Goal: Task Accomplishment & Management: Complete application form

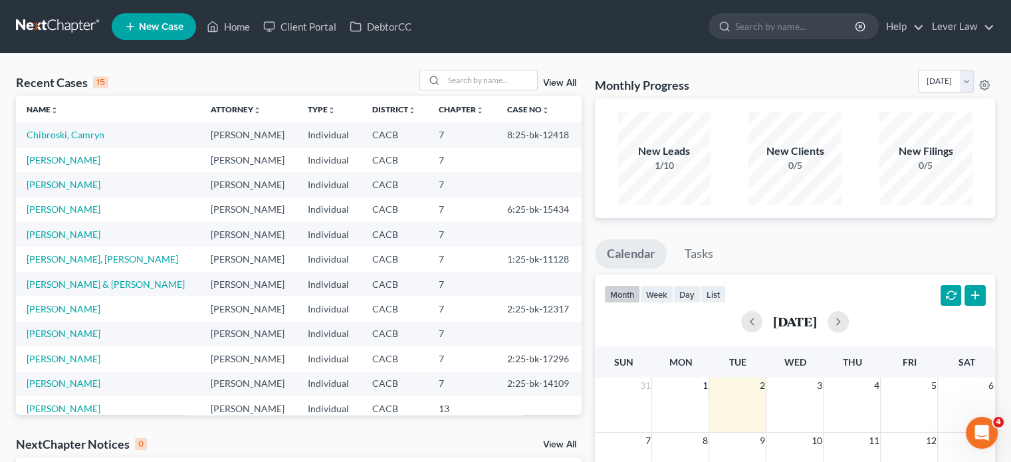
click at [150, 18] on link "New Case" at bounding box center [154, 26] width 84 height 27
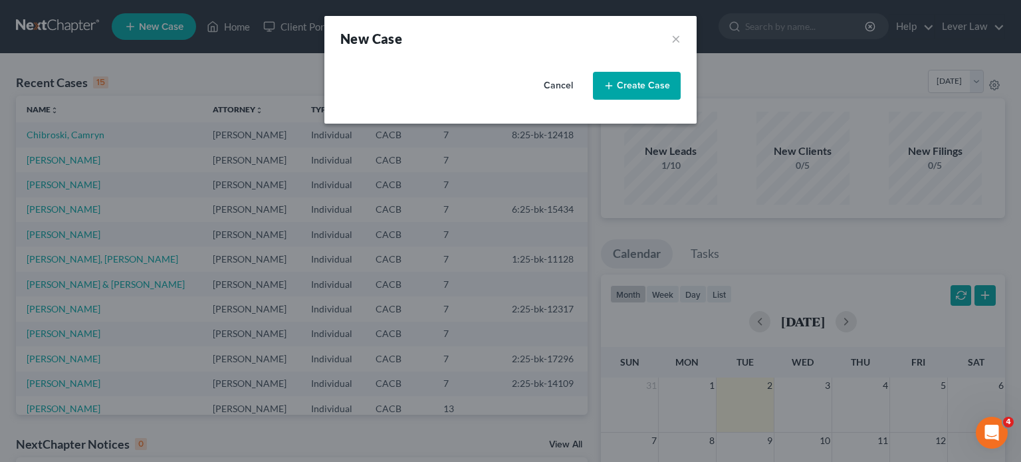
select select "7"
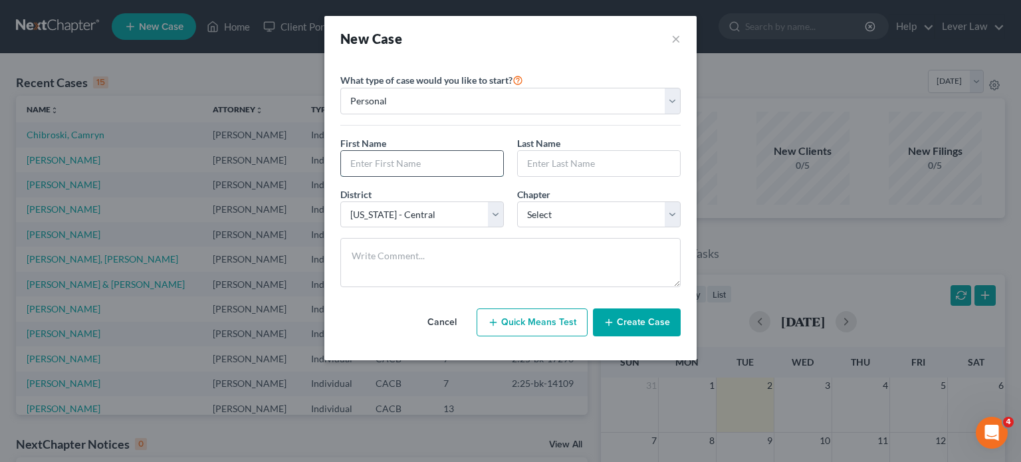
drag, startPoint x: 393, startPoint y: 164, endPoint x: 385, endPoint y: 167, distance: 9.0
click at [393, 164] on input "text" at bounding box center [422, 163] width 162 height 25
type input "[PERSON_NAME]"
type input "Tak"
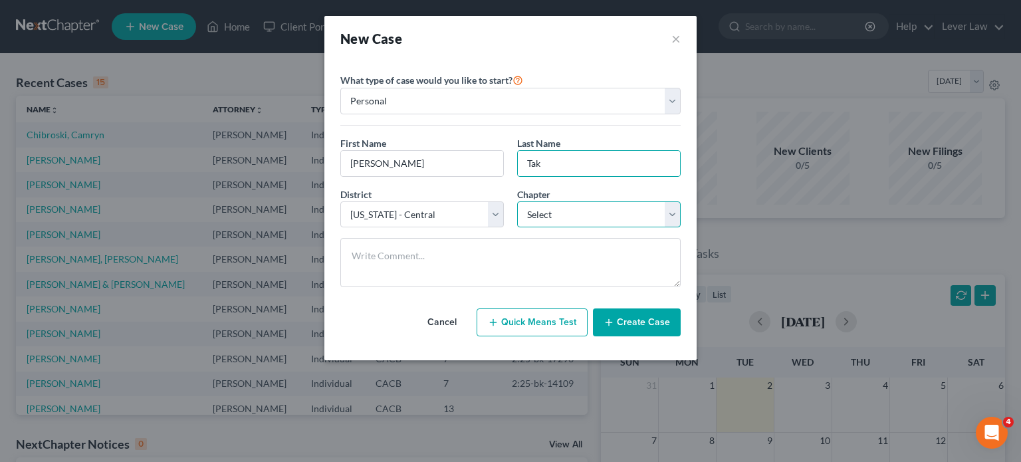
click at [564, 213] on select "Select 7 11 12 13" at bounding box center [598, 214] width 163 height 27
select select "0"
click at [517, 201] on select "Select 7 11 12 13" at bounding box center [598, 214] width 163 height 27
click at [607, 322] on icon "button" at bounding box center [608, 322] width 11 height 11
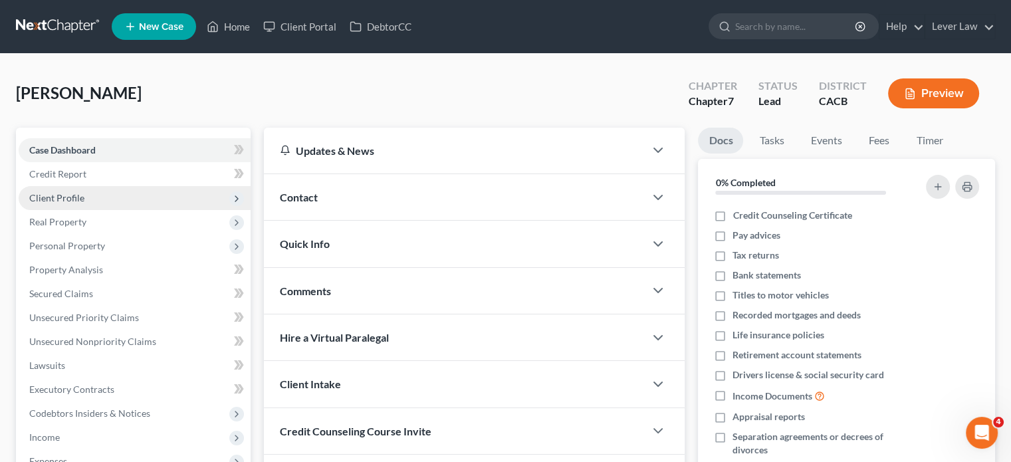
click at [41, 202] on span "Client Profile" at bounding box center [56, 197] width 55 height 11
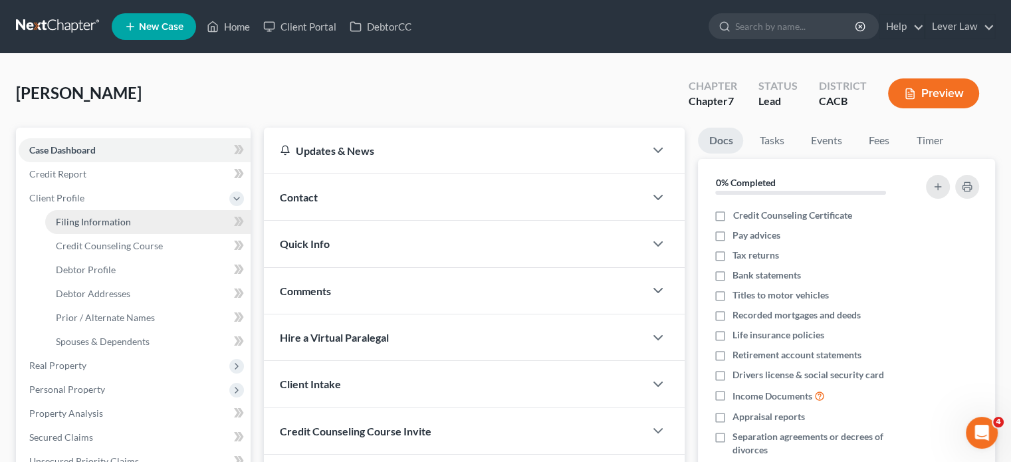
click at [100, 225] on span "Filing Information" at bounding box center [93, 221] width 75 height 11
select select "1"
select select "0"
select select "7"
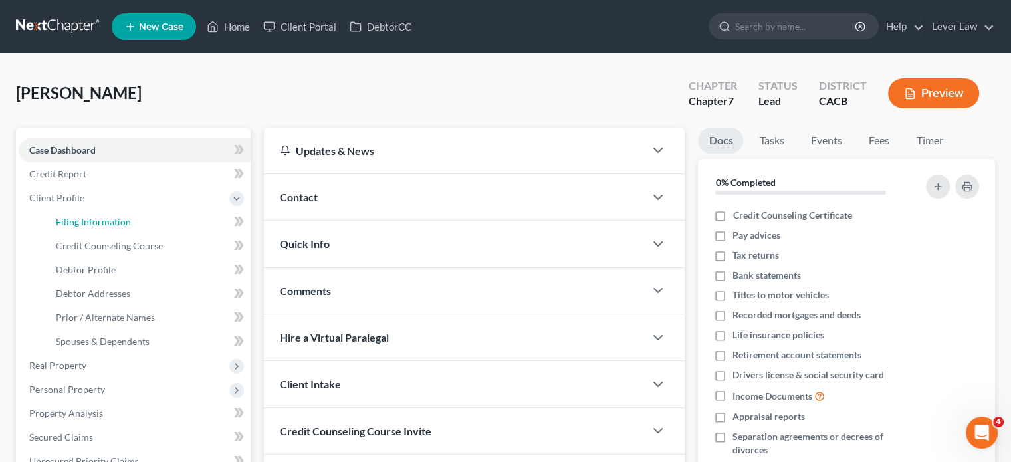
select select "4"
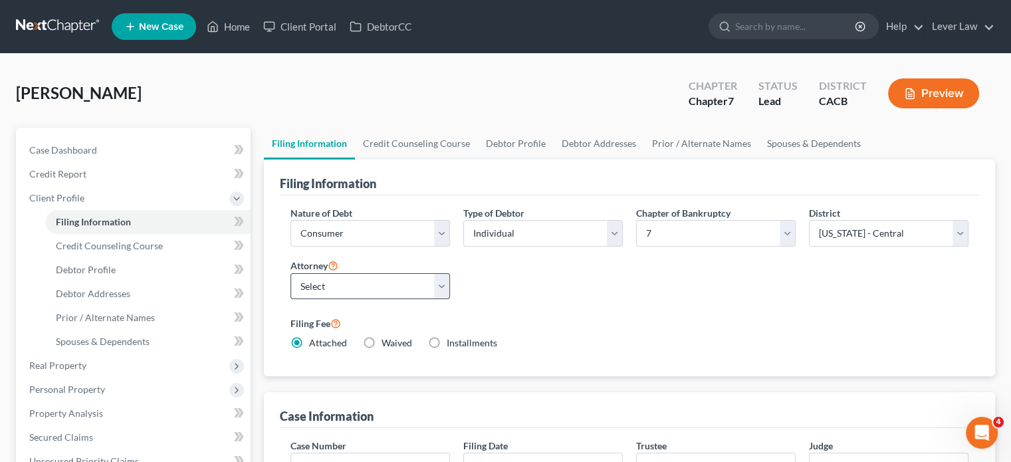
click at [352, 297] on div "Attorney Select Jill Kim - CACB" at bounding box center [370, 283] width 173 height 53
click at [359, 288] on select "Select Jill Kim - CACB" at bounding box center [369, 286] width 159 height 27
select select "0"
click at [290, 273] on select "Select Jill Kim - CACB" at bounding box center [369, 286] width 159 height 27
click at [659, 305] on div "Nature of Debt Select Business Consumer Other Nature of Business Select Clearin…" at bounding box center [629, 283] width 691 height 155
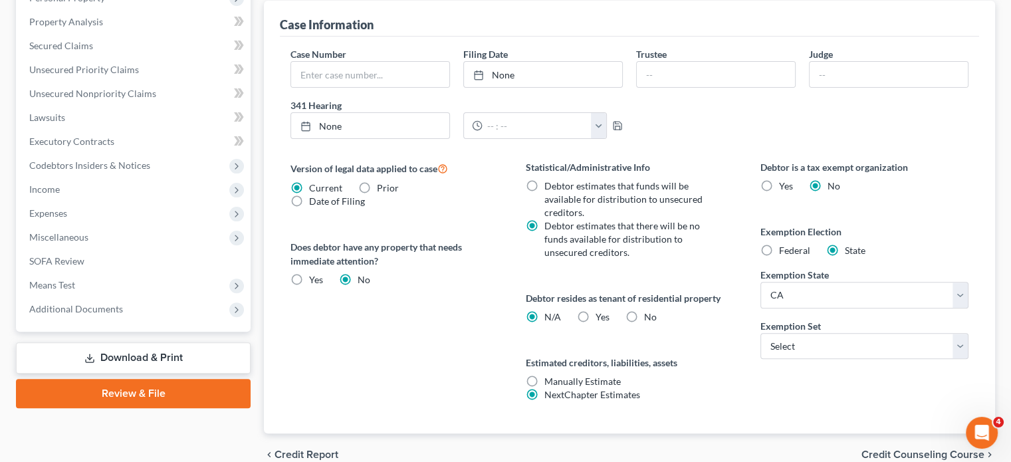
scroll to position [399, 0]
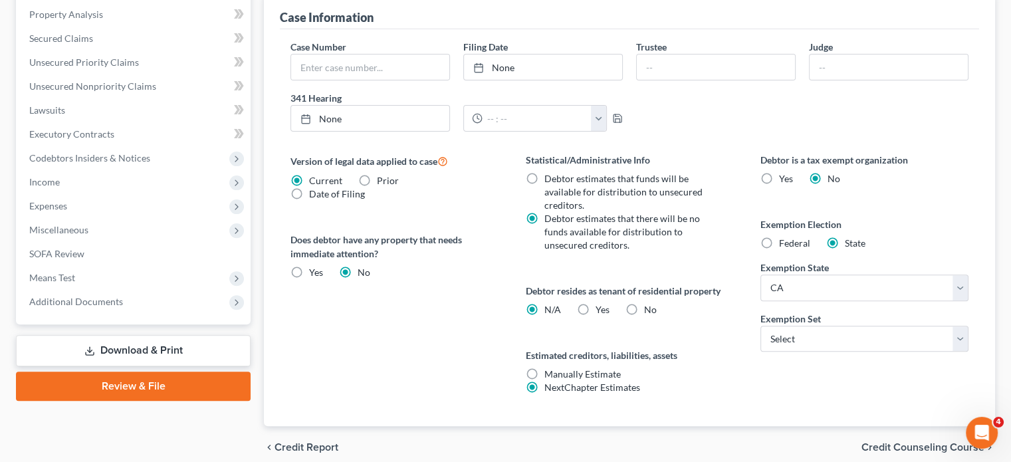
click at [595, 308] on label "Yes Yes" at bounding box center [602, 309] width 14 height 13
click at [601, 308] on input "Yes Yes" at bounding box center [605, 307] width 9 height 9
radio input "true"
radio input "false"
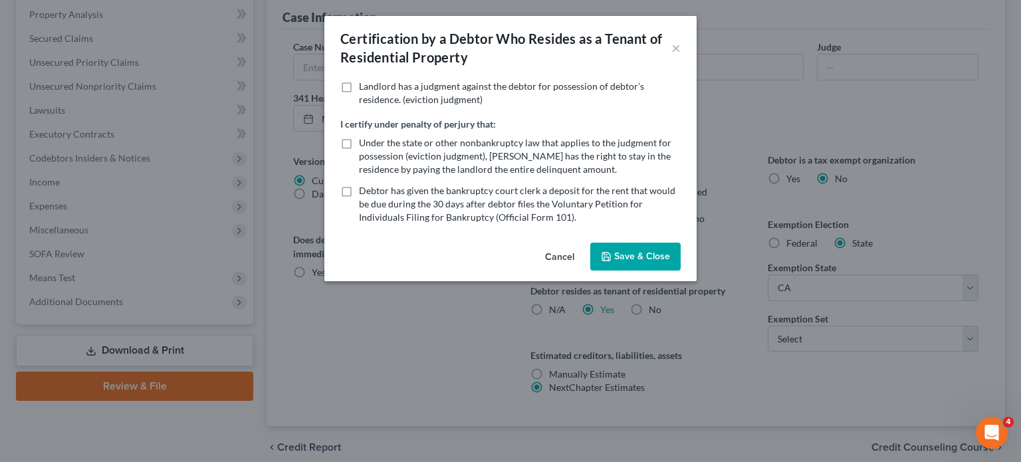
click at [610, 265] on button "Save & Close" at bounding box center [635, 257] width 90 height 28
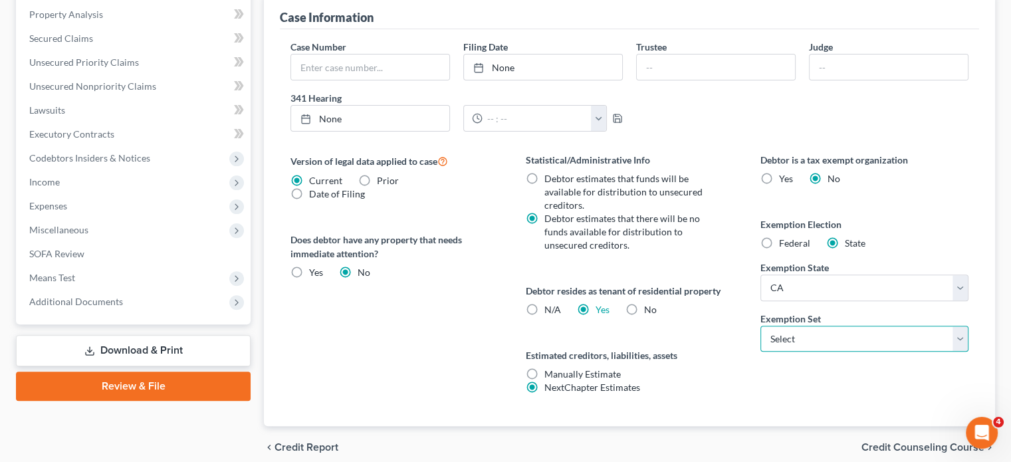
click at [771, 334] on select "Select 703 704" at bounding box center [864, 339] width 208 height 27
select select "0"
click at [760, 326] on select "Select 703 704" at bounding box center [864, 339] width 208 height 27
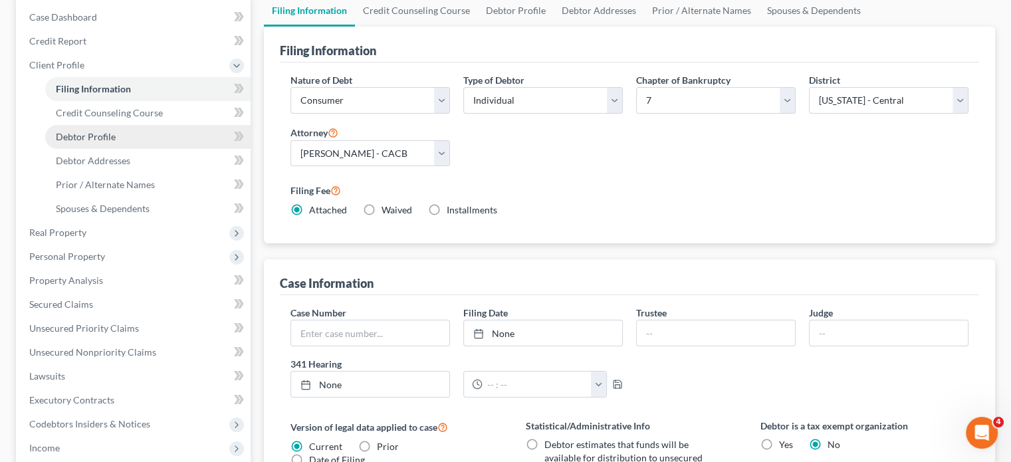
click at [104, 135] on span "Debtor Profile" at bounding box center [86, 136] width 60 height 11
select select "0"
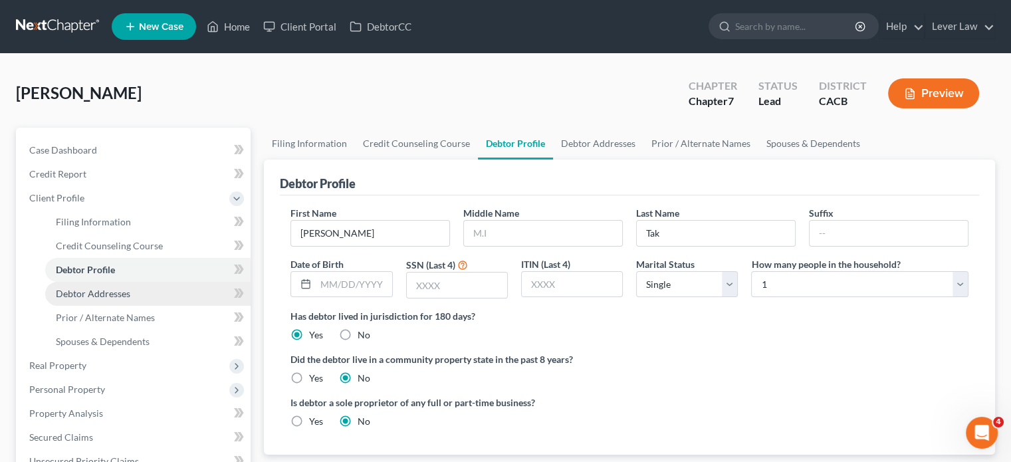
click at [111, 294] on span "Debtor Addresses" at bounding box center [93, 293] width 74 height 11
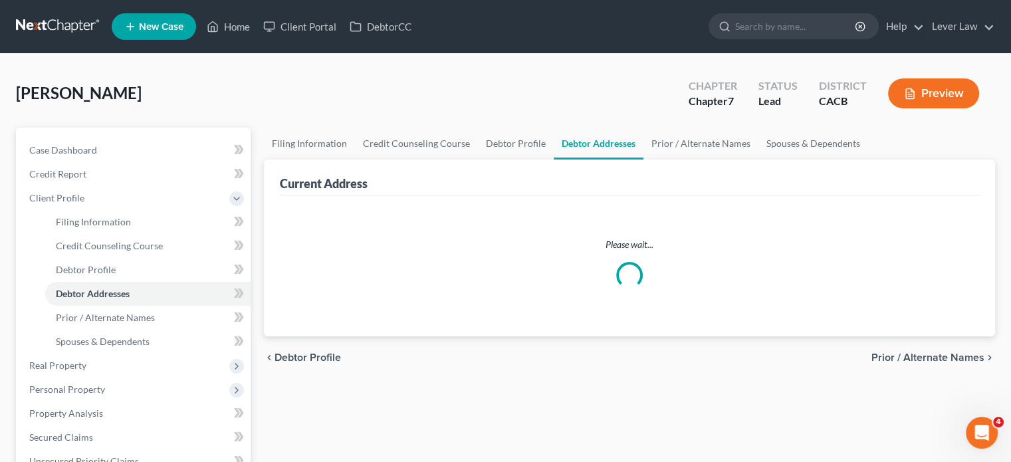
select select "0"
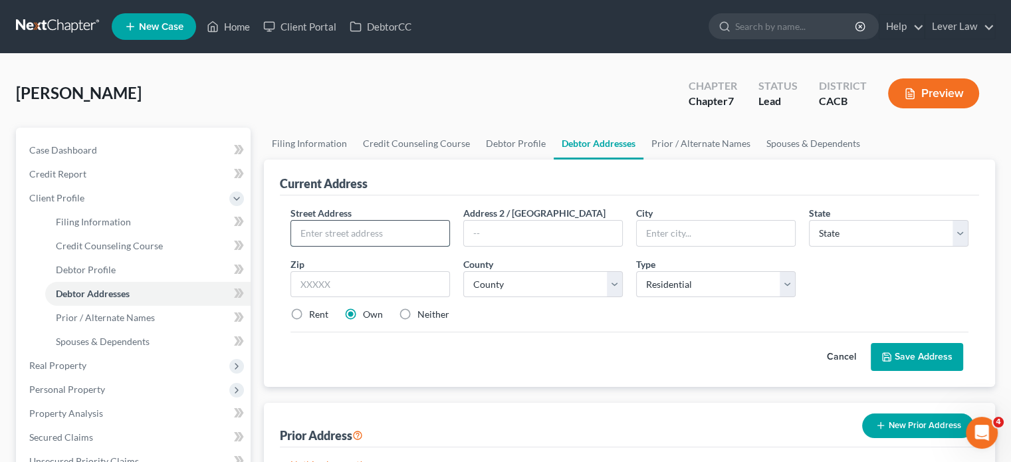
click at [346, 233] on input "text" at bounding box center [370, 233] width 158 height 25
type input "8448 Walker Street"
click at [308, 318] on div "Rent" at bounding box center [309, 314] width 38 height 13
click at [309, 314] on label "Rent" at bounding box center [318, 314] width 19 height 13
click at [314, 314] on input "Rent" at bounding box center [318, 312] width 9 height 9
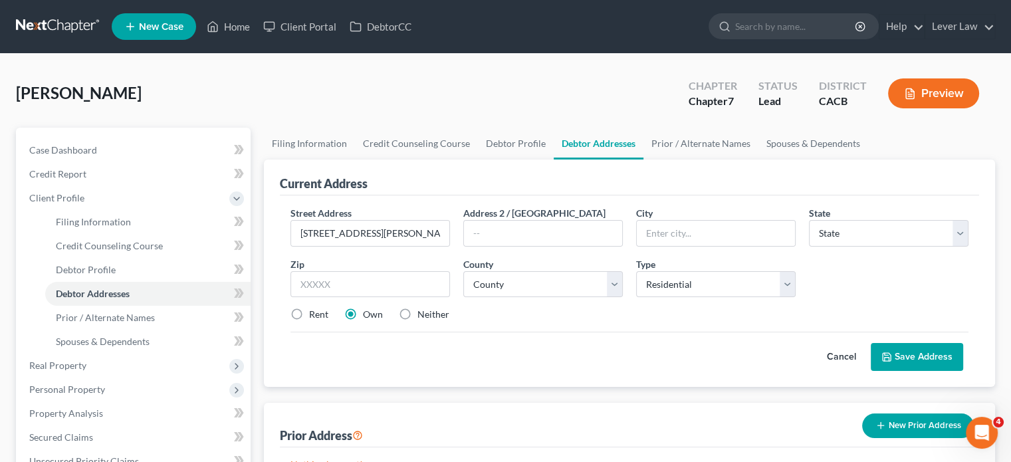
radio input "true"
click at [371, 282] on input "text" at bounding box center [369, 284] width 159 height 27
type input "90623"
drag, startPoint x: 473, startPoint y: 286, endPoint x: 478, endPoint y: 294, distance: 8.7
click at [473, 286] on select "County" at bounding box center [542, 284] width 159 height 27
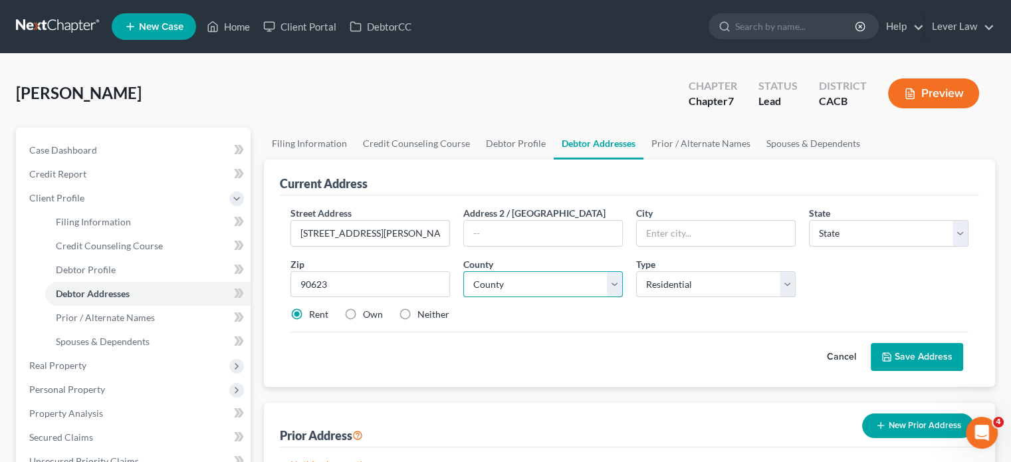
type input "La Palma"
select select "4"
click at [563, 290] on select "County" at bounding box center [542, 284] width 159 height 27
click at [565, 290] on select "County" at bounding box center [542, 284] width 159 height 27
select select "29"
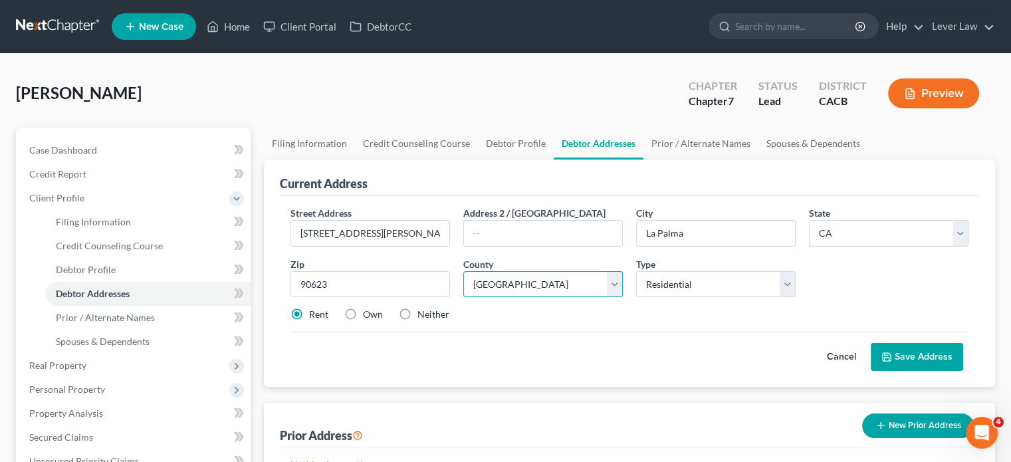
click at [463, 271] on select "County Alameda County Alpine County Amador County Butte County Calaveras County…" at bounding box center [542, 284] width 159 height 27
drag, startPoint x: 932, startPoint y: 355, endPoint x: 842, endPoint y: 361, distance: 89.9
click at [932, 355] on button "Save Address" at bounding box center [916, 357] width 92 height 28
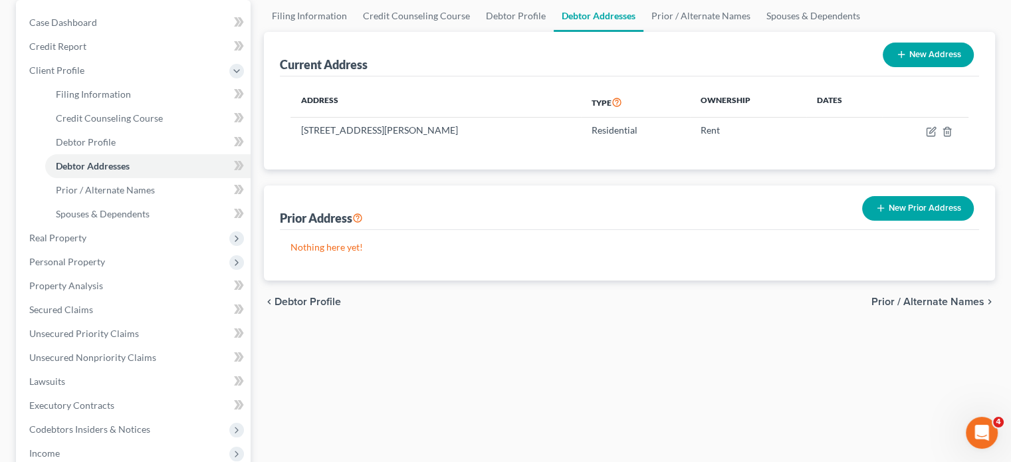
scroll to position [387, 0]
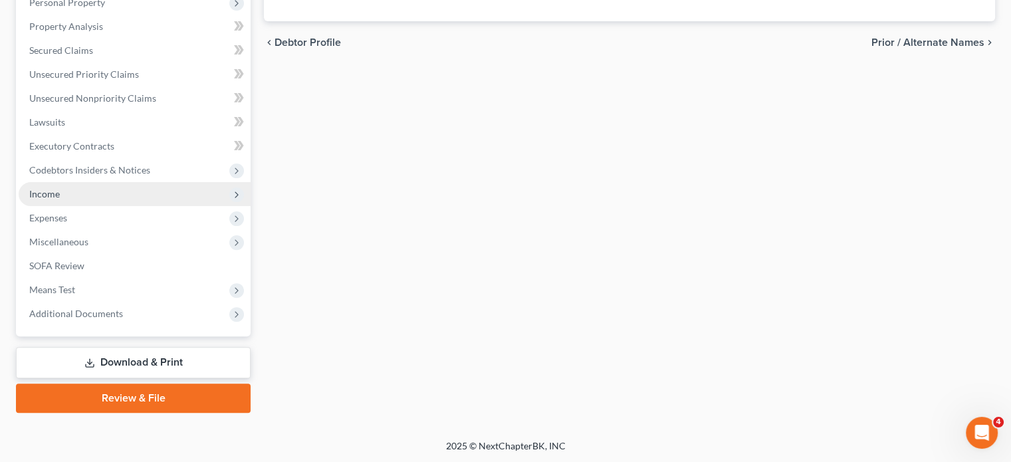
click at [83, 199] on span "Income" at bounding box center [135, 194] width 232 height 24
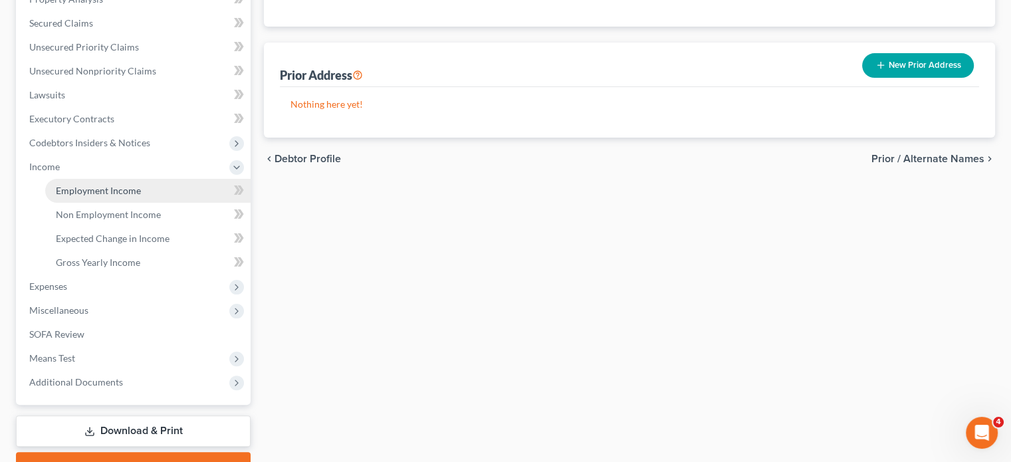
scroll to position [243, 0]
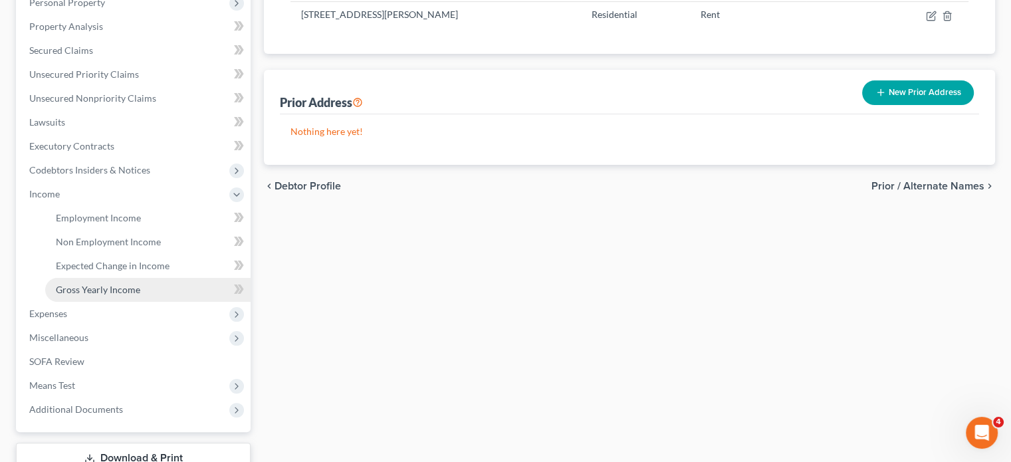
click at [97, 284] on span "Gross Yearly Income" at bounding box center [98, 289] width 84 height 11
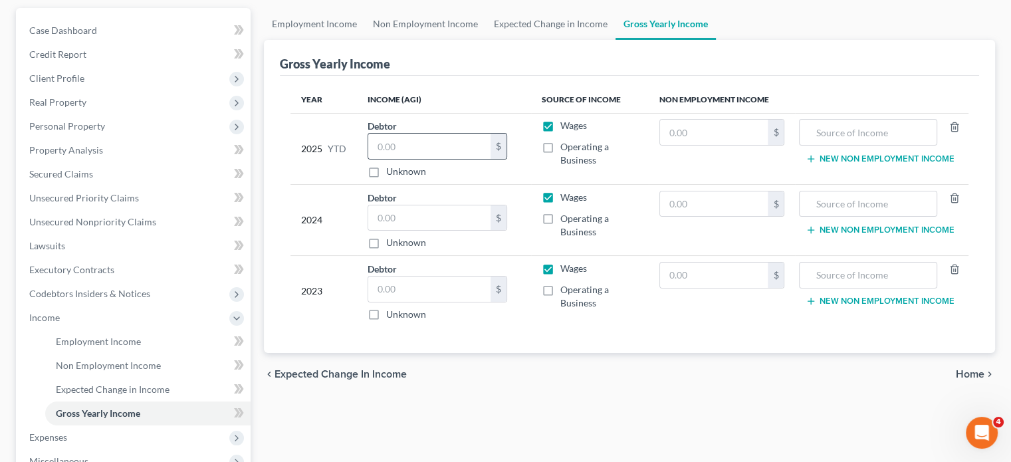
scroll to position [133, 0]
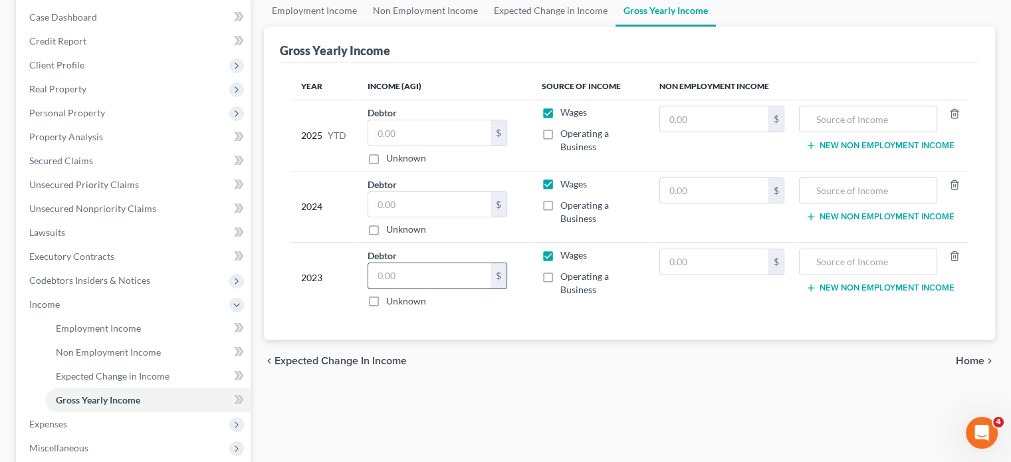
click at [443, 270] on input "text" at bounding box center [429, 275] width 122 height 25
type input "64,393"
click at [431, 202] on input "text" at bounding box center [429, 204] width 122 height 25
type input "76,788"
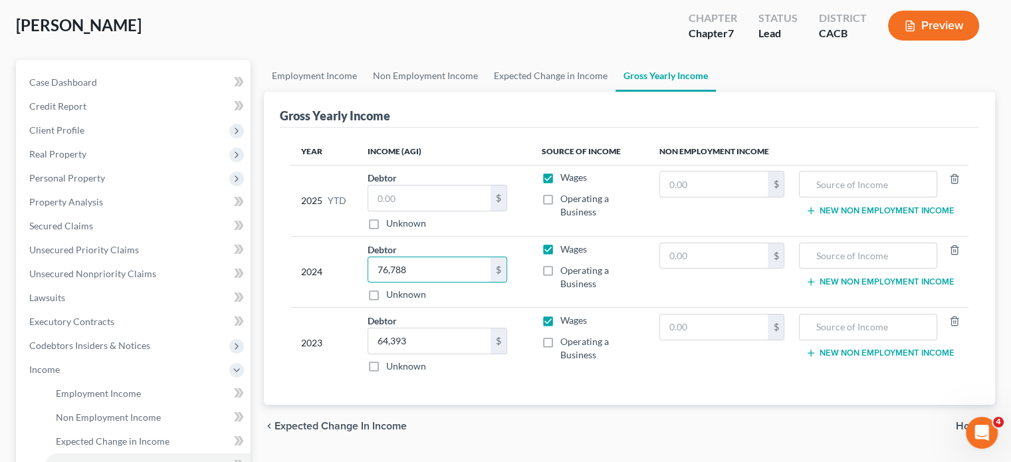
scroll to position [66, 0]
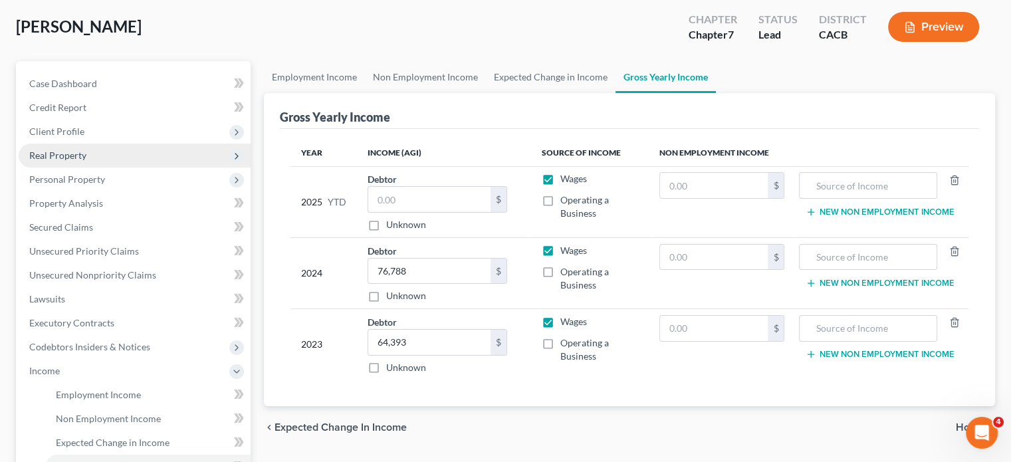
click at [82, 159] on span "Real Property" at bounding box center [57, 155] width 57 height 11
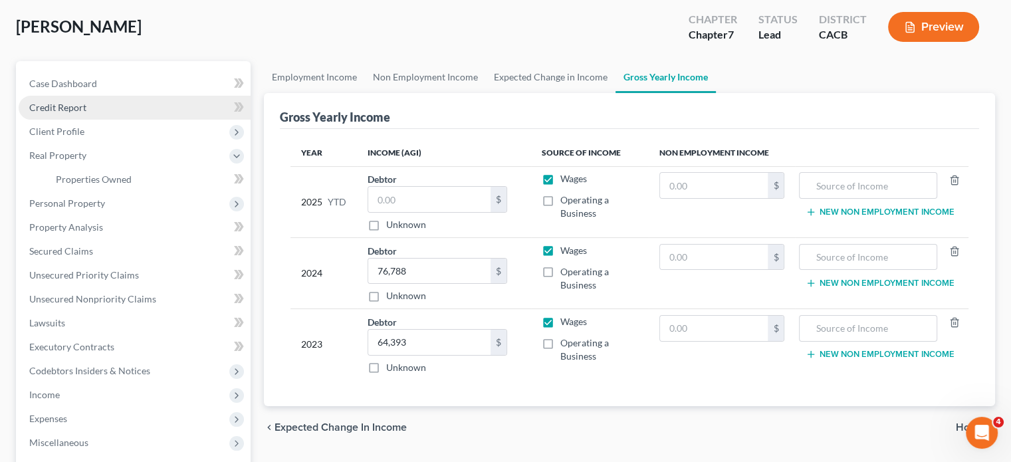
click at [72, 111] on span "Credit Report" at bounding box center [57, 107] width 57 height 11
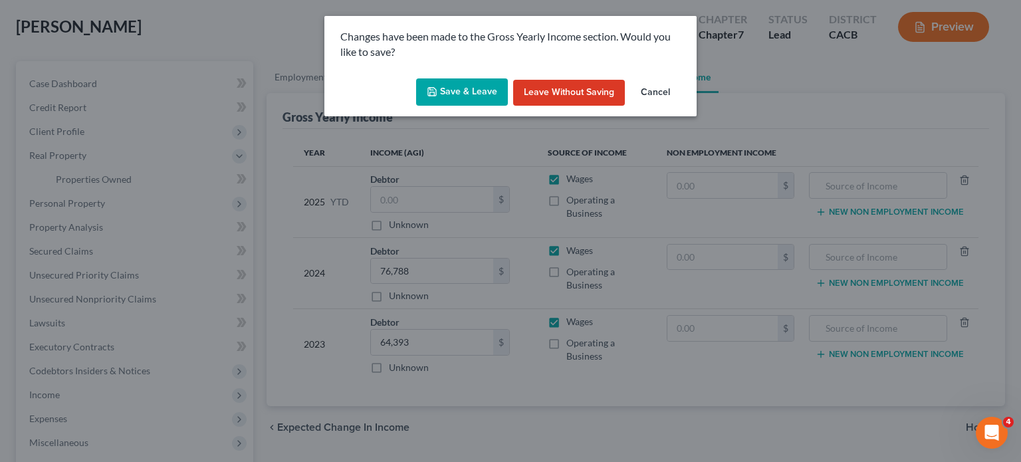
click at [460, 87] on button "Save & Leave" at bounding box center [462, 92] width 92 height 28
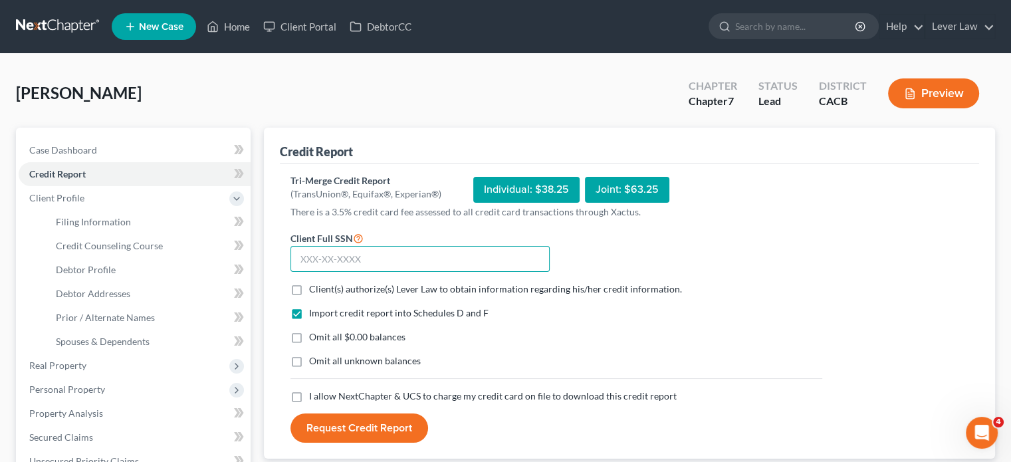
click at [455, 267] on input "text" at bounding box center [419, 259] width 259 height 27
type input "615-44-5539"
drag, startPoint x: 393, startPoint y: 291, endPoint x: 369, endPoint y: 327, distance: 43.1
click at [394, 292] on span "Client(s) authorize(s) Lever Law to obtain information regarding his/her credit…" at bounding box center [495, 288] width 373 height 11
click at [323, 291] on input "Client(s) authorize(s) Lever Law to obtain information regarding his/her credit…" at bounding box center [318, 286] width 9 height 9
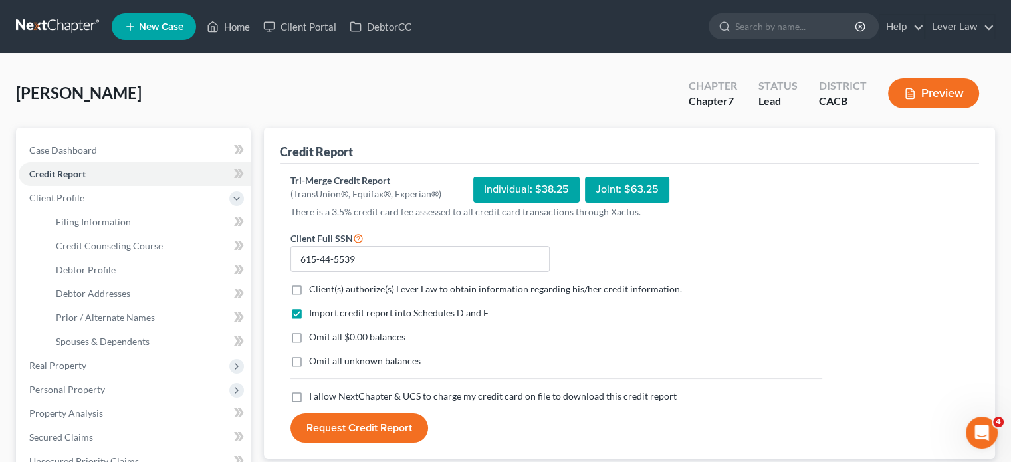
checkbox input "true"
click at [362, 337] on span "Omit all $0.00 balances" at bounding box center [357, 336] width 96 height 11
click at [323, 337] on input "Omit all $0.00 balances" at bounding box center [318, 334] width 9 height 9
checkbox input "true"
click at [363, 355] on span "Omit all unknown balances" at bounding box center [365, 360] width 112 height 11
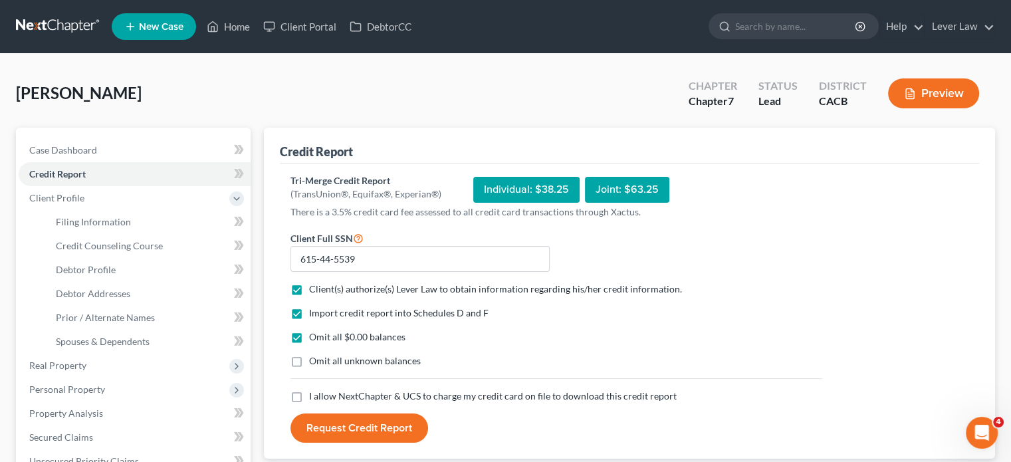
click at [323, 355] on input "Omit all unknown balances" at bounding box center [318, 358] width 9 height 9
checkbox input "true"
click at [370, 397] on span "I allow NextChapter & UCS to charge my credit card on file to download this cre…" at bounding box center [492, 395] width 367 height 11
click at [323, 397] on input "I allow NextChapter & UCS to charge my credit card on file to download this cre…" at bounding box center [318, 393] width 9 height 9
checkbox input "true"
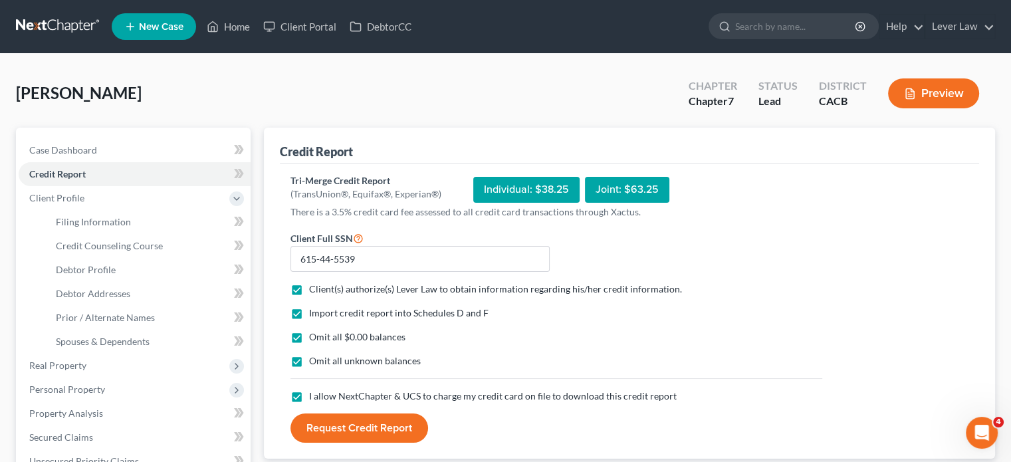
drag, startPoint x: 350, startPoint y: 421, endPoint x: 453, endPoint y: 439, distance: 103.8
click at [350, 420] on button "Request Credit Report" at bounding box center [359, 427] width 138 height 29
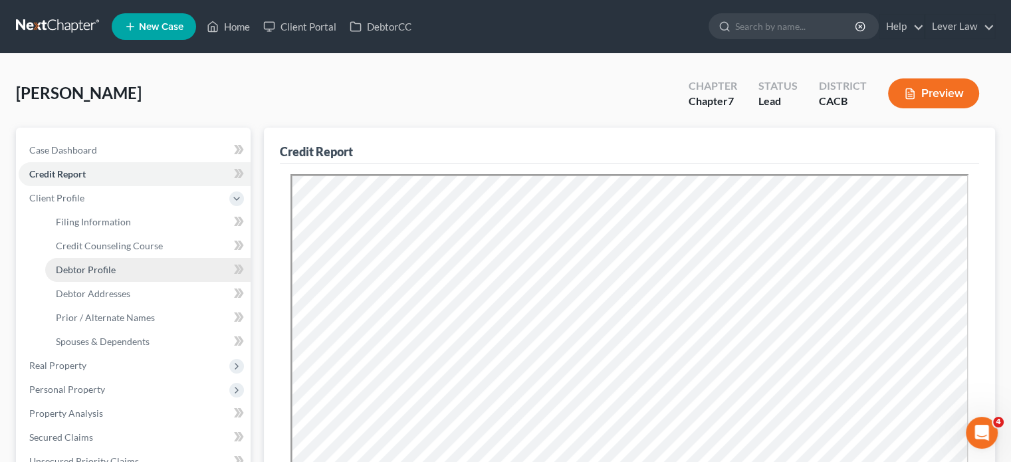
click at [96, 271] on span "Debtor Profile" at bounding box center [86, 269] width 60 height 11
select select "0"
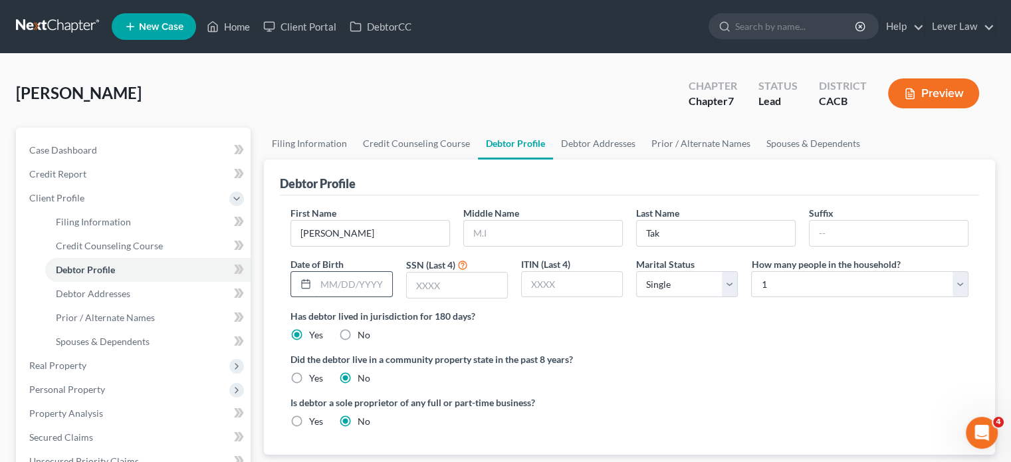
click at [344, 294] on input "text" at bounding box center [354, 284] width 76 height 25
type input "02/06/1990"
click at [516, 291] on div "ITIN (Last 4)" at bounding box center [571, 278] width 115 height 42
click at [495, 291] on input "text" at bounding box center [457, 284] width 100 height 25
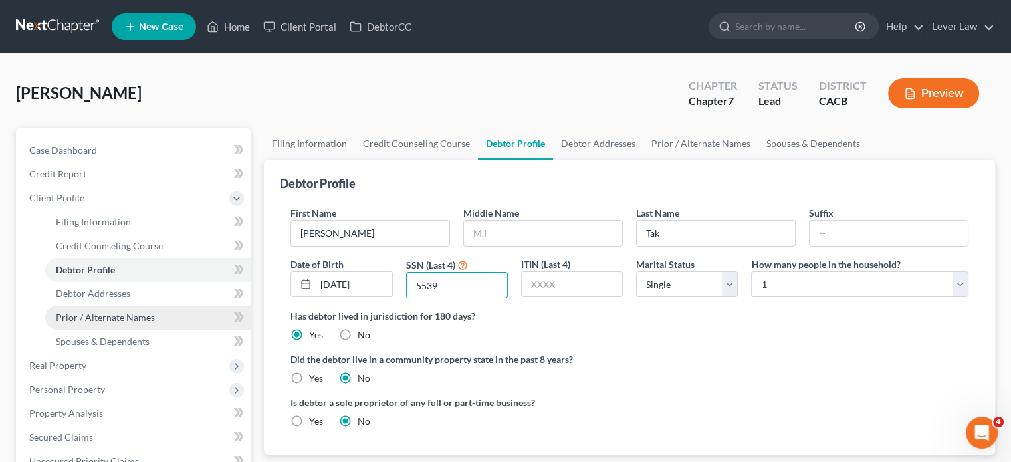
type input "5539"
drag, startPoint x: 130, startPoint y: 326, endPoint x: 159, endPoint y: 324, distance: 29.4
click at [130, 326] on link "Prior / Alternate Names" at bounding box center [147, 318] width 205 height 24
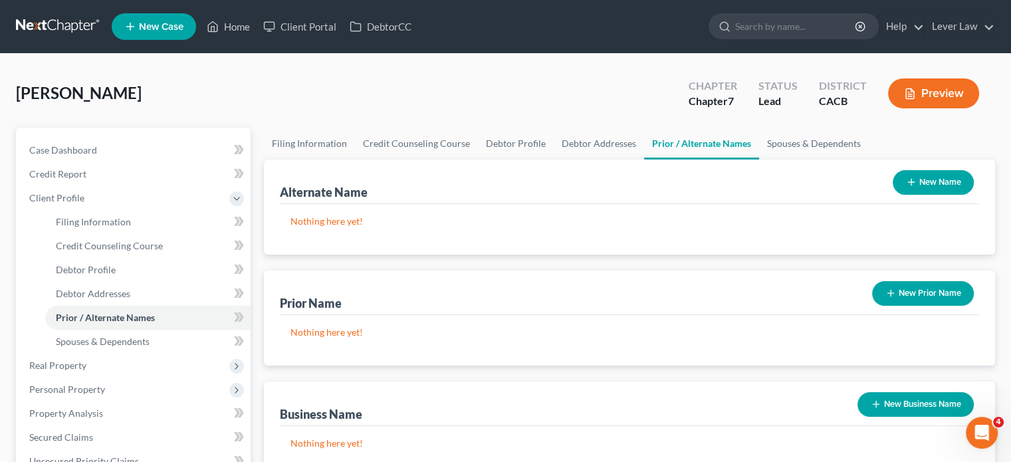
click at [924, 294] on button "New Prior Name" at bounding box center [923, 293] width 102 height 25
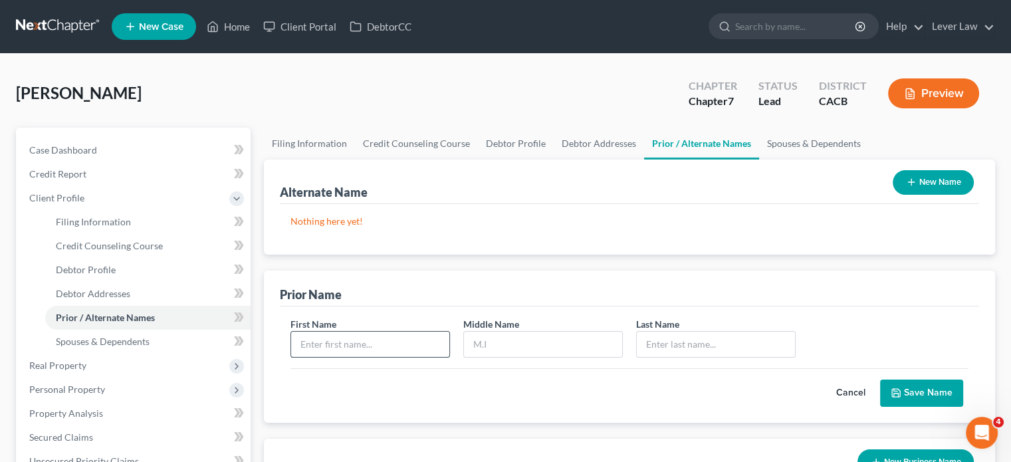
click at [378, 346] on input "text" at bounding box center [370, 344] width 158 height 25
type input "Im Woo"
type input "Tak"
drag, startPoint x: 940, startPoint y: 399, endPoint x: 837, endPoint y: 429, distance: 107.4
click at [940, 399] on button "Save Name" at bounding box center [921, 393] width 83 height 28
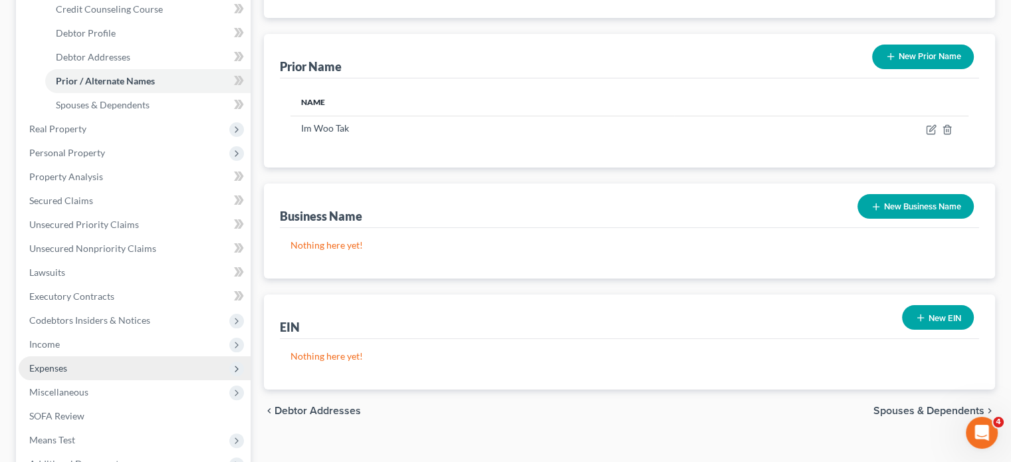
scroll to position [266, 0]
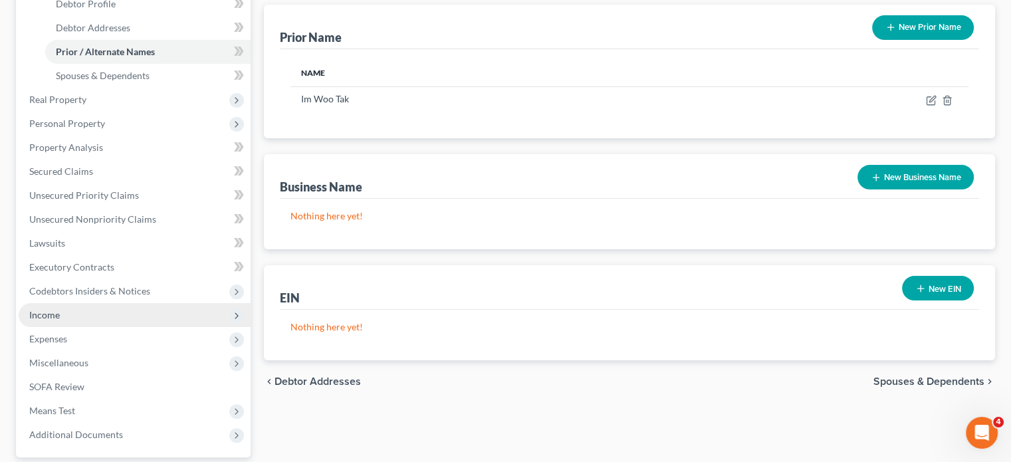
click at [68, 316] on span "Income" at bounding box center [135, 315] width 232 height 24
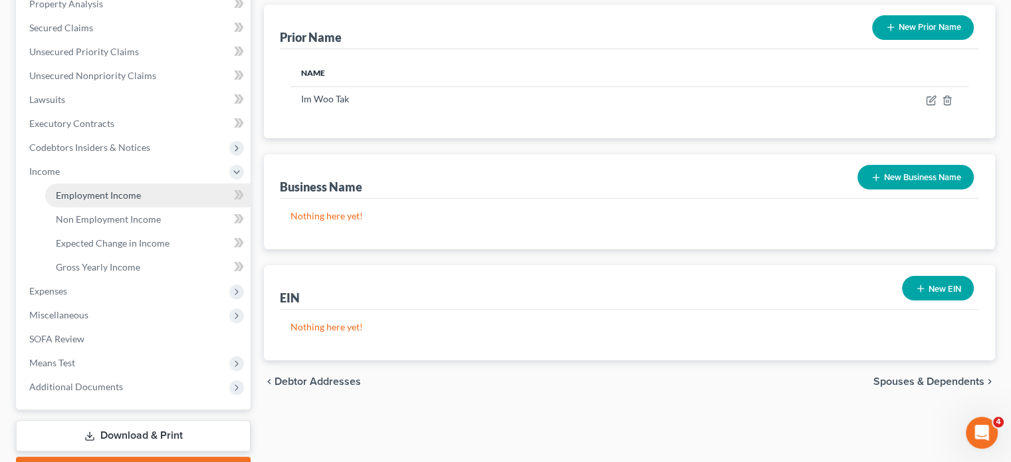
click at [145, 201] on link "Employment Income" at bounding box center [147, 195] width 205 height 24
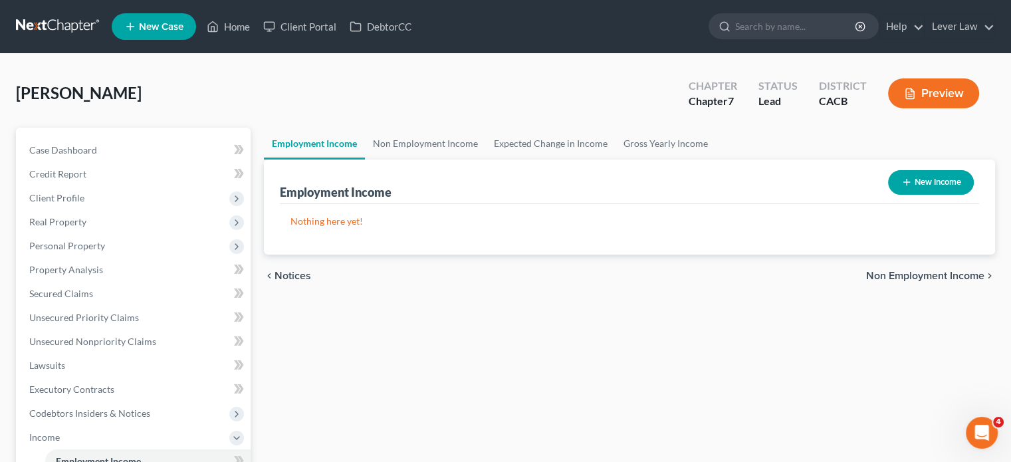
click at [956, 179] on button "New Income" at bounding box center [931, 182] width 86 height 25
select select "0"
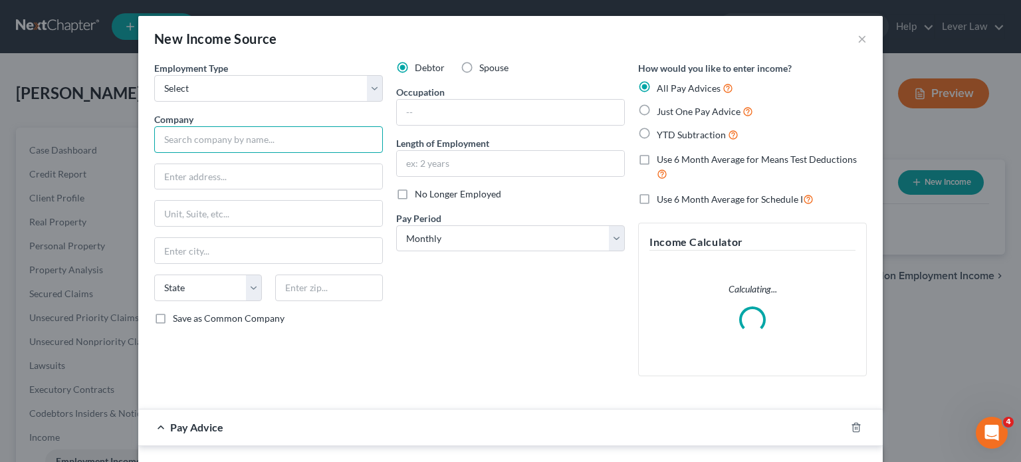
drag, startPoint x: 330, startPoint y: 142, endPoint x: 312, endPoint y: 158, distance: 24.5
click at [318, 153] on div "Employment Type * Select Full or Part Time Employment Self Employment Company *…" at bounding box center [269, 224] width 242 height 326
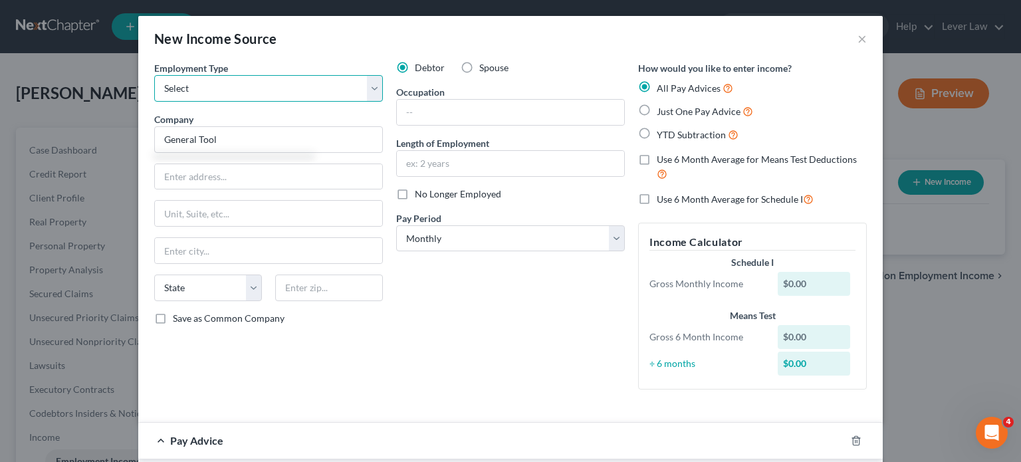
drag, startPoint x: 342, startPoint y: 92, endPoint x: 331, endPoint y: 100, distance: 14.2
click at [341, 92] on select "Select Full or Part Time Employment Self Employment" at bounding box center [268, 88] width 229 height 27
type input "General Tool"
select select "0"
click at [154, 75] on select "Select Full or Part Time Employment Self Employment" at bounding box center [268, 88] width 229 height 27
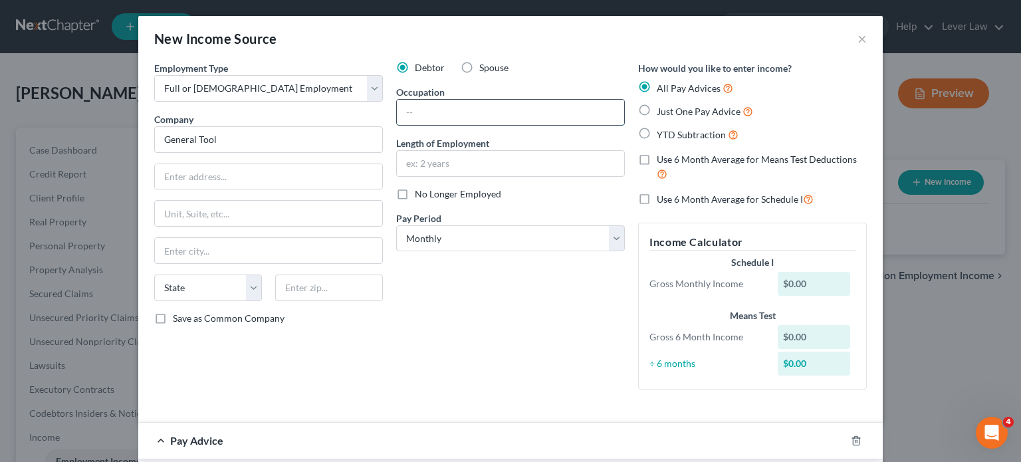
drag, startPoint x: 447, startPoint y: 112, endPoint x: 418, endPoint y: 117, distance: 29.1
click at [447, 112] on input "text" at bounding box center [510, 112] width 227 height 25
type input "Project Engineer"
click at [298, 177] on input "text" at bounding box center [268, 176] width 227 height 25
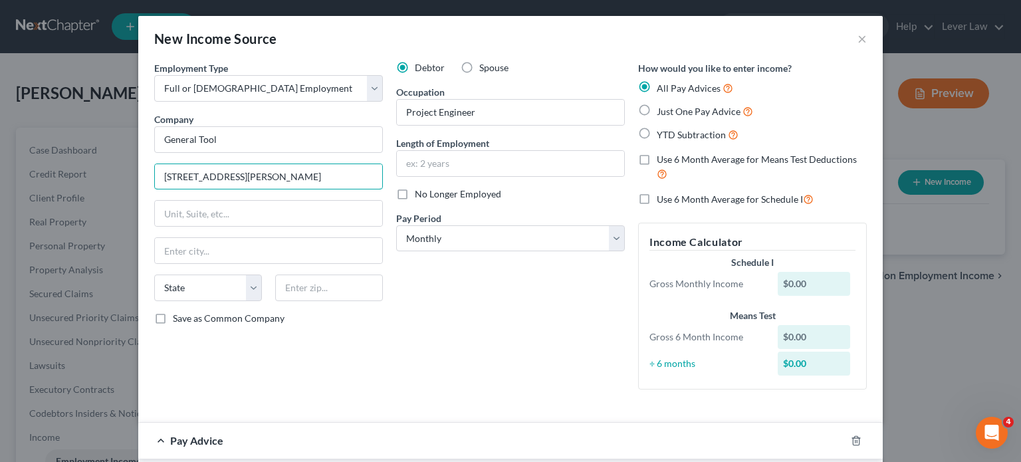
type input "2025 Alton Parkway"
click at [347, 283] on input "text" at bounding box center [329, 287] width 108 height 27
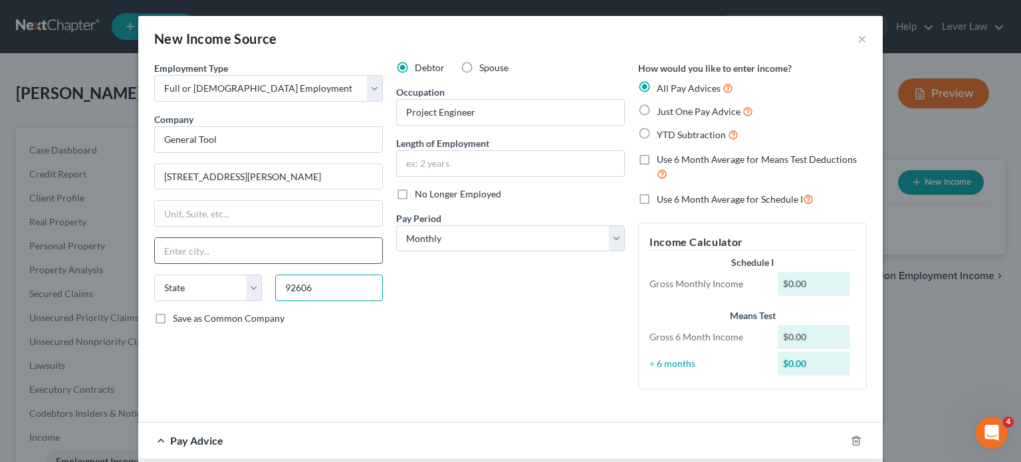
type input "92606"
click at [330, 261] on input "text" at bounding box center [268, 250] width 227 height 25
type input "Irvine"
select select "4"
click at [405, 284] on div "Debtor Spouse Occupation Project Engineer Length of Employment No Longer Employ…" at bounding box center [510, 230] width 242 height 339
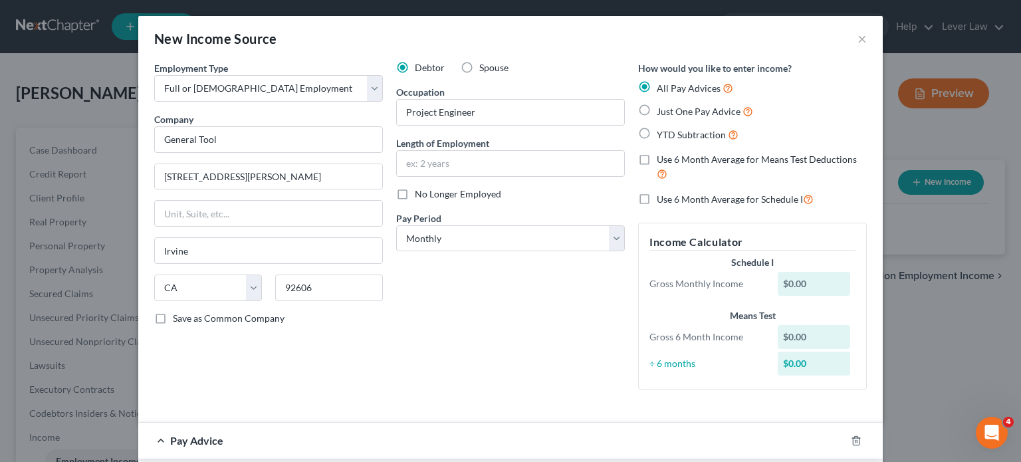
click at [534, 148] on div "Length of Employment" at bounding box center [510, 156] width 229 height 41
click at [545, 152] on input "text" at bounding box center [510, 163] width 227 height 25
type input "6 years"
click at [679, 395] on div "How would you like to enter income? All Pay Advices Just One Pay Advice YTD Sub…" at bounding box center [752, 230] width 242 height 339
click at [851, 437] on icon "button" at bounding box center [856, 440] width 11 height 11
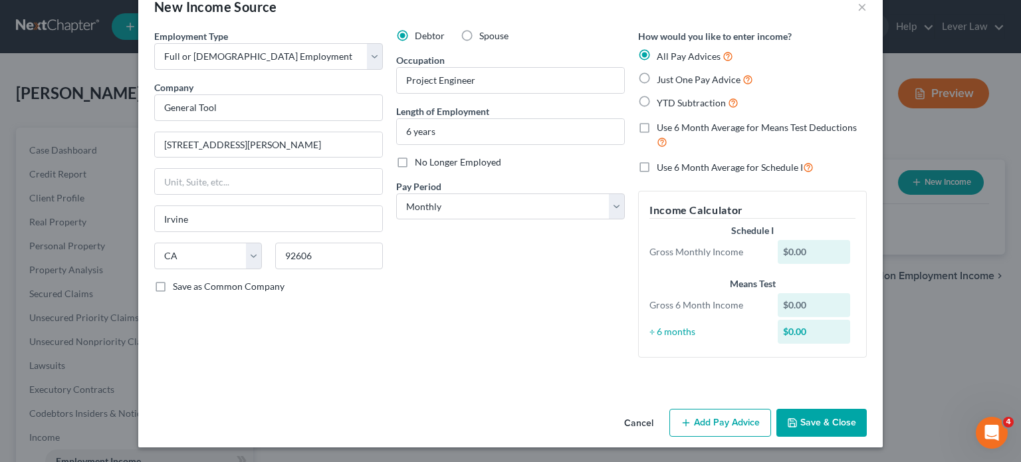
scroll to position [32, 0]
click at [847, 431] on button "Save & Close" at bounding box center [821, 423] width 90 height 28
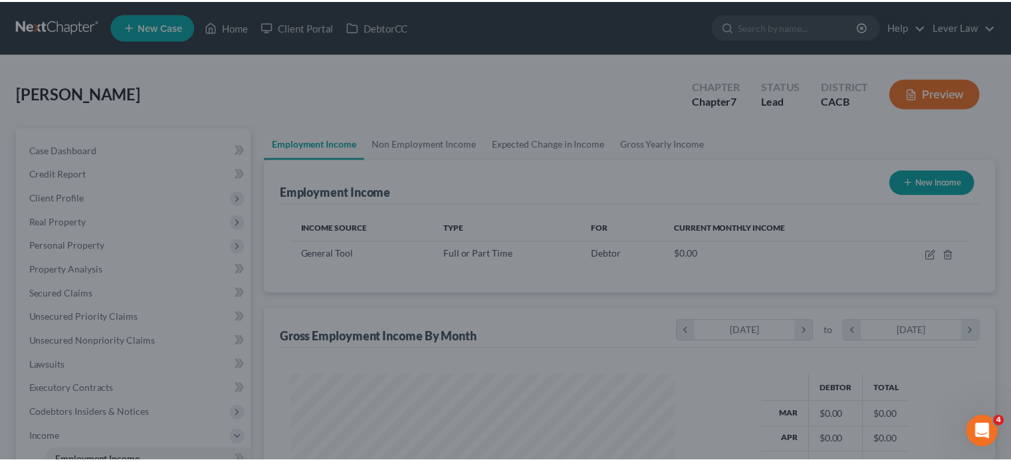
scroll to position [237, 410]
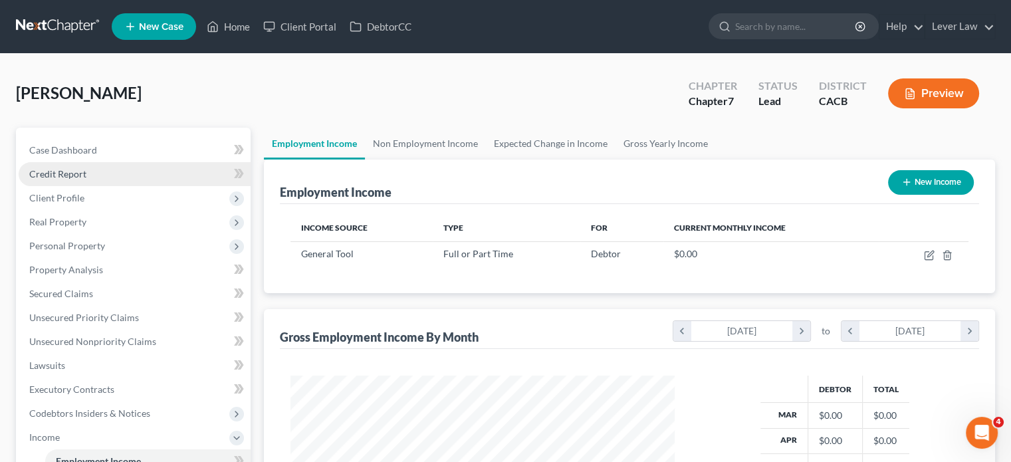
click at [143, 173] on link "Credit Report" at bounding box center [135, 174] width 232 height 24
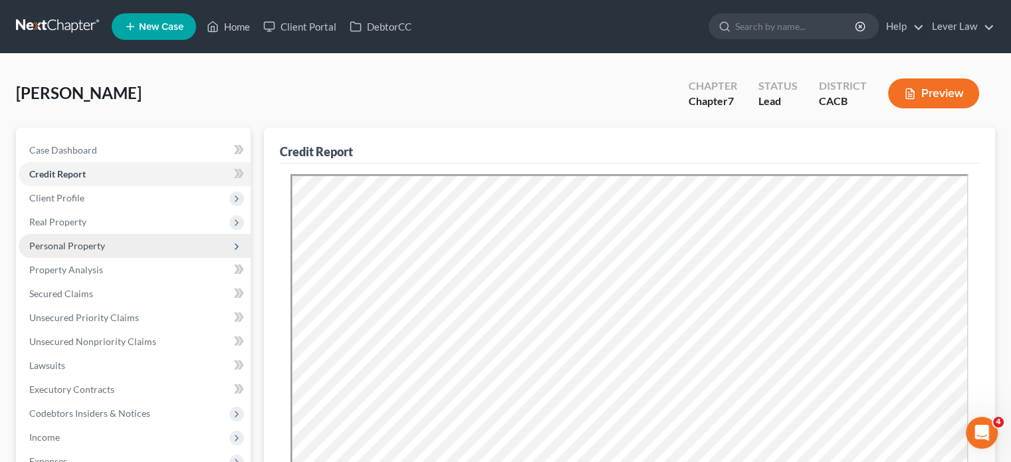
click at [97, 254] on span "Personal Property" at bounding box center [135, 246] width 232 height 24
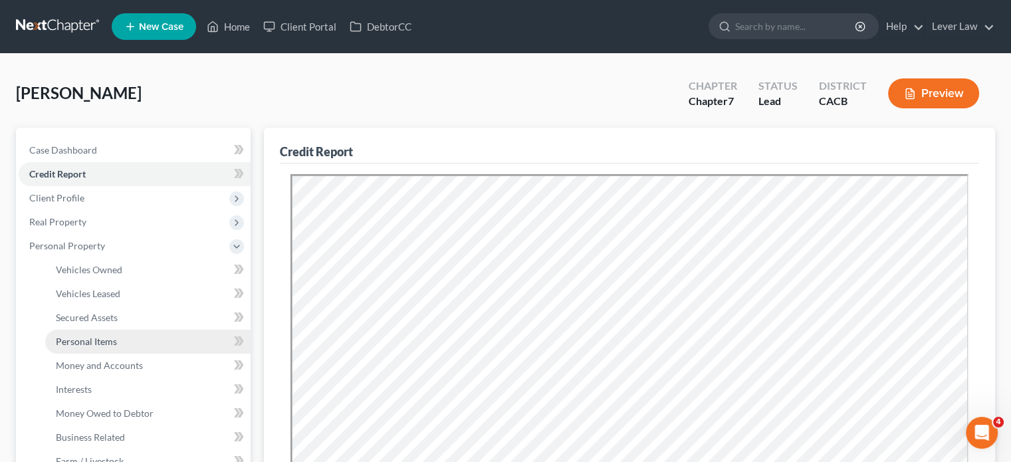
click at [64, 342] on span "Personal Items" at bounding box center [86, 341] width 61 height 11
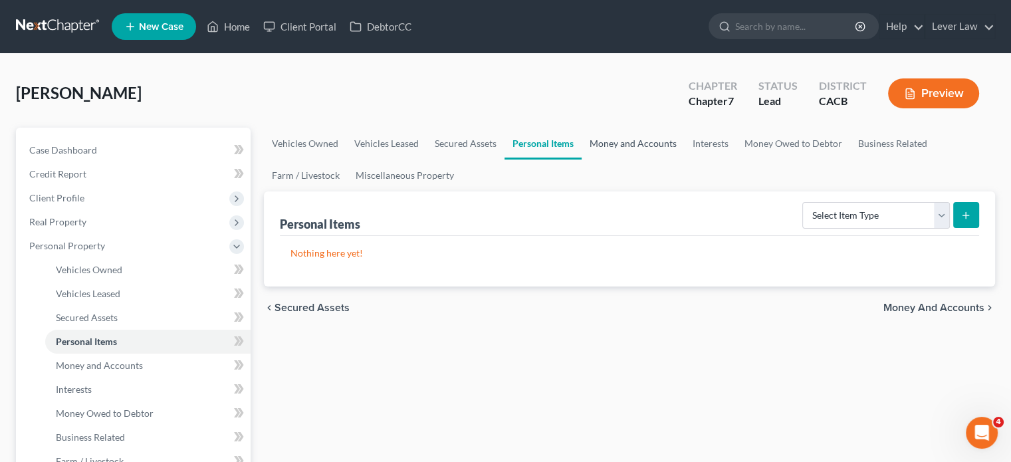
click at [678, 142] on link "Money and Accounts" at bounding box center [632, 144] width 103 height 32
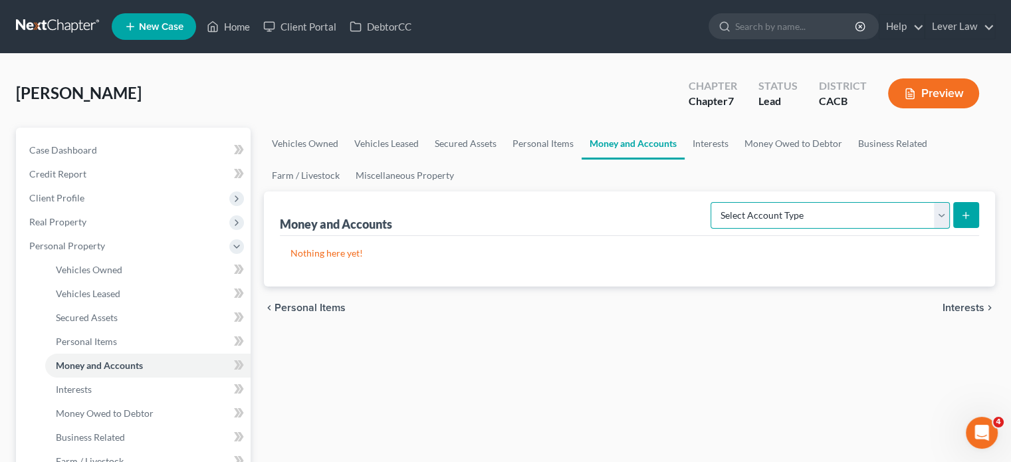
click at [888, 215] on select "Select Account Type Brokerage Cash on Hand Certificates of Deposit Checking Acc…" at bounding box center [829, 215] width 239 height 27
select select "checking"
click at [713, 202] on select "Select Account Type Brokerage Cash on Hand Certificates of Deposit Checking Acc…" at bounding box center [829, 215] width 239 height 27
click at [958, 211] on button "submit" at bounding box center [966, 215] width 26 height 26
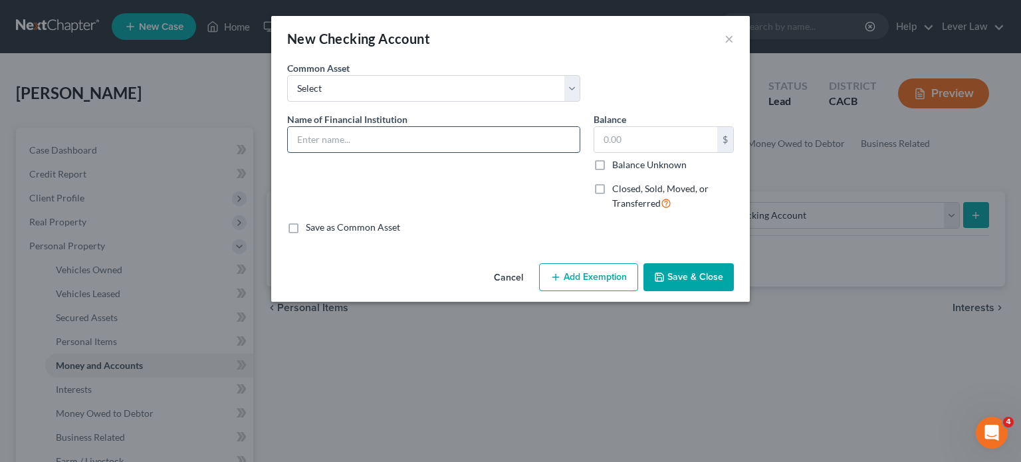
drag, startPoint x: 352, startPoint y: 140, endPoint x: 344, endPoint y: 145, distance: 9.2
click at [349, 141] on input "text" at bounding box center [434, 139] width 292 height 25
type input "b"
type input "Bank of West"
click at [681, 281] on button "Save & Close" at bounding box center [688, 277] width 90 height 28
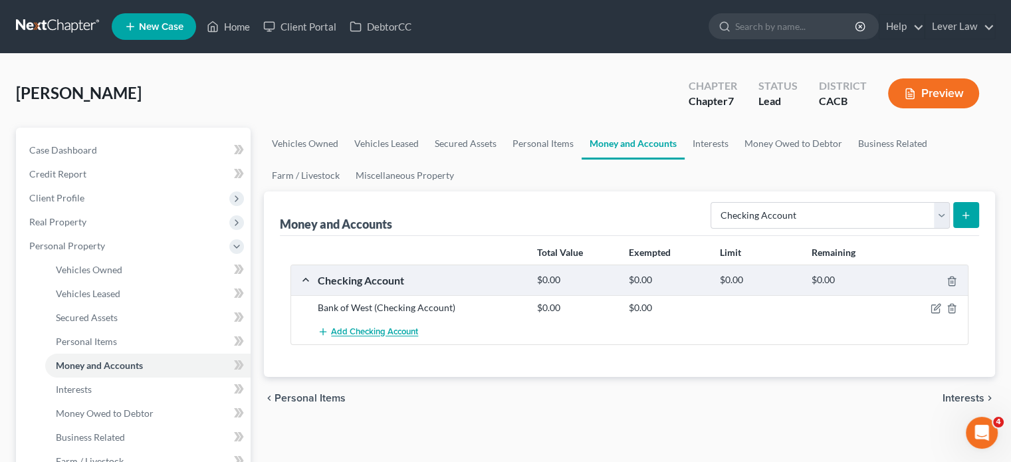
click at [347, 329] on span "Add Checking Account" at bounding box center [374, 332] width 87 height 11
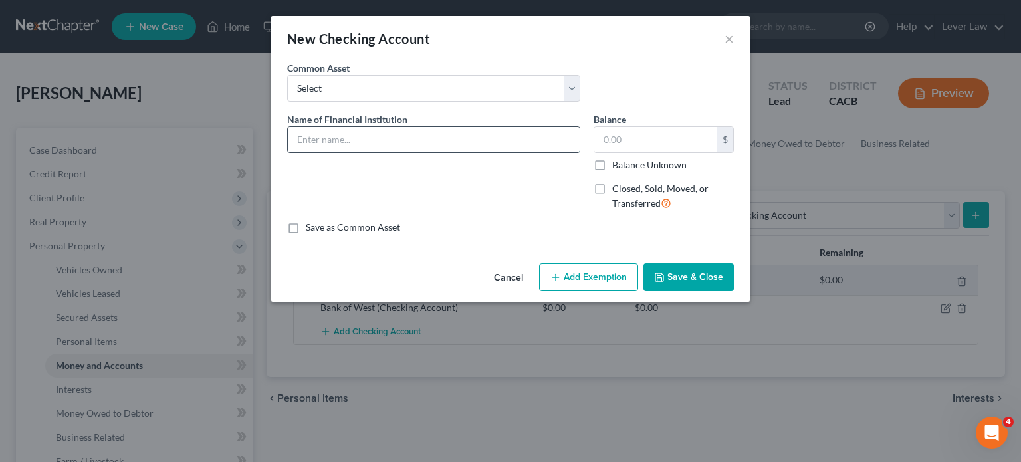
click at [387, 150] on input "text" at bounding box center [434, 139] width 292 height 25
type input "W"
type input "B"
type input "Hanmi Bank"
click at [705, 273] on button "Save & Close" at bounding box center [688, 277] width 90 height 28
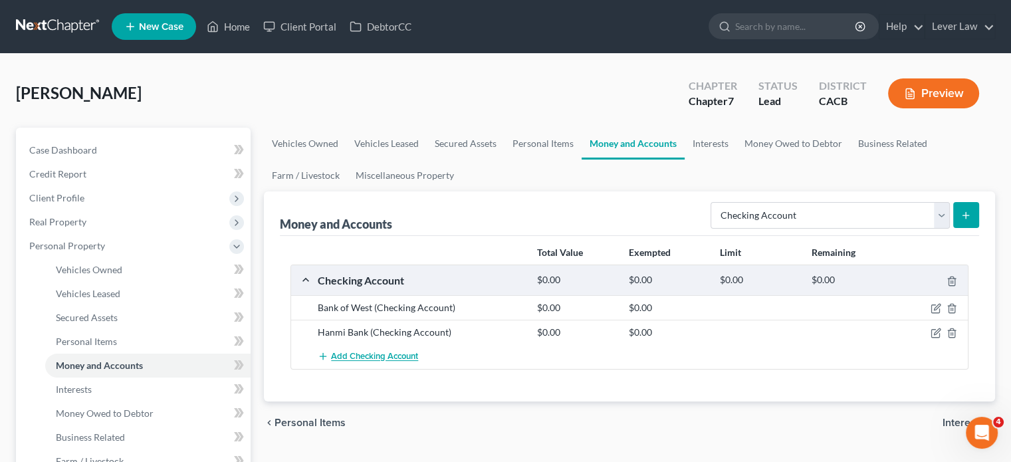
click at [385, 352] on span "Add Checking Account" at bounding box center [374, 357] width 87 height 11
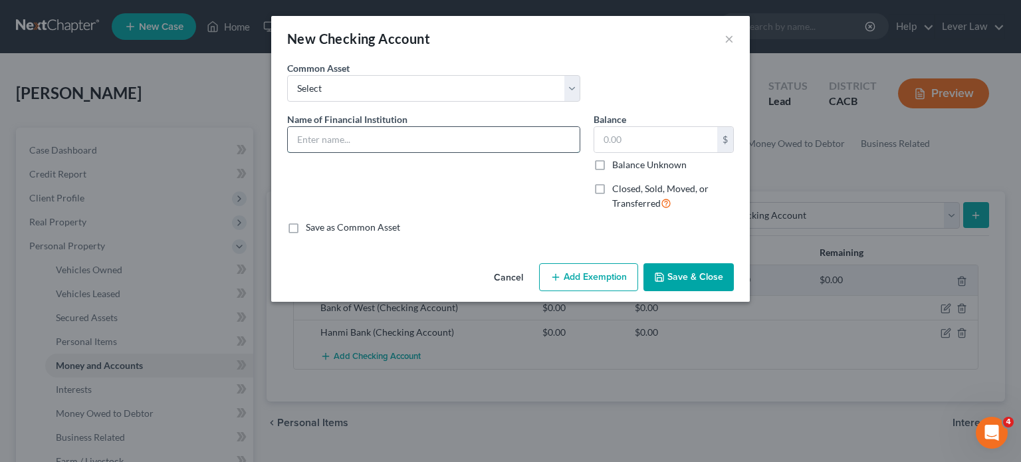
click at [399, 134] on input "text" at bounding box center [434, 139] width 292 height 25
type input "Bank of America"
click at [682, 274] on button "Save & Close" at bounding box center [688, 277] width 90 height 28
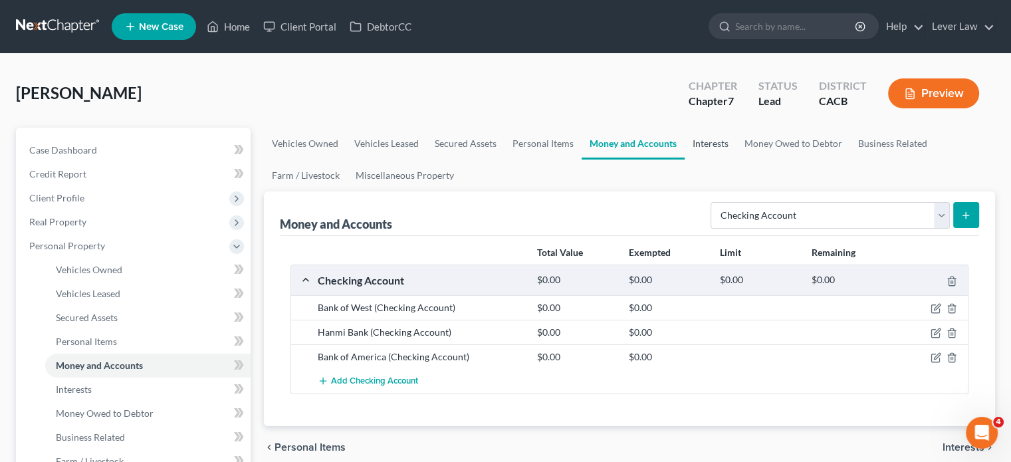
click at [717, 149] on link "Interests" at bounding box center [710, 144] width 52 height 32
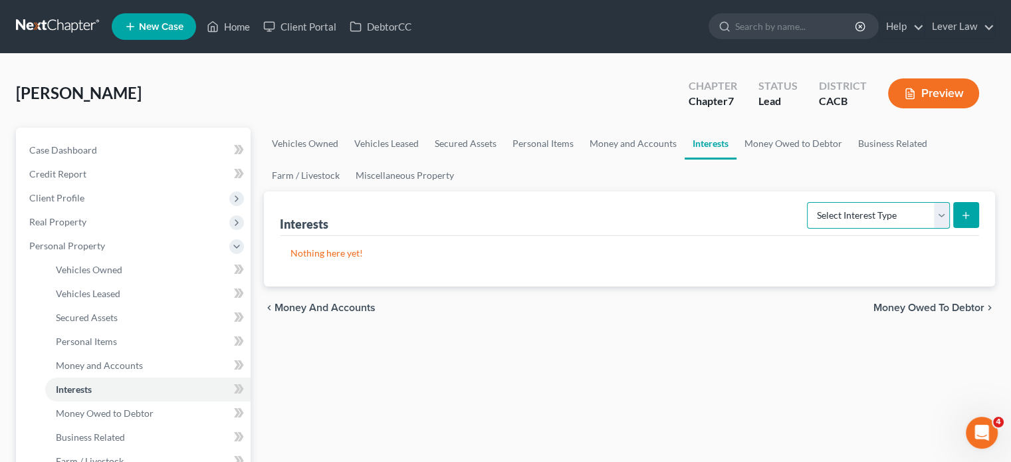
drag, startPoint x: 861, startPoint y: 203, endPoint x: 874, endPoint y: 219, distance: 20.3
click at [861, 204] on select "Select Interest Type 401K Annuity Bond Education IRA Government Bond Government…" at bounding box center [878, 215] width 143 height 27
select select "whole_life_insurance"
click at [808, 202] on select "Select Interest Type 401K Annuity Bond Education IRA Government Bond Government…" at bounding box center [878, 215] width 143 height 27
click at [960, 211] on icon "submit" at bounding box center [965, 215] width 11 height 11
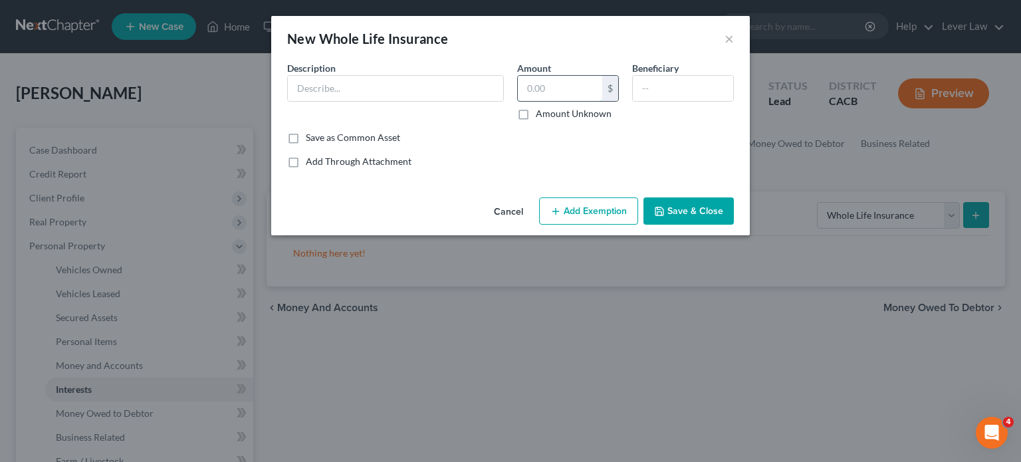
click at [585, 88] on input "text" at bounding box center [560, 88] width 84 height 25
type input "12,700"
click at [587, 223] on button "Add Exemption" at bounding box center [588, 211] width 99 height 28
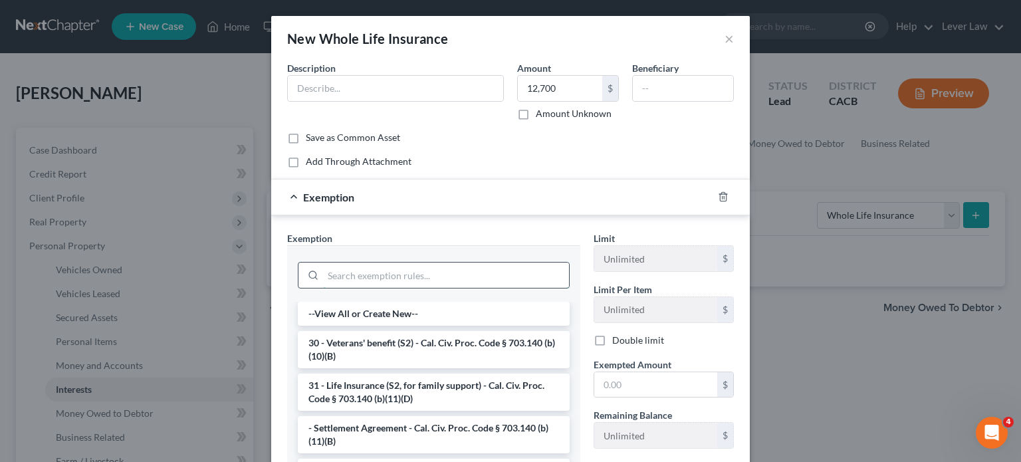
click at [410, 268] on input "search" at bounding box center [446, 274] width 246 height 25
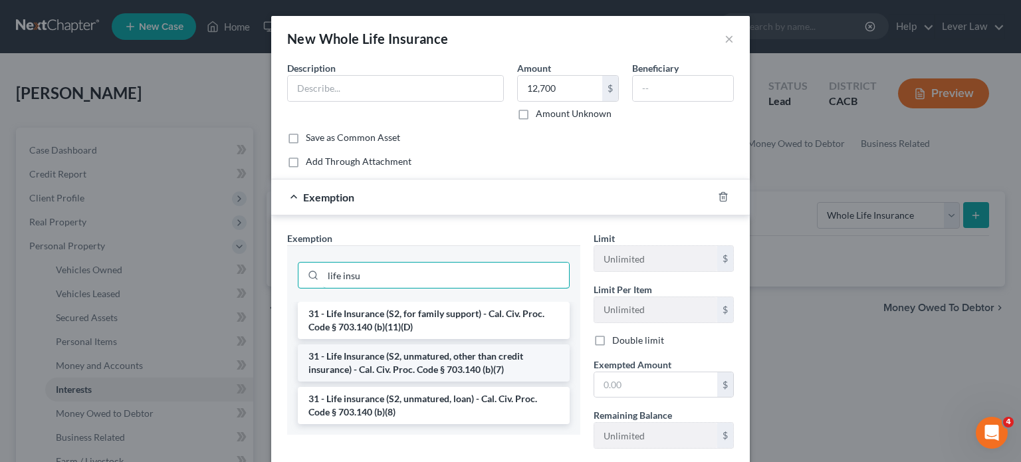
type input "life insu"
click at [404, 350] on li "31 - Life Insurance (S2, unmatured, other than credit insurance) - Cal. Civ. Pr…" at bounding box center [434, 362] width 272 height 37
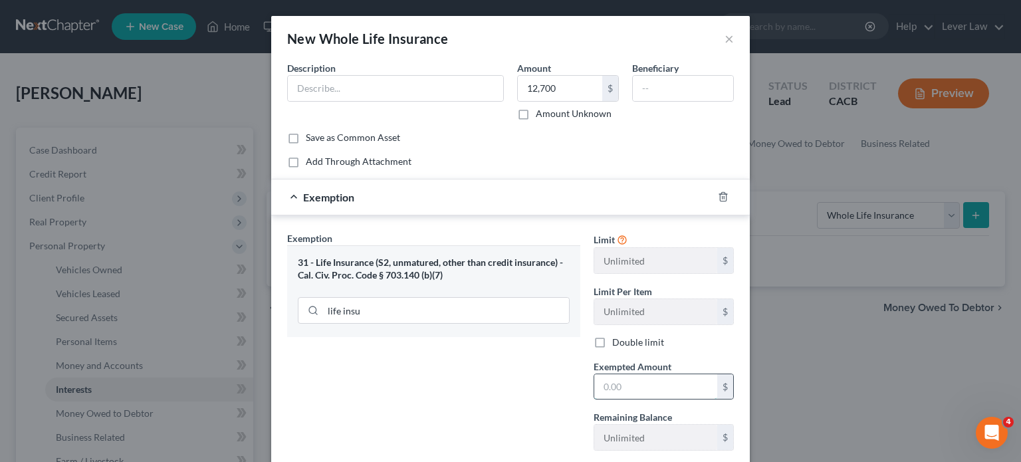
click at [664, 391] on input "text" at bounding box center [655, 386] width 123 height 25
type input "12,700"
click at [428, 90] on input "text" at bounding box center [395, 88] width 215 height 25
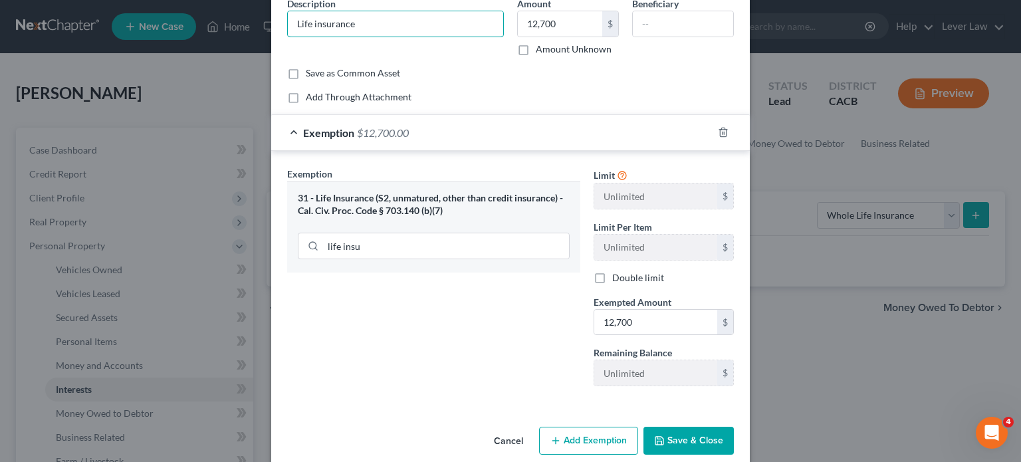
scroll to position [82, 0]
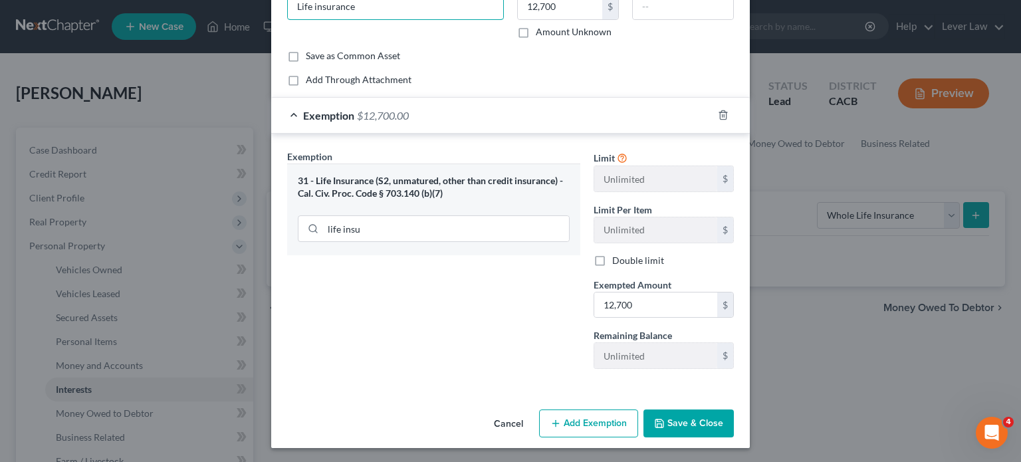
type input "Life insurance"
drag, startPoint x: 504, startPoint y: 328, endPoint x: 582, endPoint y: 340, distance: 79.2
click at [506, 328] on div "Exemption Set must be selected for CA. Exemption * 31 - Life Insurance (S2, unm…" at bounding box center [433, 265] width 306 height 230
click at [691, 423] on button "Save & Close" at bounding box center [688, 423] width 90 height 28
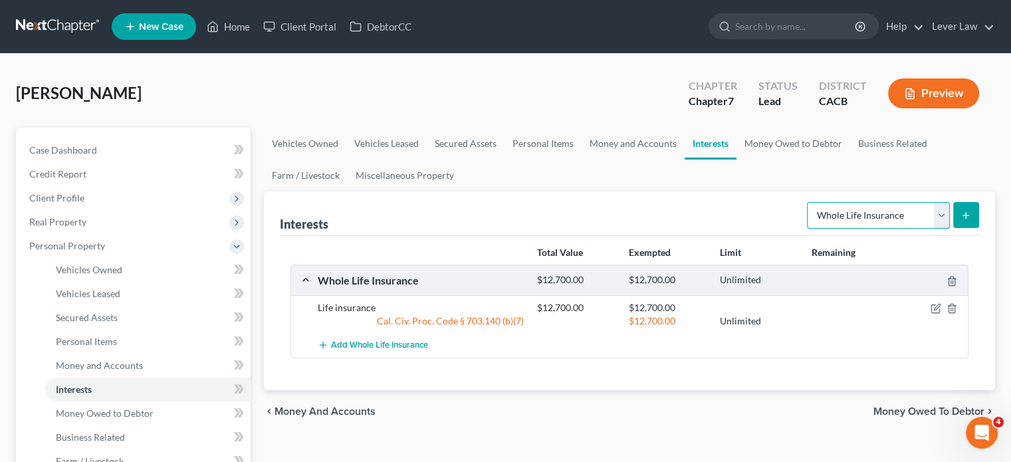
click at [829, 219] on select "Select Interest Type 401K Annuity Bond Education IRA Government Bond Government…" at bounding box center [878, 215] width 143 height 27
select select "401k"
click at [808, 202] on select "Select Interest Type 401K Annuity Bond Education IRA Government Bond Government…" at bounding box center [878, 215] width 143 height 27
click at [967, 222] on button "submit" at bounding box center [966, 215] width 26 height 26
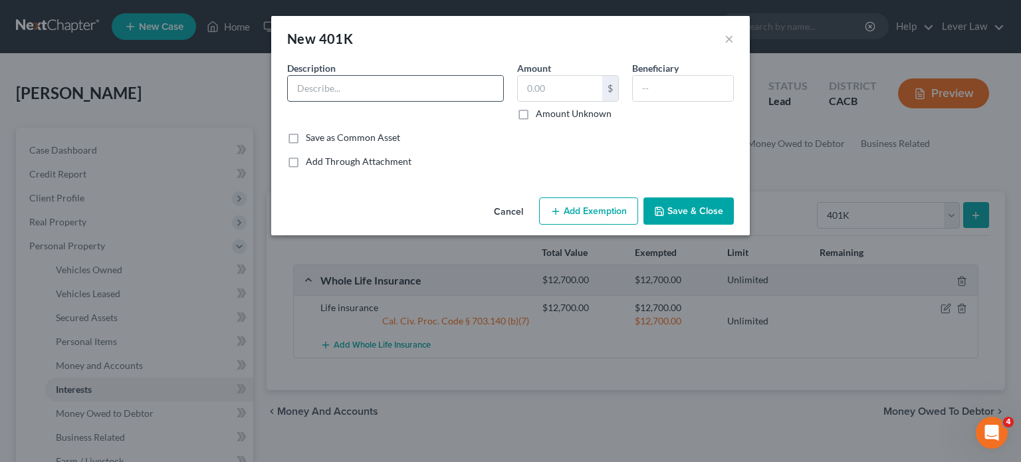
click at [340, 84] on input "text" at bounding box center [395, 88] width 215 height 25
type input "401K through employer"
click at [531, 97] on input "text" at bounding box center [560, 88] width 84 height 25
type input "48,000"
click at [585, 212] on button "Add Exemption" at bounding box center [588, 211] width 99 height 28
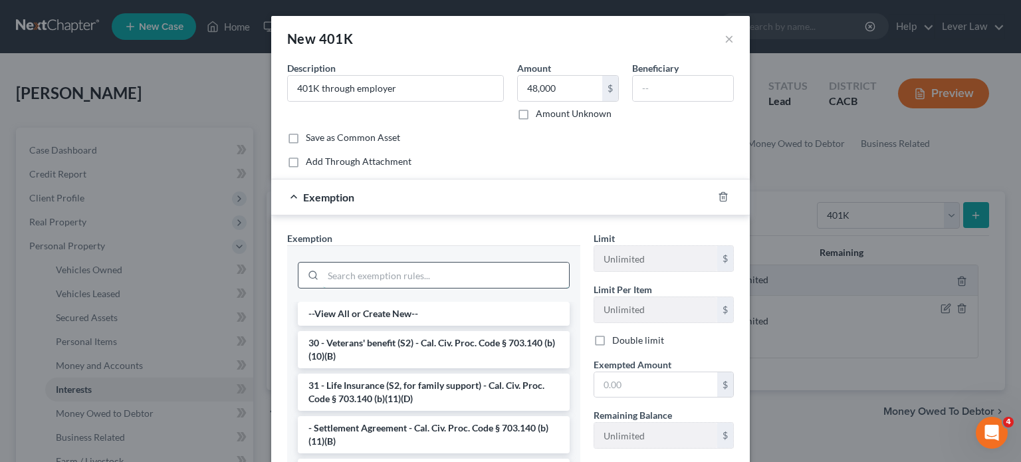
click at [406, 268] on input "search" at bounding box center [446, 274] width 246 height 25
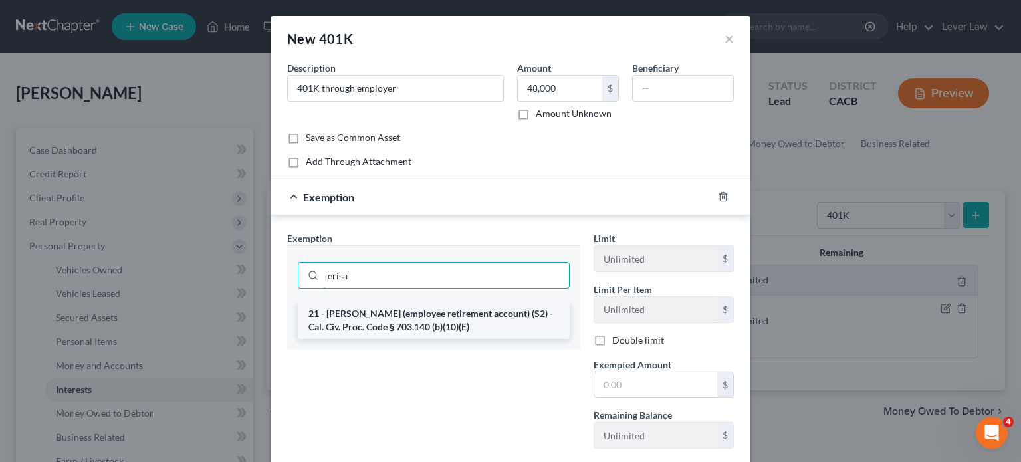
type input "erisa"
click at [410, 322] on li "21 - ERISA (employee retirement account) (S2) - Cal. Civ. Proc. Code § 703.140 …" at bounding box center [434, 320] width 272 height 37
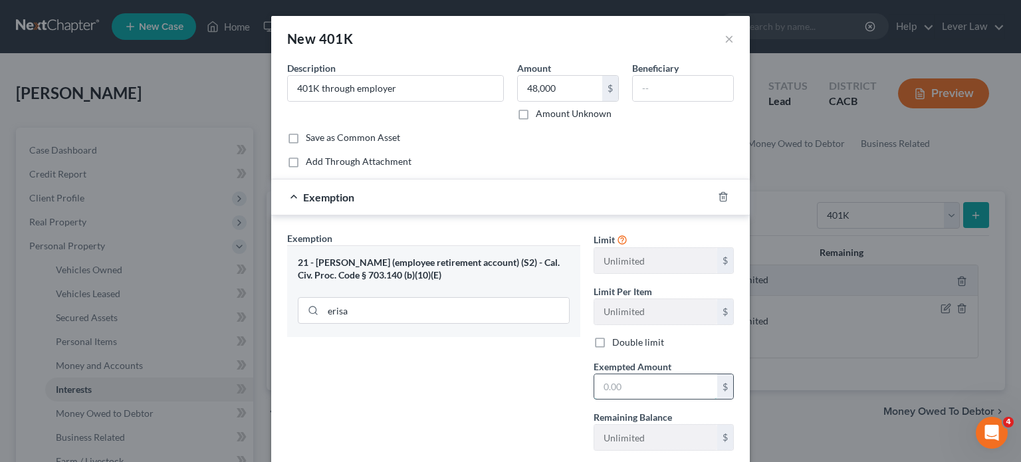
click at [631, 385] on input "text" at bounding box center [655, 386] width 123 height 25
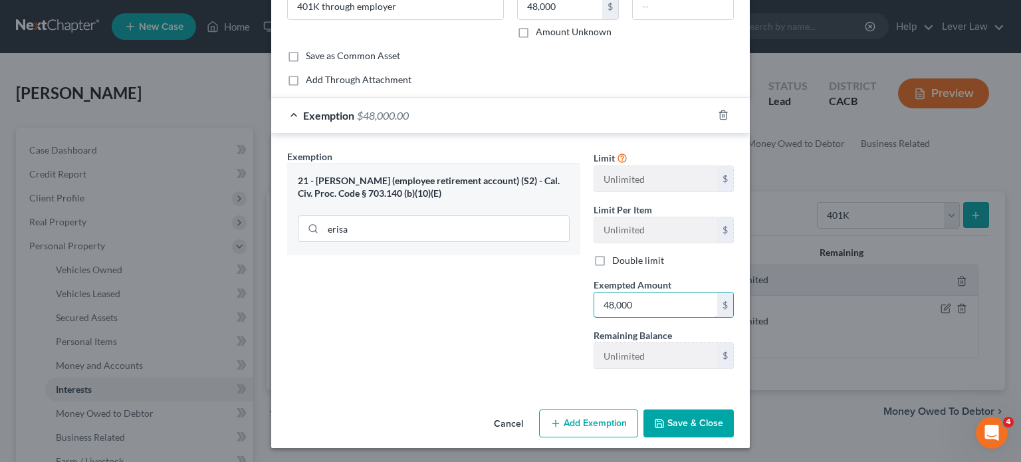
type input "48,000"
click at [686, 428] on button "Save & Close" at bounding box center [688, 423] width 90 height 28
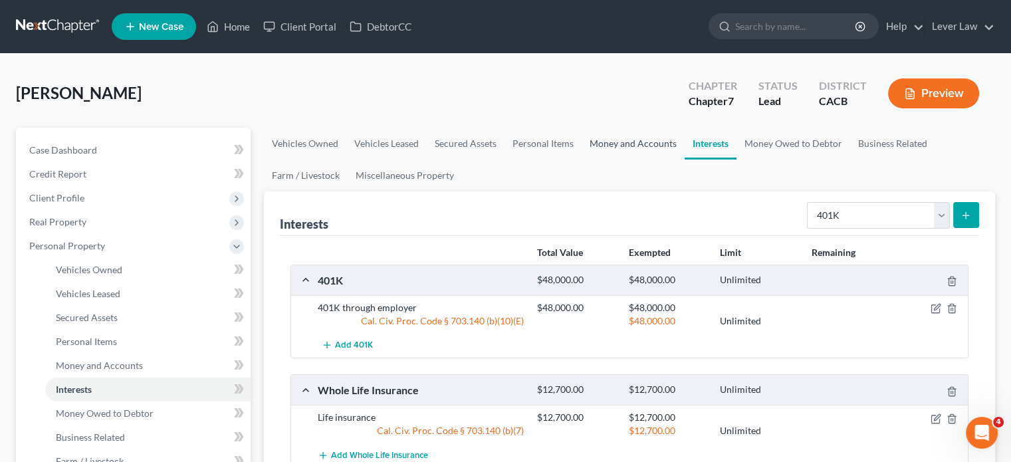
drag, startPoint x: 606, startPoint y: 143, endPoint x: 752, endPoint y: 185, distance: 152.1
click at [606, 143] on link "Money and Accounts" at bounding box center [632, 144] width 103 height 32
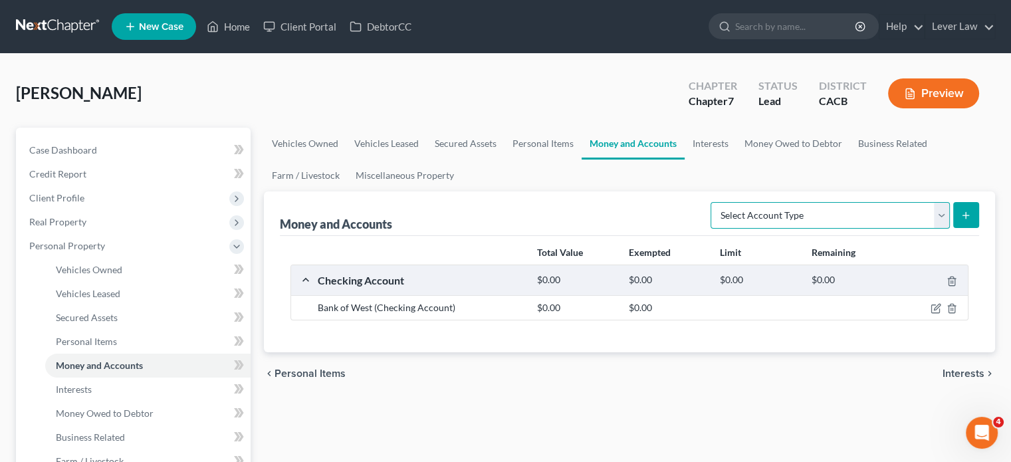
drag, startPoint x: 866, startPoint y: 218, endPoint x: 829, endPoint y: 218, distance: 37.9
click at [867, 218] on select "Select Account Type Brokerage Cash on Hand Certificates of Deposit Checking Acc…" at bounding box center [829, 215] width 239 height 27
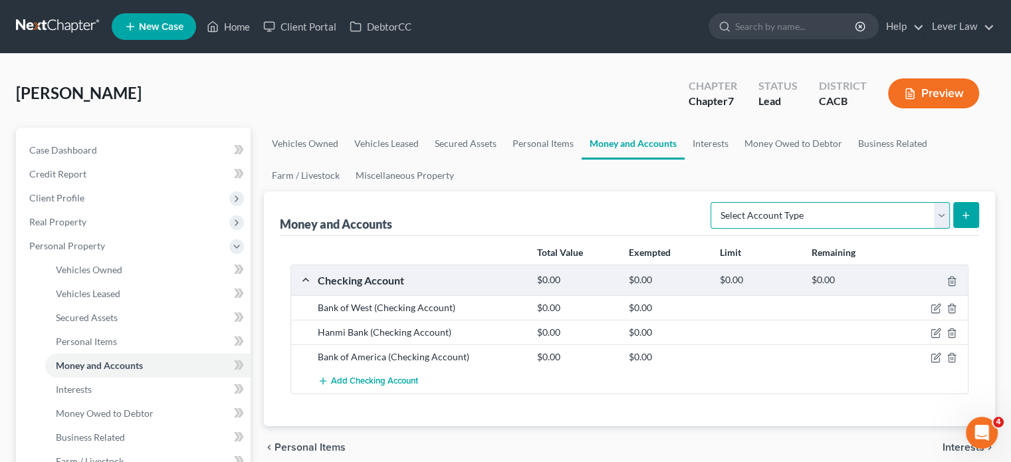
select select "brokerage"
click at [713, 202] on select "Select Account Type Brokerage Cash on Hand Certificates of Deposit Checking Acc…" at bounding box center [829, 215] width 239 height 27
click at [969, 229] on div "Select Account Type Brokerage Cash on Hand Certificates of Deposit Checking Acc…" at bounding box center [842, 214] width 274 height 35
click at [971, 211] on button "submit" at bounding box center [966, 215] width 26 height 26
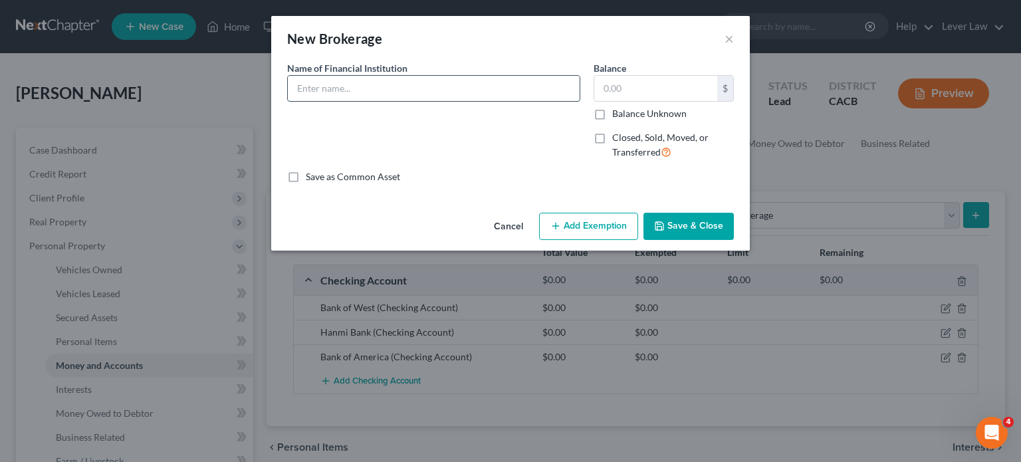
click at [380, 92] on input "text" at bounding box center [434, 88] width 292 height 25
type input "Investment"
type input "300"
drag, startPoint x: 695, startPoint y: 225, endPoint x: 696, endPoint y: 274, distance: 49.2
click at [696, 226] on button "Save & Close" at bounding box center [688, 227] width 90 height 28
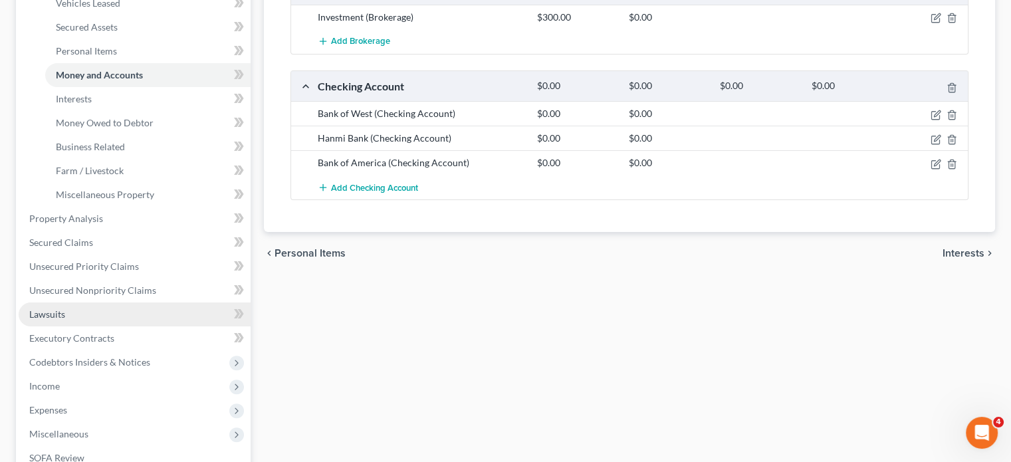
scroll to position [332, 0]
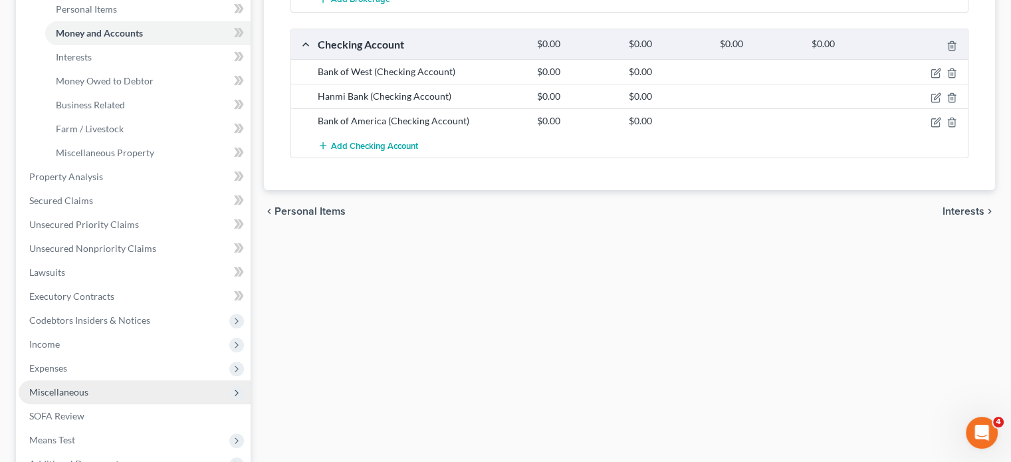
click at [63, 391] on span "Miscellaneous" at bounding box center [58, 391] width 59 height 11
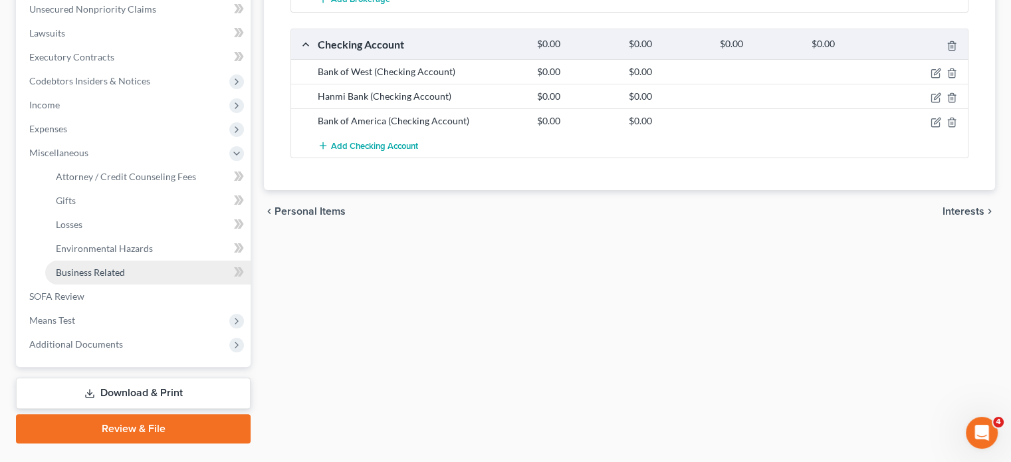
click at [94, 268] on span "Business Related" at bounding box center [90, 271] width 69 height 11
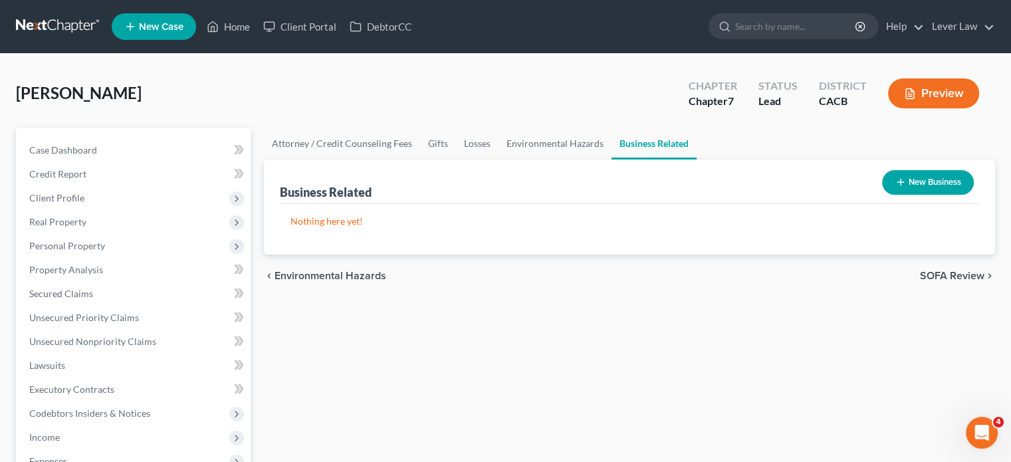
drag, startPoint x: 913, startPoint y: 164, endPoint x: 915, endPoint y: 176, distance: 12.1
click at [914, 173] on div "New Business" at bounding box center [927, 182] width 102 height 35
click at [915, 176] on button "New Business" at bounding box center [928, 182] width 92 height 25
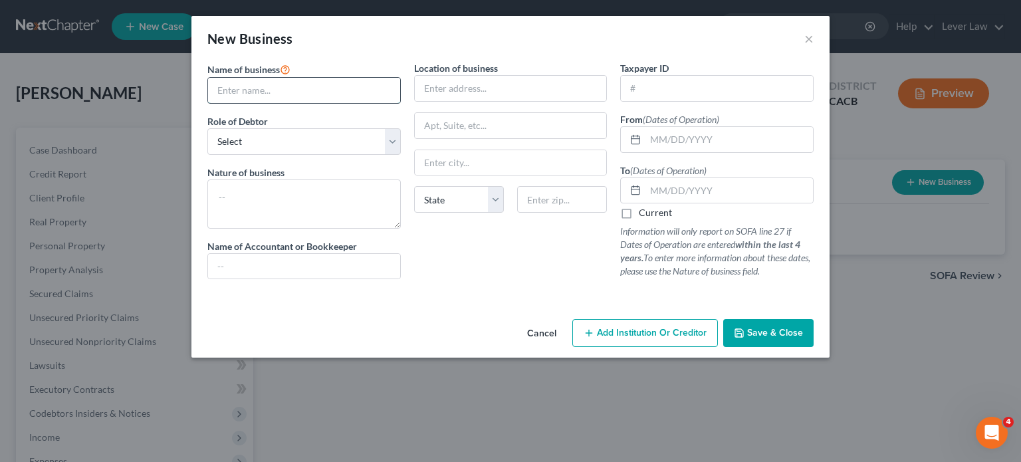
click at [295, 95] on input "text" at bounding box center [304, 90] width 192 height 25
type input "101"
click at [312, 199] on textarea at bounding box center [303, 203] width 193 height 49
type textarea "Karaoke Bar"
click at [322, 150] on select "Select A member of a limited liability company (LLC) or limited liability partn…" at bounding box center [303, 141] width 193 height 27
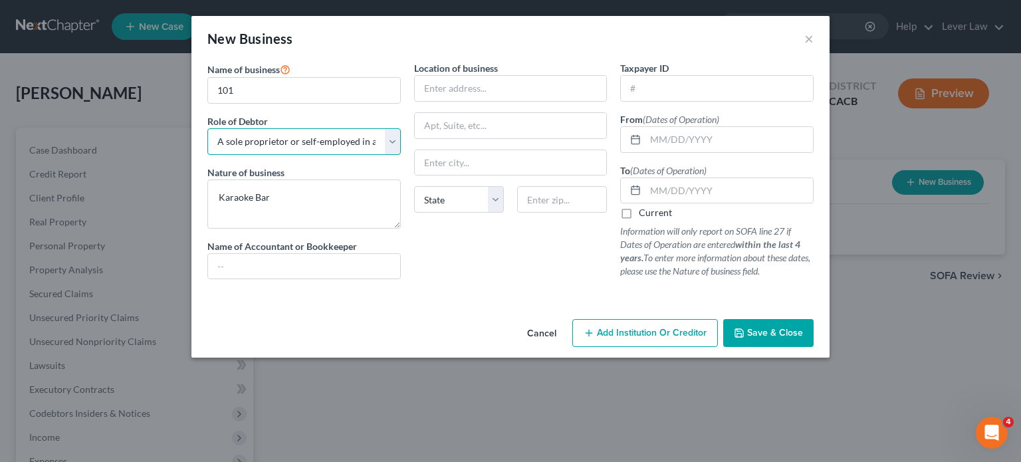
click at [207, 128] on select "Select A member of a limited liability company (LLC) or limited liability partn…" at bounding box center [303, 141] width 193 height 27
drag, startPoint x: 341, startPoint y: 148, endPoint x: 346, endPoint y: 153, distance: 7.5
click at [344, 151] on select "Select A member of a limited liability company (LLC) or limited liability partn…" at bounding box center [303, 141] width 193 height 27
select select "officer"
click at [207, 128] on select "Select A member of a limited liability company (LLC) or limited liability partn…" at bounding box center [303, 141] width 193 height 27
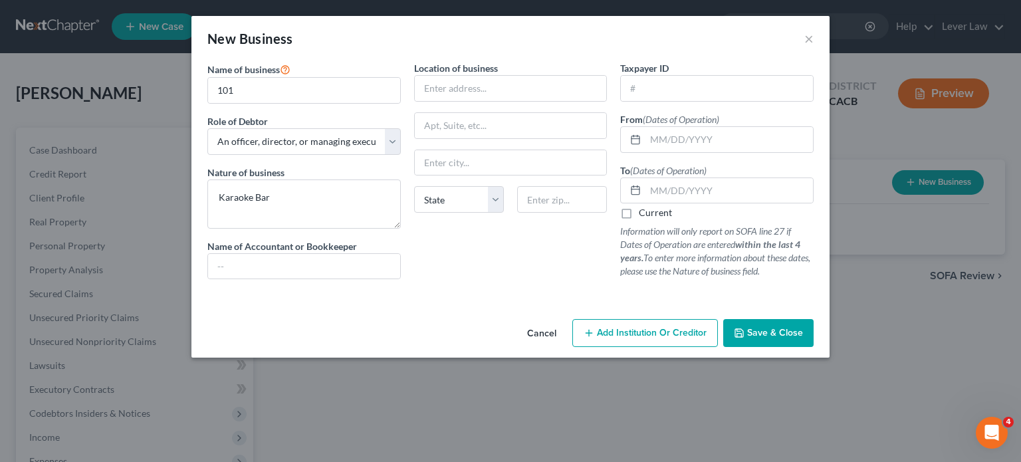
drag, startPoint x: 758, startPoint y: 336, endPoint x: 763, endPoint y: 343, distance: 9.0
click at [758, 336] on span "Save & Close" at bounding box center [775, 332] width 56 height 11
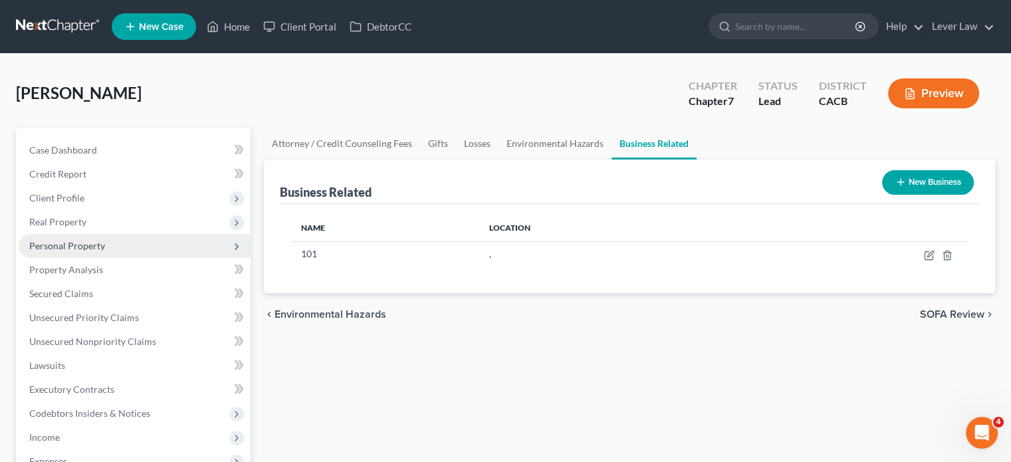
click at [91, 249] on span "Personal Property" at bounding box center [67, 245] width 76 height 11
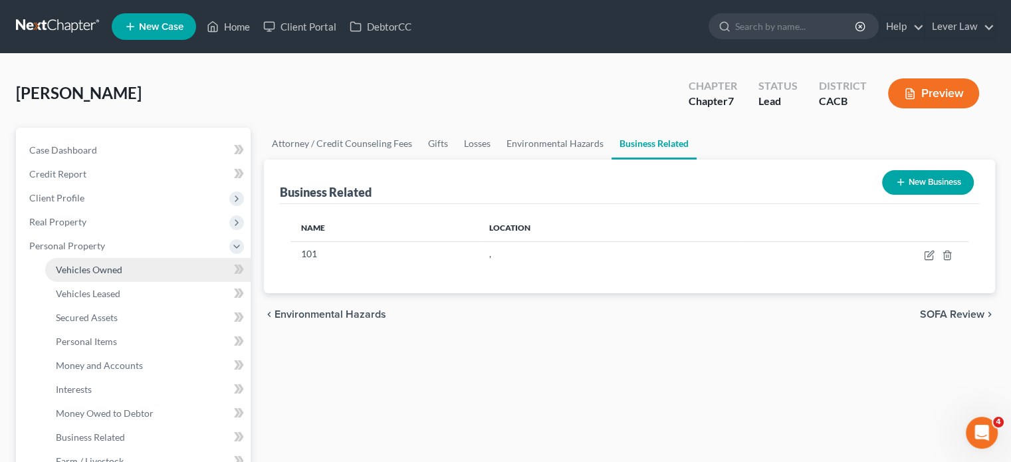
click at [136, 263] on link "Vehicles Owned" at bounding box center [147, 270] width 205 height 24
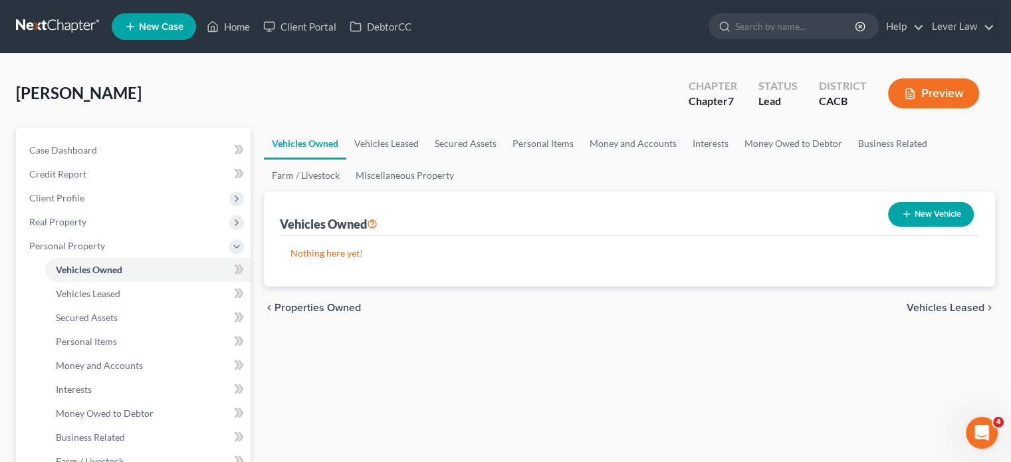
drag, startPoint x: 932, startPoint y: 196, endPoint x: 935, endPoint y: 210, distance: 14.2
click at [932, 203] on div "New Vehicle" at bounding box center [930, 214] width 96 height 35
click at [935, 210] on button "New Vehicle" at bounding box center [931, 214] width 86 height 25
select select "0"
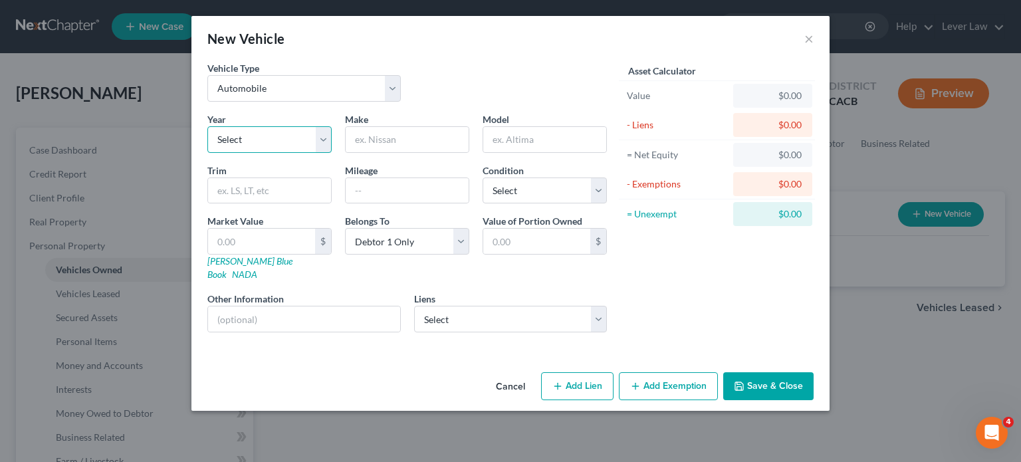
click at [254, 143] on select "Select 2026 2025 2024 2023 2022 2021 2020 2019 2018 2017 2016 2015 2014 2013 20…" at bounding box center [269, 139] width 124 height 27
select select "8"
click at [207, 126] on select "Select 2026 2025 2024 2023 2022 2021 2020 2019 2018 2017 2016 2015 2014 2013 20…" at bounding box center [269, 139] width 124 height 27
click at [372, 144] on input "text" at bounding box center [407, 139] width 123 height 25
type input "Lexus"
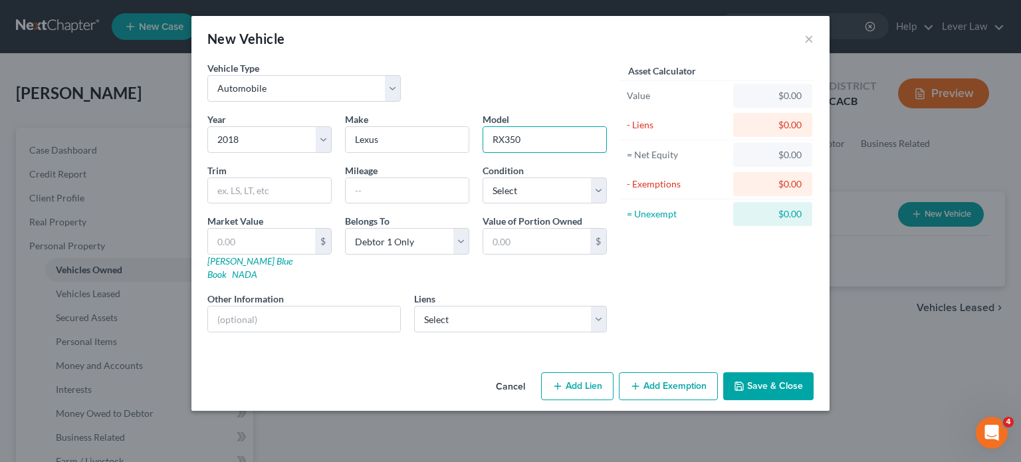
type input "RX350"
click at [363, 193] on input "text" at bounding box center [407, 190] width 123 height 25
type input "80000"
click at [270, 237] on input "text" at bounding box center [261, 241] width 107 height 25
type input "2"
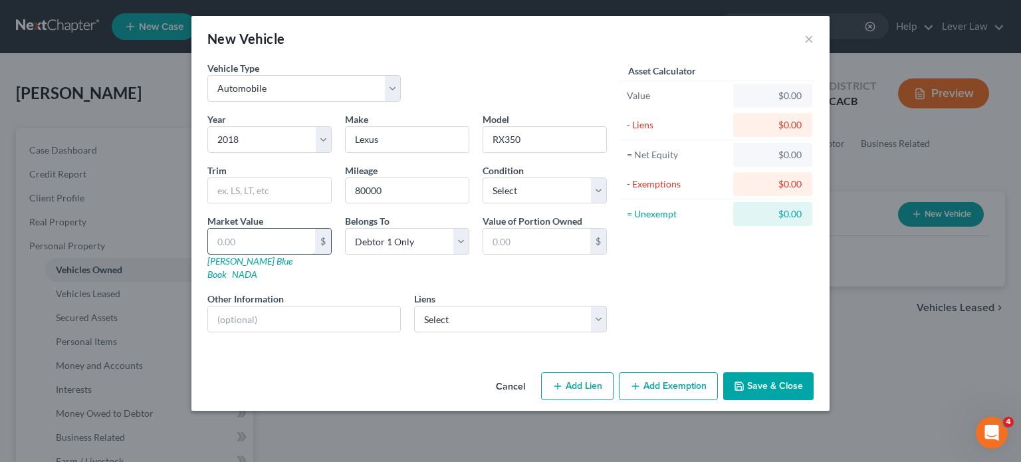
type input "2.00"
type input "24"
type input "24.00"
type input "240"
type input "240.00"
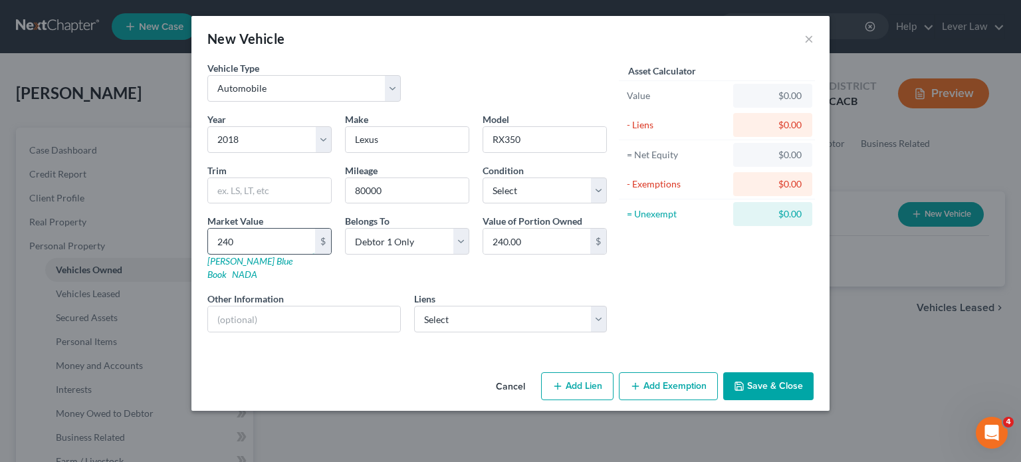
type input "2400"
type input "2,400.00"
type input "2,4000"
type input "24,000.00"
type input "24,000"
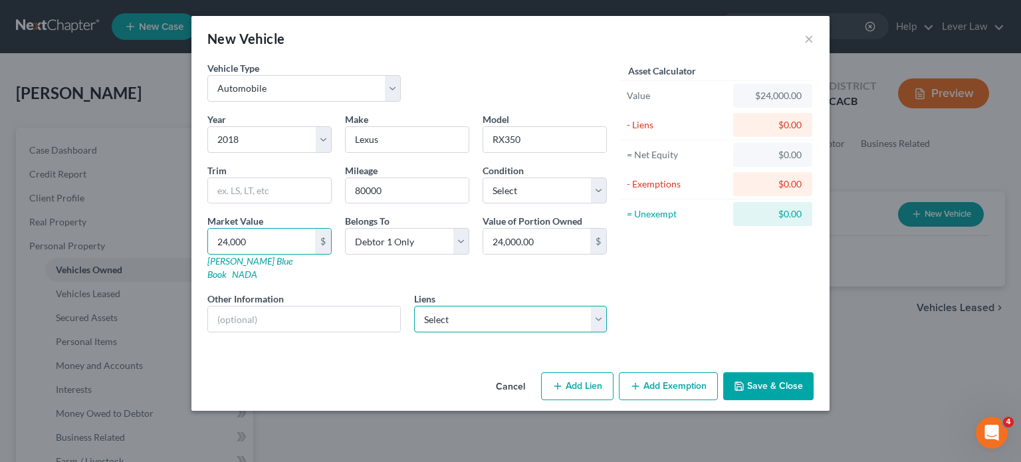
click at [531, 308] on select "Select Td Auto Fin - $14,277.00" at bounding box center [510, 319] width 193 height 27
select select "39"
select select "0"
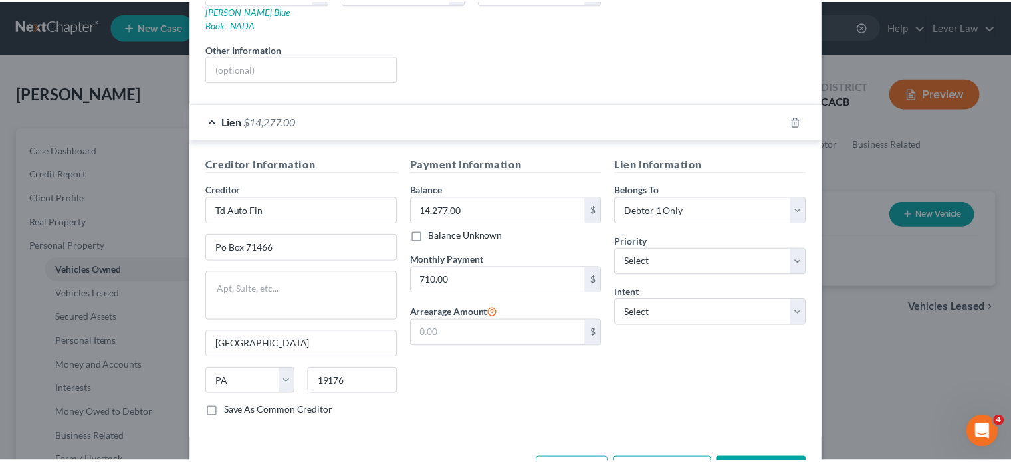
scroll to position [284, 0]
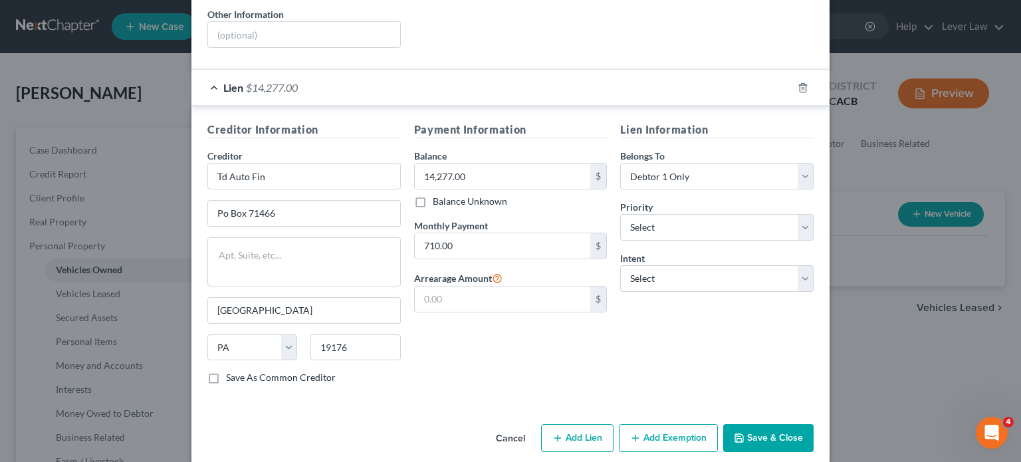
click at [763, 430] on button "Save & Close" at bounding box center [768, 438] width 90 height 28
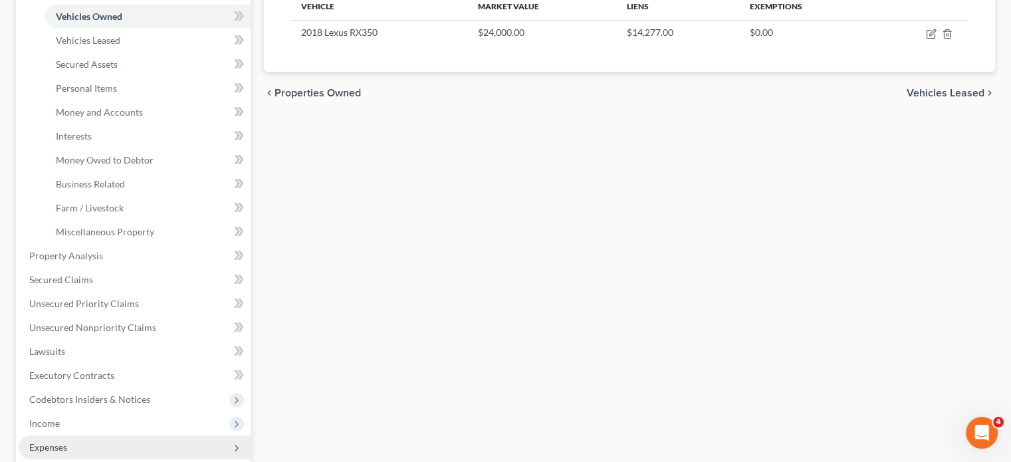
scroll to position [332, 0]
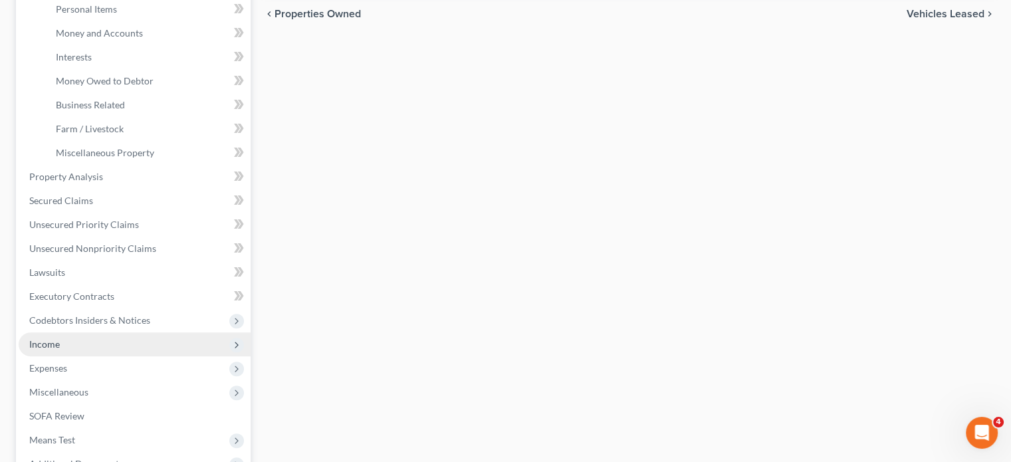
click at [74, 351] on span "Income" at bounding box center [135, 344] width 232 height 24
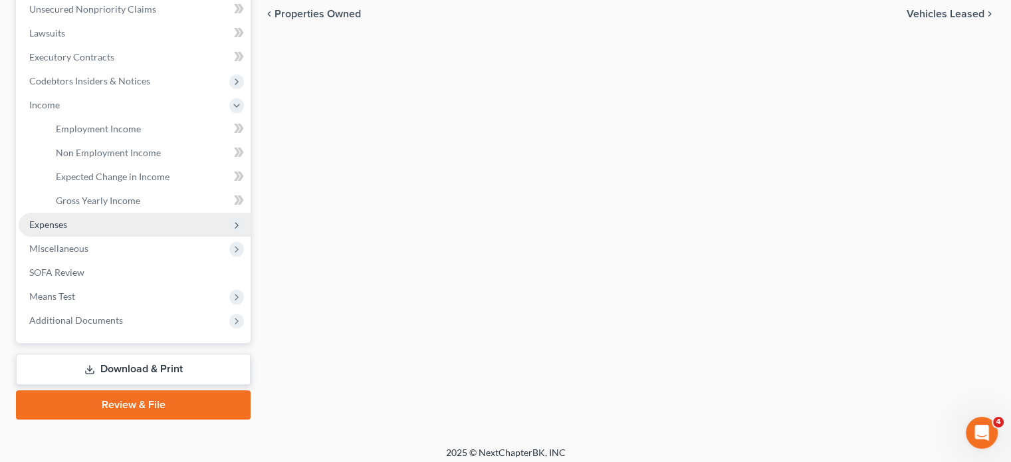
click at [94, 231] on span "Expenses" at bounding box center [135, 225] width 232 height 24
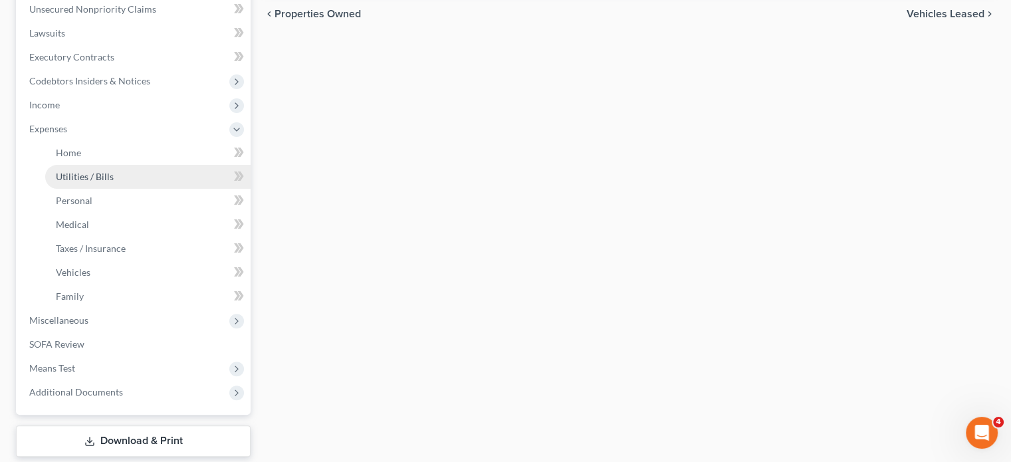
click at [101, 166] on link "Utilities / Bills" at bounding box center [147, 177] width 205 height 24
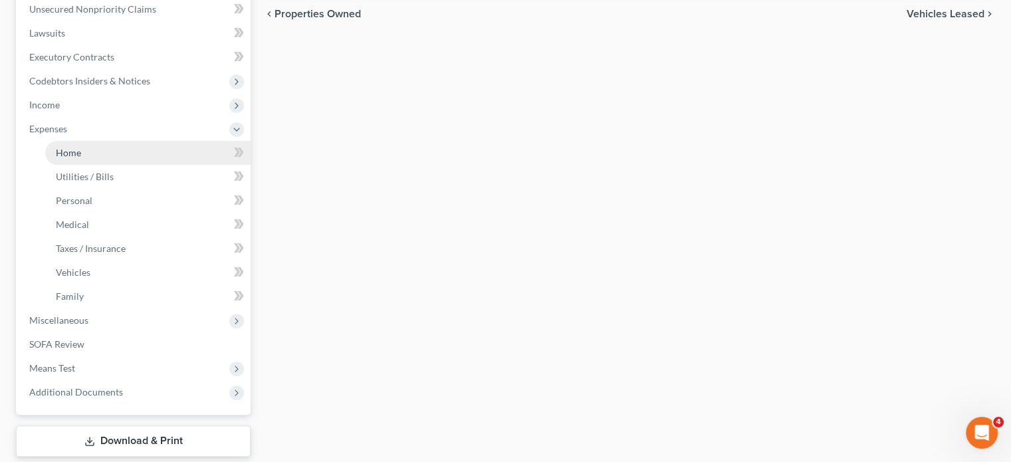
click at [103, 159] on link "Home" at bounding box center [147, 153] width 205 height 24
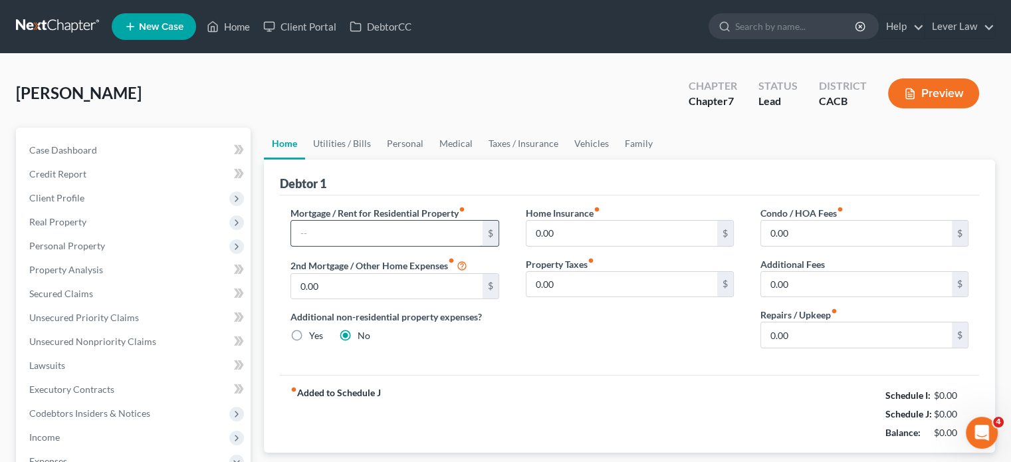
click at [340, 232] on input "text" at bounding box center [386, 233] width 191 height 25
type input "1,200"
click at [364, 147] on link "Utilities / Bills" at bounding box center [342, 144] width 74 height 32
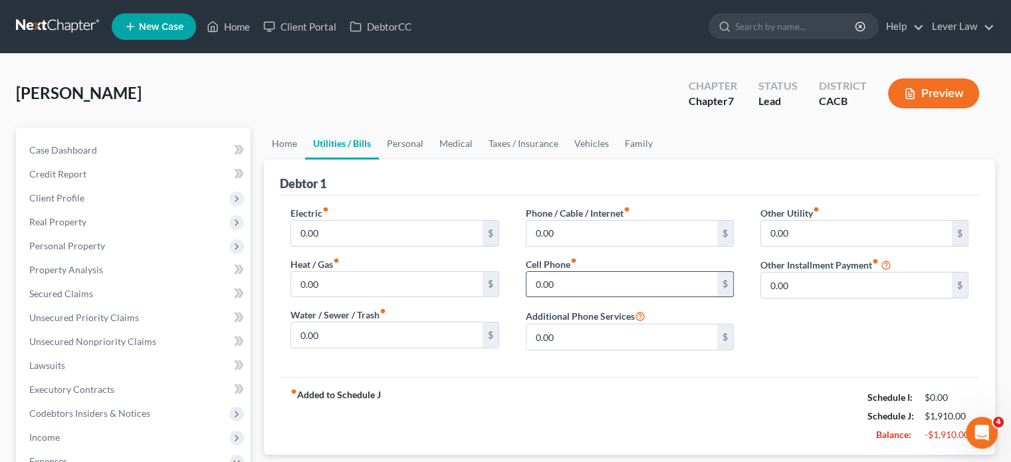
click at [601, 282] on input "0.00" at bounding box center [621, 284] width 191 height 25
click at [593, 237] on input "0.00" at bounding box center [621, 233] width 191 height 25
type input "85"
click at [565, 284] on input "0.00" at bounding box center [621, 284] width 191 height 25
type input "100"
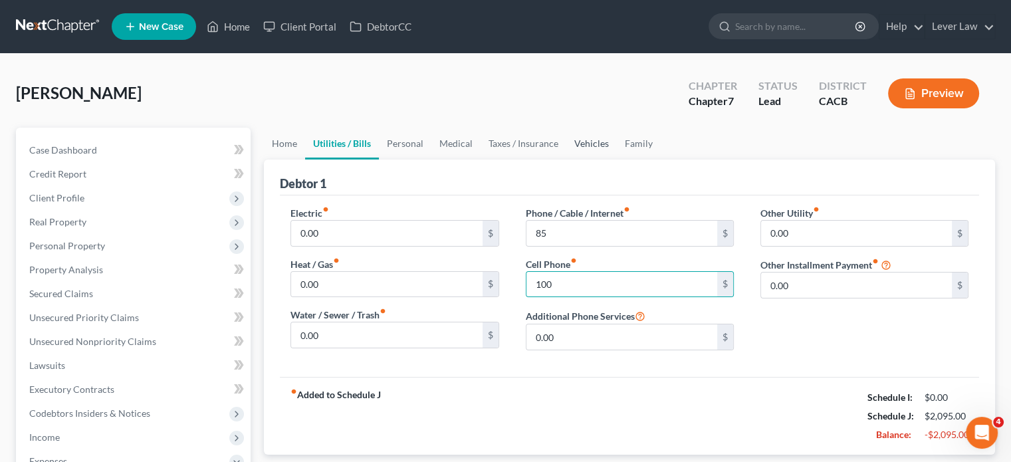
drag, startPoint x: 590, startPoint y: 144, endPoint x: 574, endPoint y: 162, distance: 24.0
click at [590, 144] on link "Vehicles" at bounding box center [591, 144] width 51 height 32
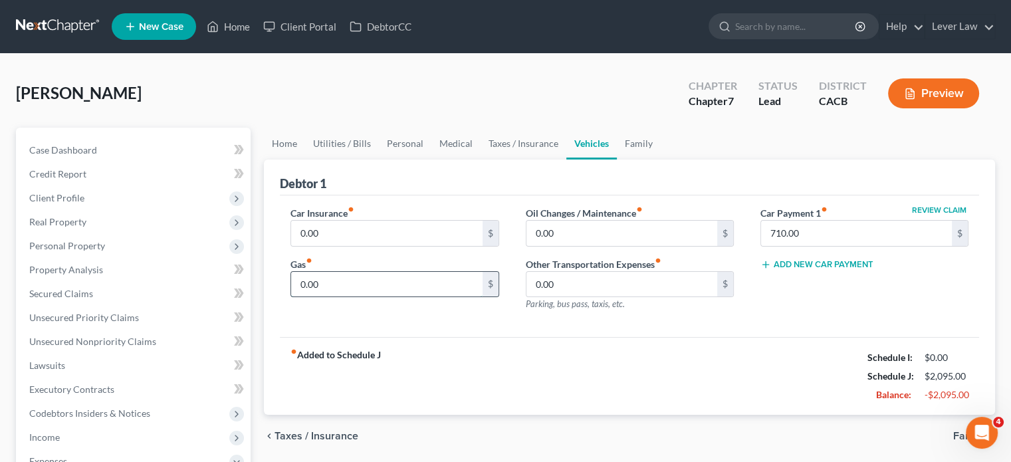
click at [412, 292] on input "0.00" at bounding box center [386, 284] width 191 height 25
type input "200"
click at [357, 231] on input "0.00" at bounding box center [386, 233] width 191 height 25
type input "200"
click at [510, 134] on link "Taxes / Insurance" at bounding box center [523, 144] width 86 height 32
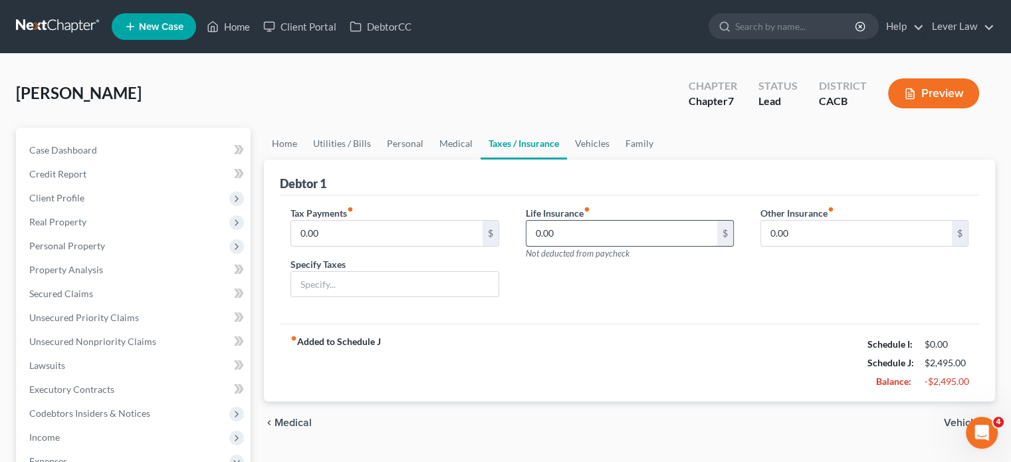
click at [554, 240] on input "0.00" at bounding box center [621, 233] width 191 height 25
type input "550"
click at [638, 150] on link "Family" at bounding box center [639, 144] width 44 height 32
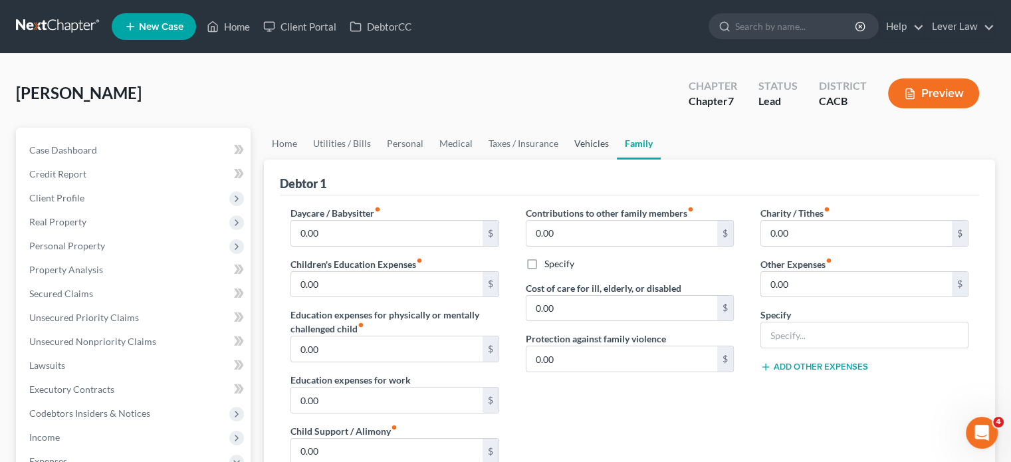
click at [609, 146] on link "Vehicles" at bounding box center [591, 144] width 51 height 32
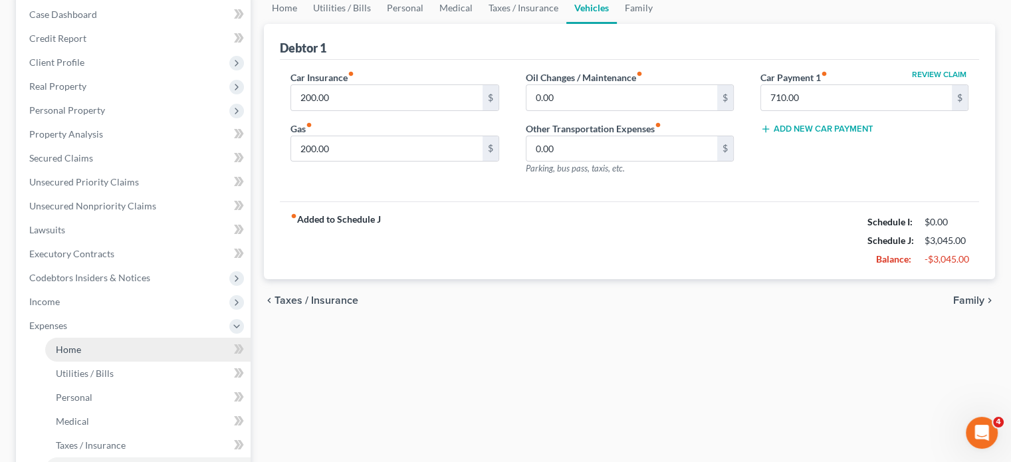
scroll to position [133, 0]
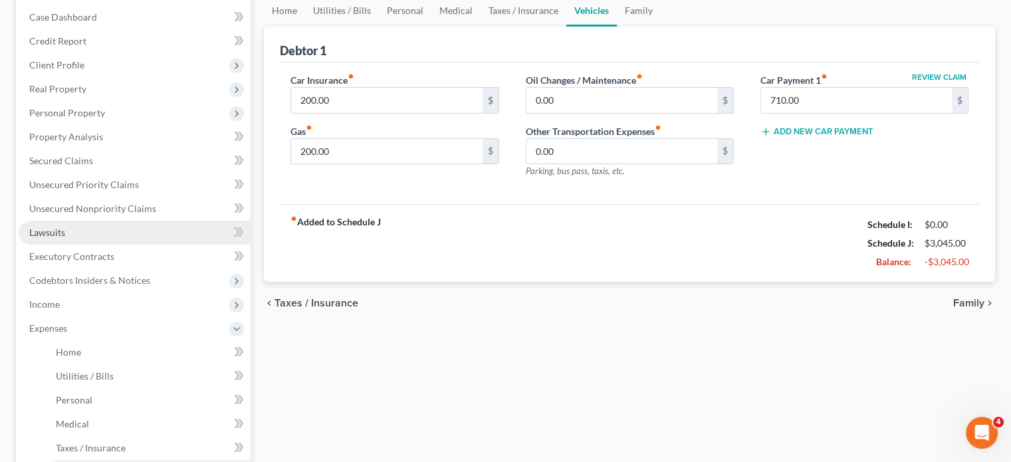
click at [66, 230] on link "Lawsuits" at bounding box center [135, 233] width 232 height 24
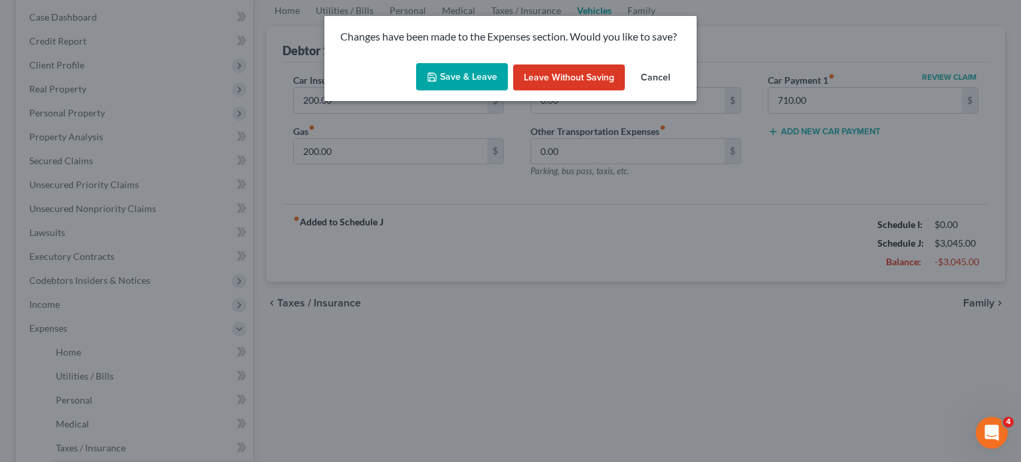
click at [480, 82] on button "Save & Leave" at bounding box center [462, 77] width 92 height 28
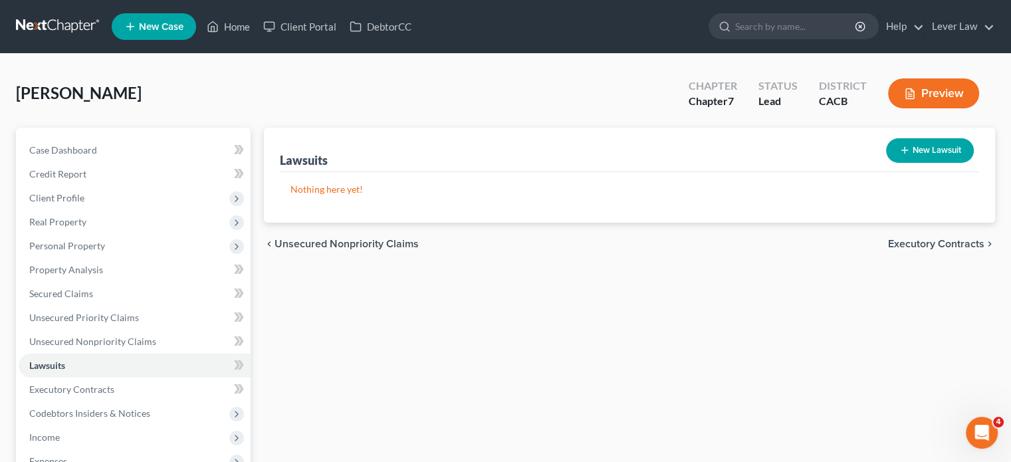
click at [954, 155] on button "New Lawsuit" at bounding box center [930, 150] width 88 height 25
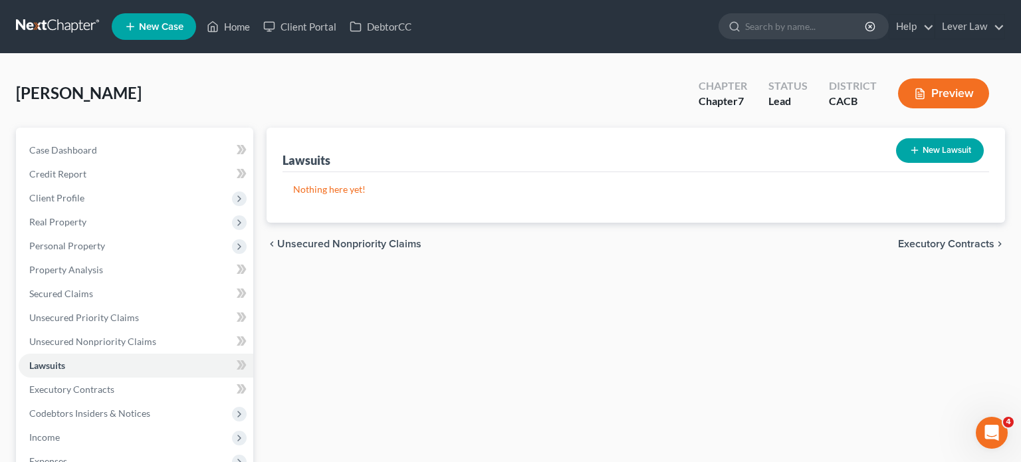
select select "0"
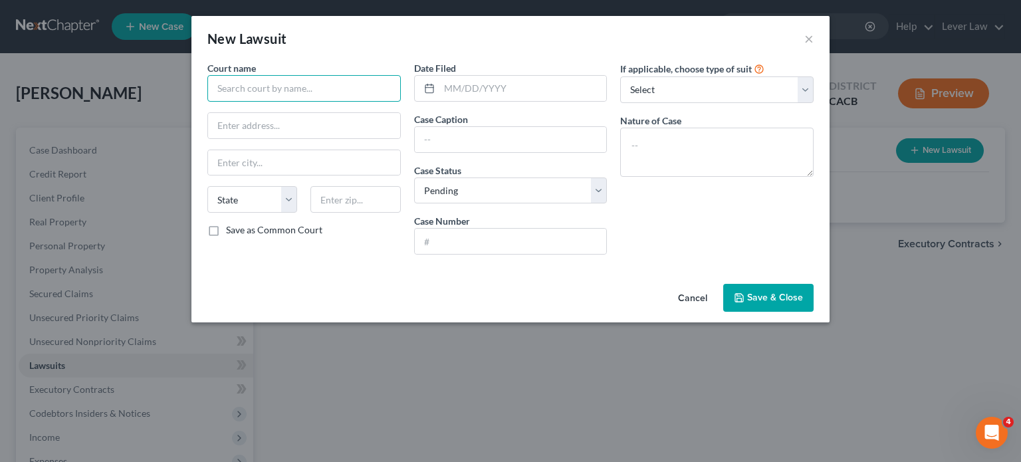
click at [396, 98] on input "text" at bounding box center [303, 88] width 193 height 27
click at [320, 88] on input "text" at bounding box center [303, 88] width 193 height 27
type input "Los Angeles Superior Court"
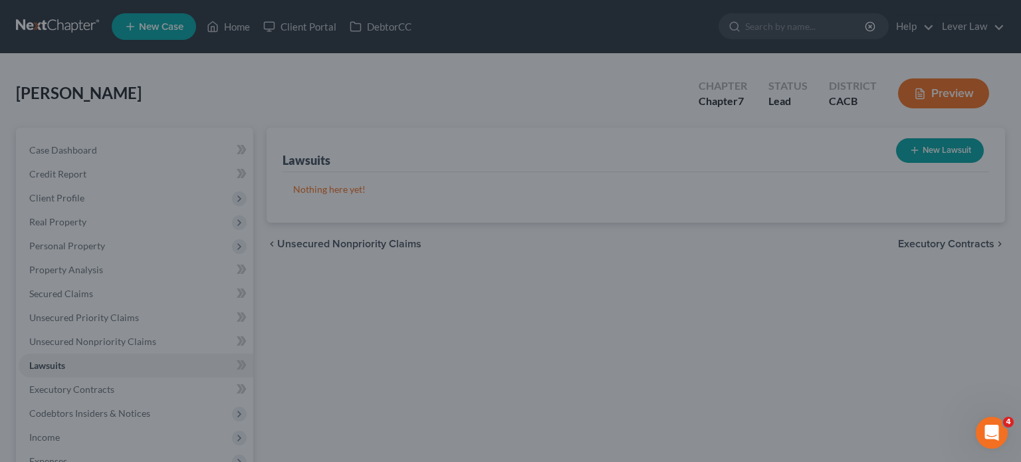
drag, startPoint x: 567, startPoint y: 387, endPoint x: 577, endPoint y: 354, distance: 35.3
click at [567, 387] on div "New Lawsuit × Court name * Los Angeles Superior Court State AL AK AR AZ CA CO C…" at bounding box center [510, 231] width 1021 height 462
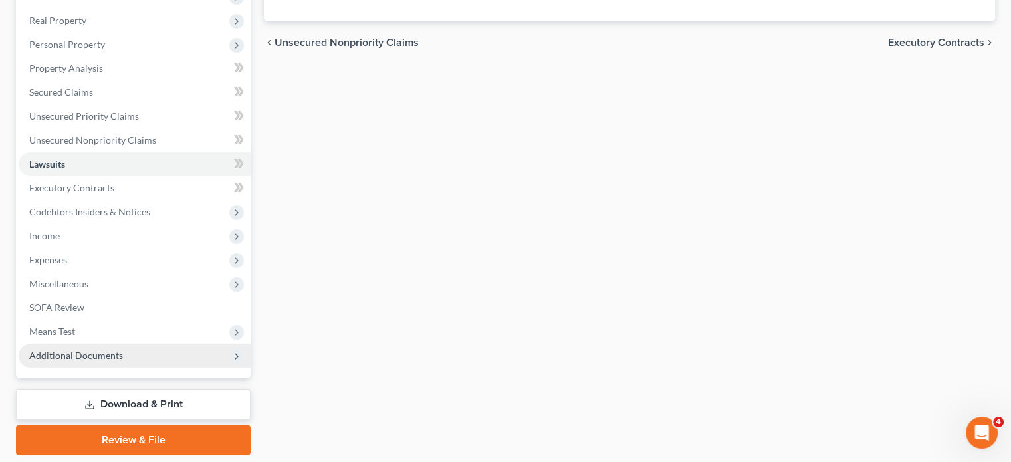
scroll to position [243, 0]
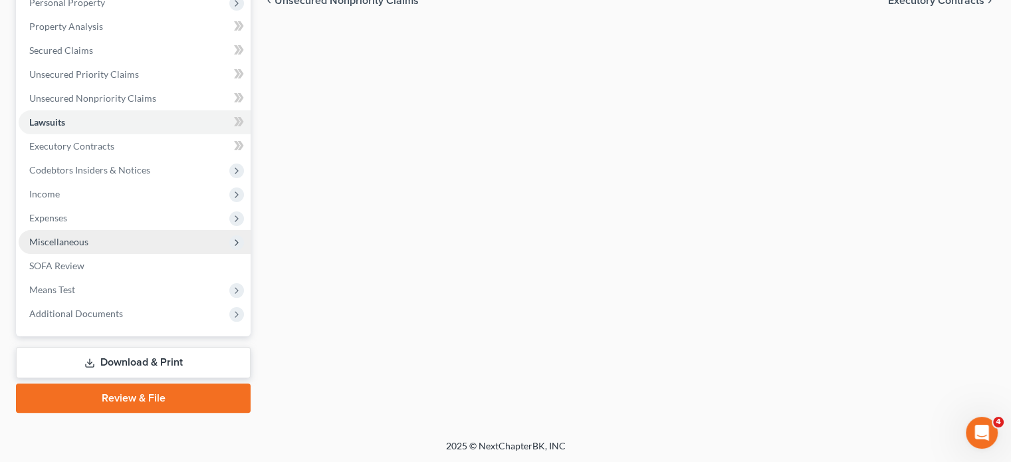
click at [52, 243] on span "Miscellaneous" at bounding box center [58, 241] width 59 height 11
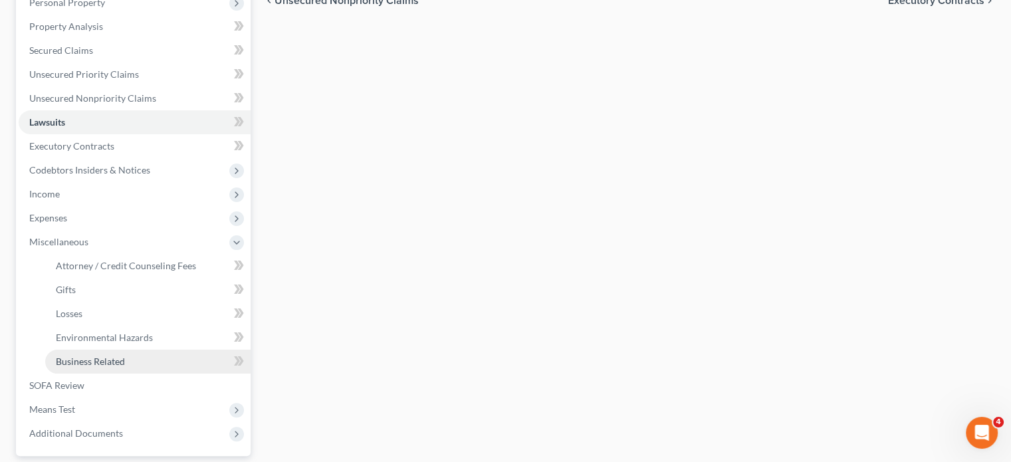
click at [72, 363] on span "Business Related" at bounding box center [90, 360] width 69 height 11
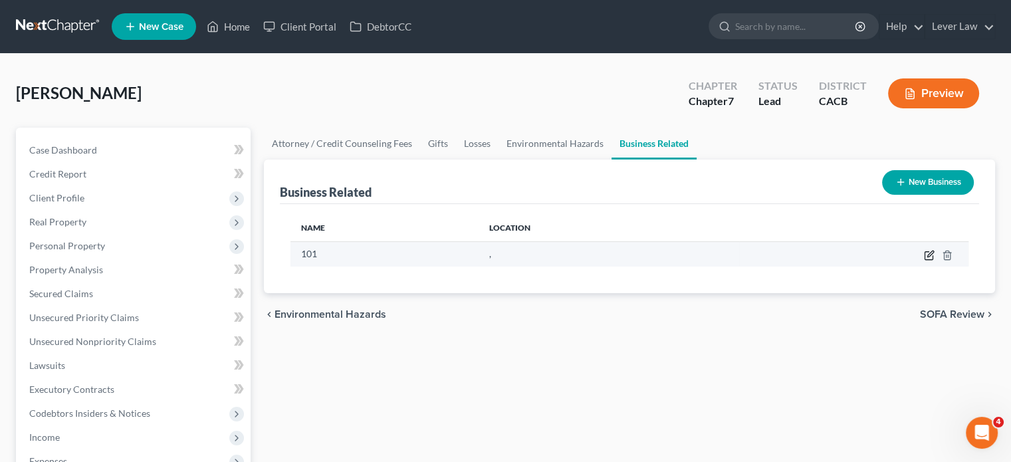
click at [930, 257] on icon "button" at bounding box center [929, 255] width 11 height 11
select select "officer"
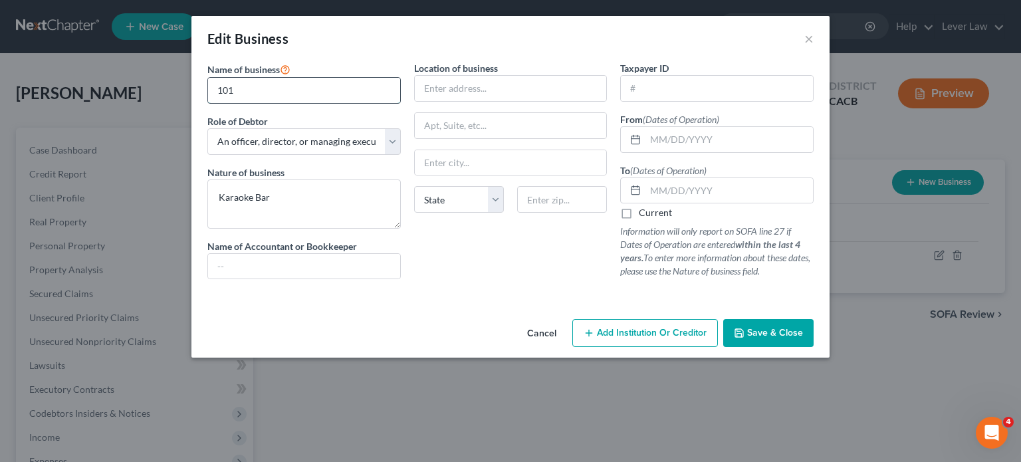
click at [322, 84] on input "101" at bounding box center [304, 90] width 192 height 25
type input "1"
type input "The One 1 Entertainment"
click at [775, 334] on span "Save & Close" at bounding box center [775, 332] width 56 height 11
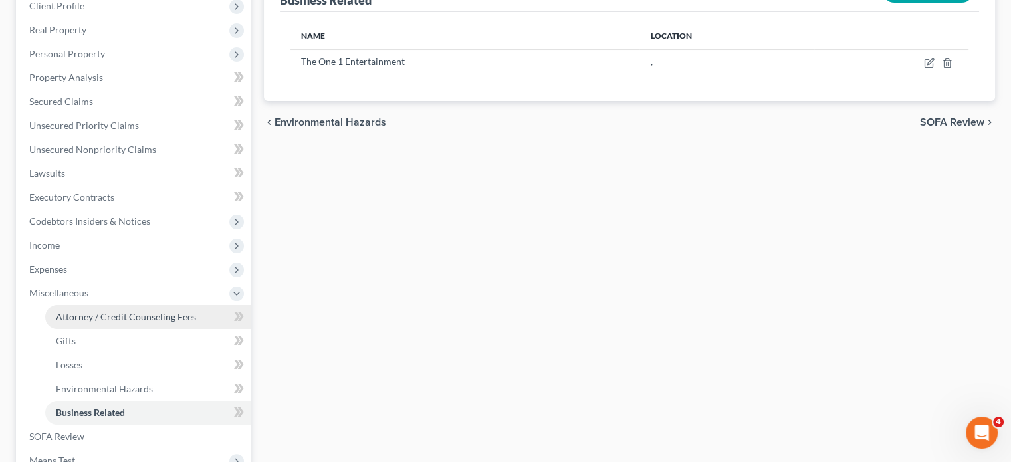
scroll to position [199, 0]
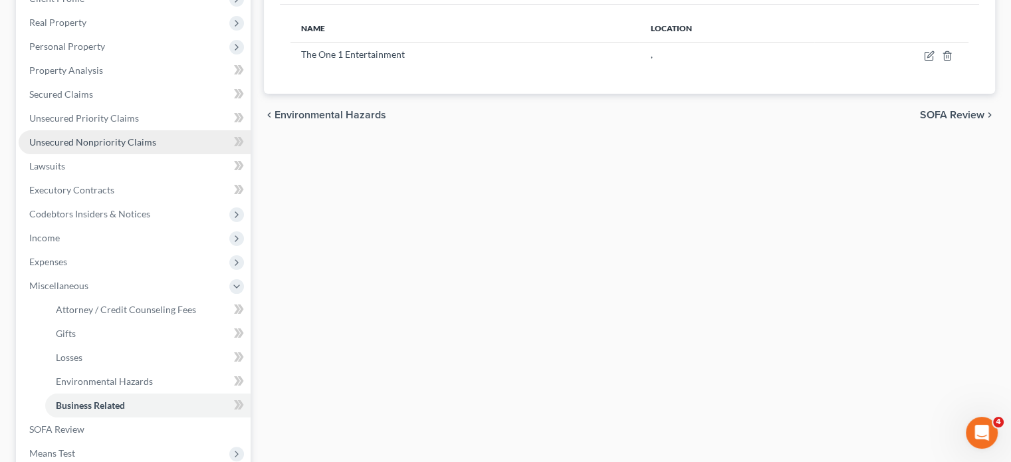
click at [149, 148] on link "Unsecured Nonpriority Claims" at bounding box center [135, 142] width 232 height 24
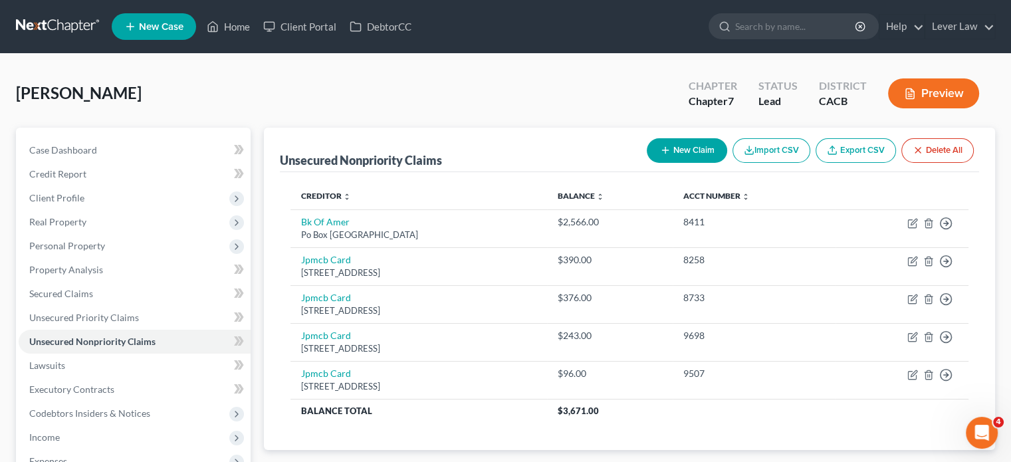
click at [667, 155] on icon "button" at bounding box center [665, 150] width 11 height 11
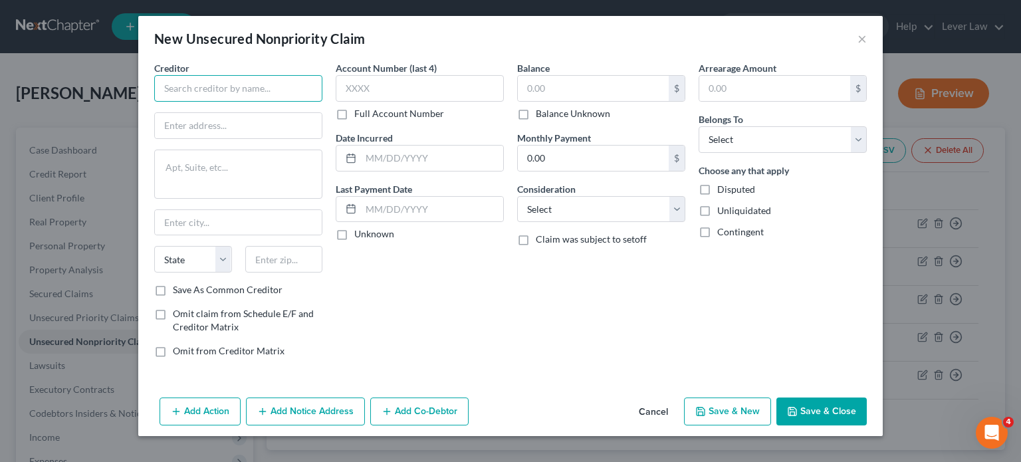
click at [282, 98] on input "text" at bounding box center [238, 88] width 168 height 27
type input "SBA EIDL"
click at [550, 93] on input "text" at bounding box center [593, 88] width 151 height 25
click at [581, 89] on input "556" at bounding box center [593, 88] width 151 height 25
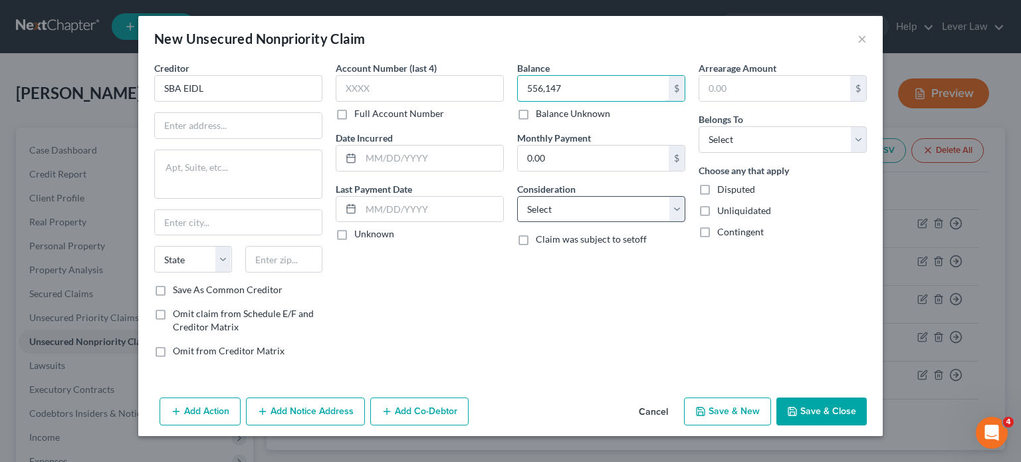
type input "556,147"
click at [571, 200] on select "Select Cable / Satellite Services Collection Agency Credit Card Debt Debt Couns…" at bounding box center [601, 209] width 168 height 27
click at [565, 199] on select "Select Cable / Satellite Services Collection Agency Credit Card Debt Debt Couns…" at bounding box center [601, 209] width 168 height 27
click at [563, 209] on select "Select Cable / Satellite Services Collection Agency Credit Card Debt Debt Couns…" at bounding box center [601, 209] width 168 height 27
select select "14"
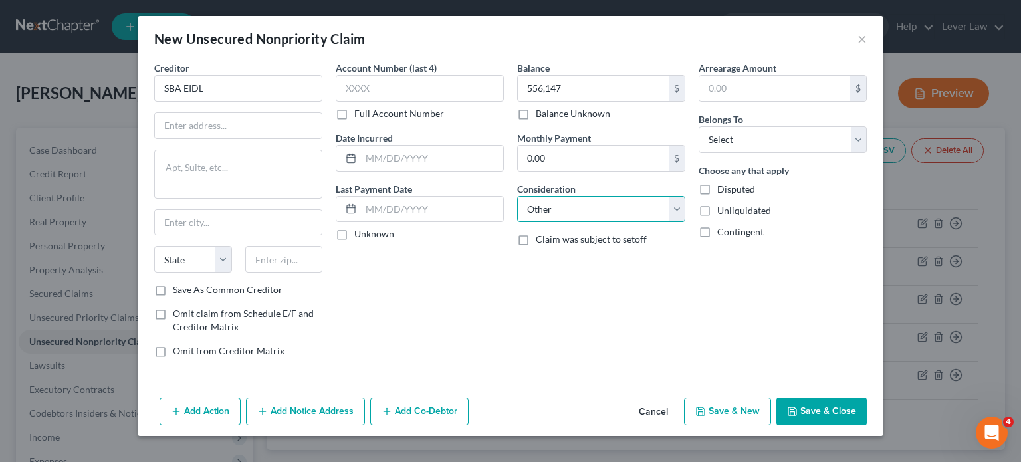
click at [517, 196] on select "Select Cable / Satellite Services Collection Agency Credit Card Debt Debt Couns…" at bounding box center [601, 209] width 168 height 27
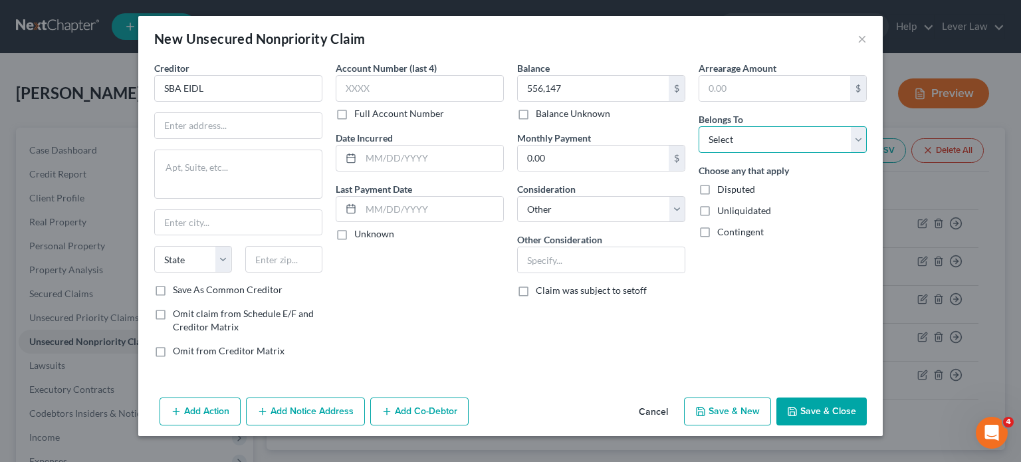
click at [758, 146] on select "Select Debtor 1 Only Debtor 2 Only Debtor 1 And Debtor 2 Only At Least One Of T…" at bounding box center [782, 139] width 168 height 27
select select "3"
click at [698, 126] on select "Select Debtor 1 Only Debtor 2 Only Debtor 1 And Debtor 2 Only At Least One Of T…" at bounding box center [782, 139] width 168 height 27
click at [395, 410] on button "Add Co-Debtor" at bounding box center [419, 411] width 98 height 28
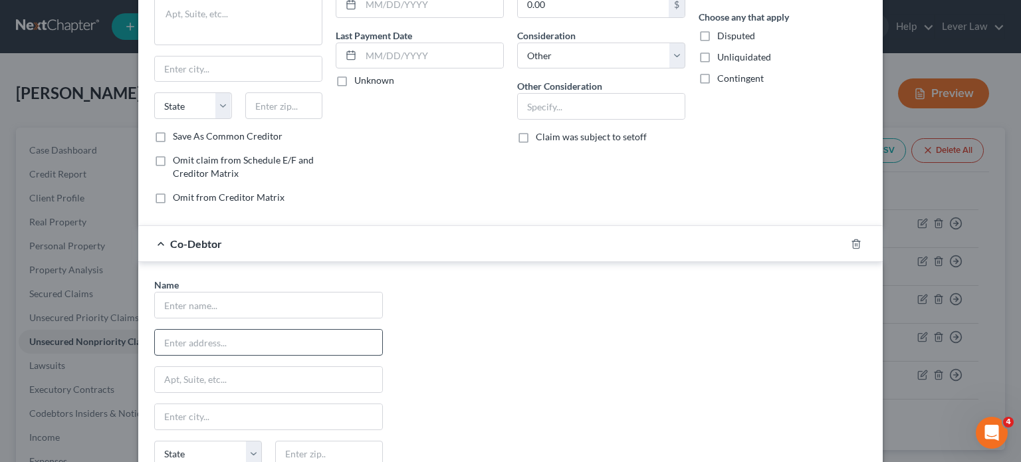
scroll to position [199, 0]
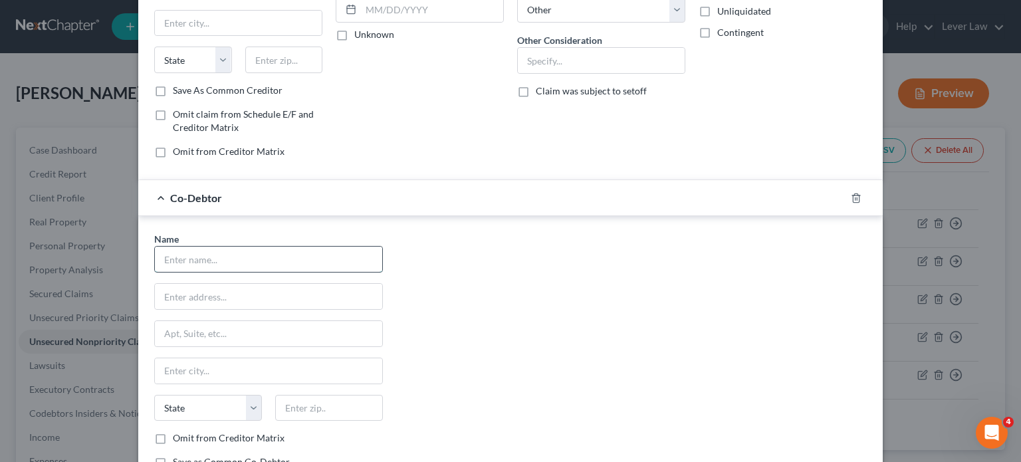
click at [245, 266] on input "text" at bounding box center [268, 259] width 227 height 25
type input "T"
click at [857, 195] on div at bounding box center [863, 197] width 37 height 21
click at [855, 195] on icon "button" at bounding box center [856, 198] width 11 height 11
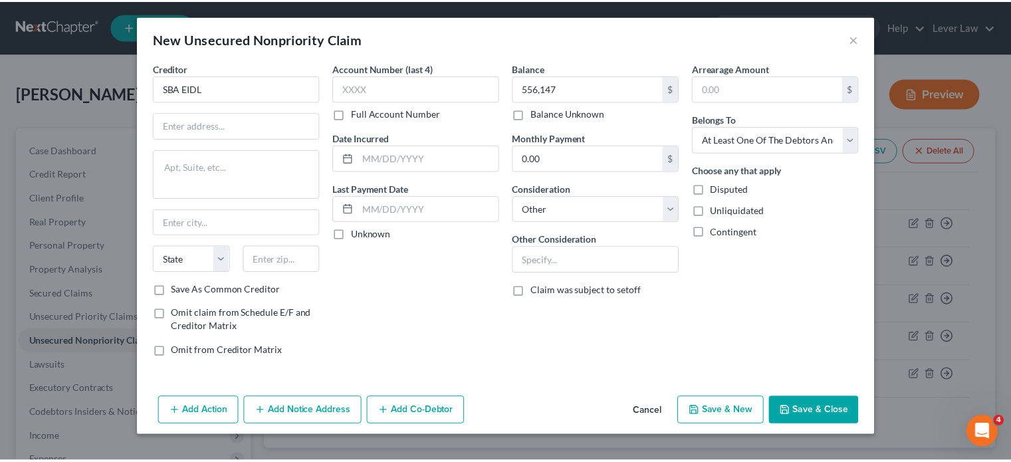
scroll to position [0, 0]
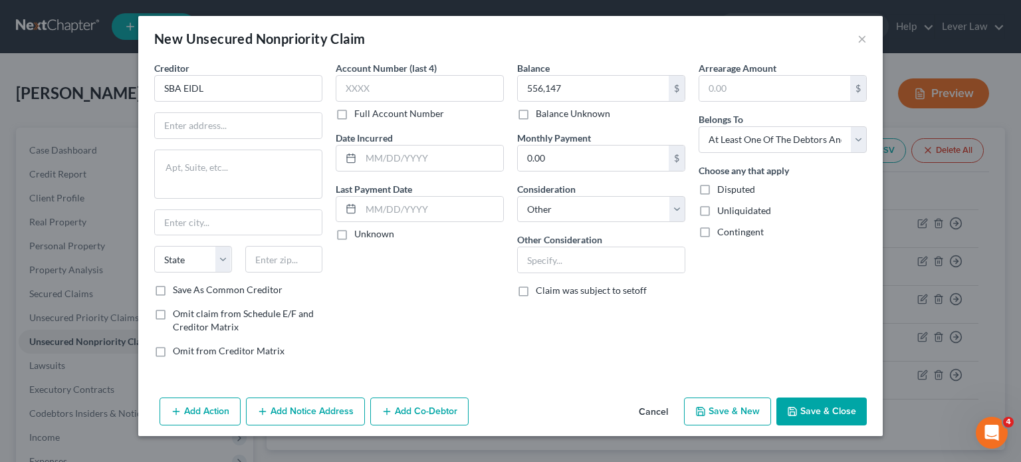
click at [818, 403] on button "Save & Close" at bounding box center [821, 411] width 90 height 28
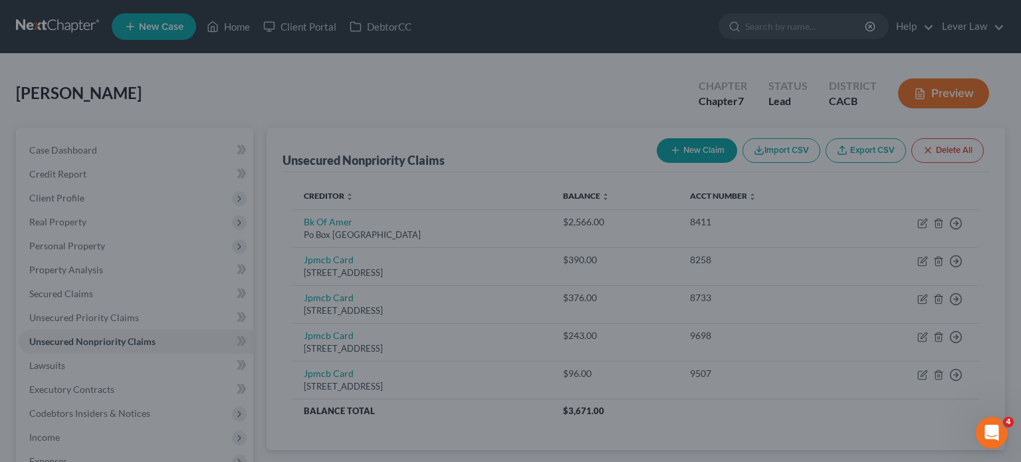
type input "556,147.00"
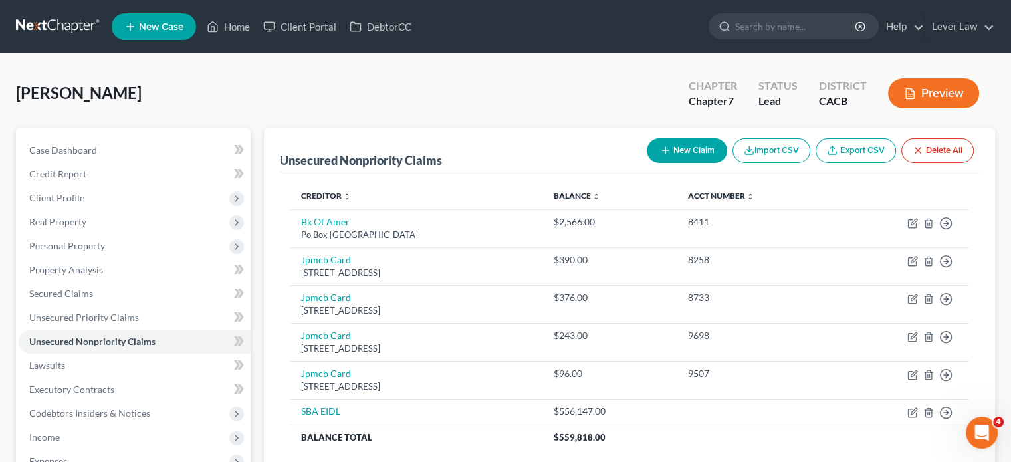
click at [699, 147] on button "New Claim" at bounding box center [687, 150] width 80 height 25
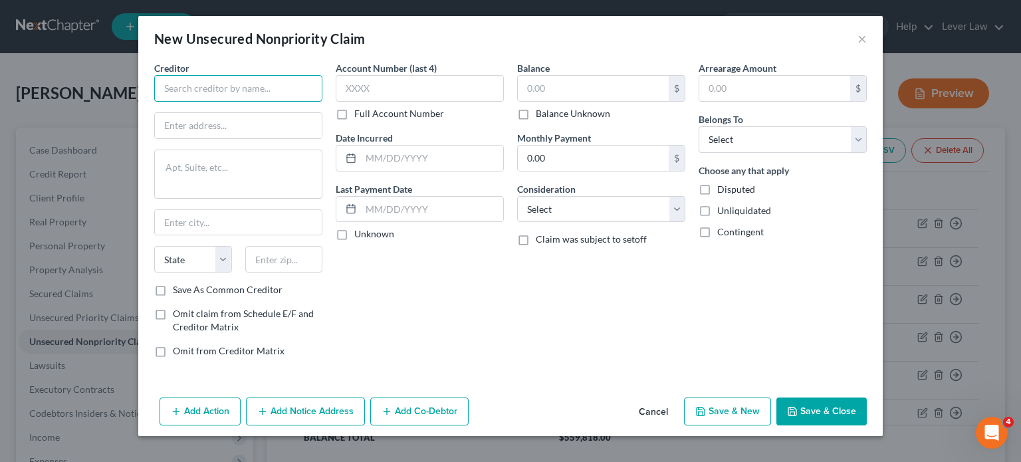
click at [279, 84] on input "text" at bounding box center [238, 88] width 168 height 27
type input "California Department of Tax"
click at [625, 88] on input "text" at bounding box center [593, 88] width 151 height 25
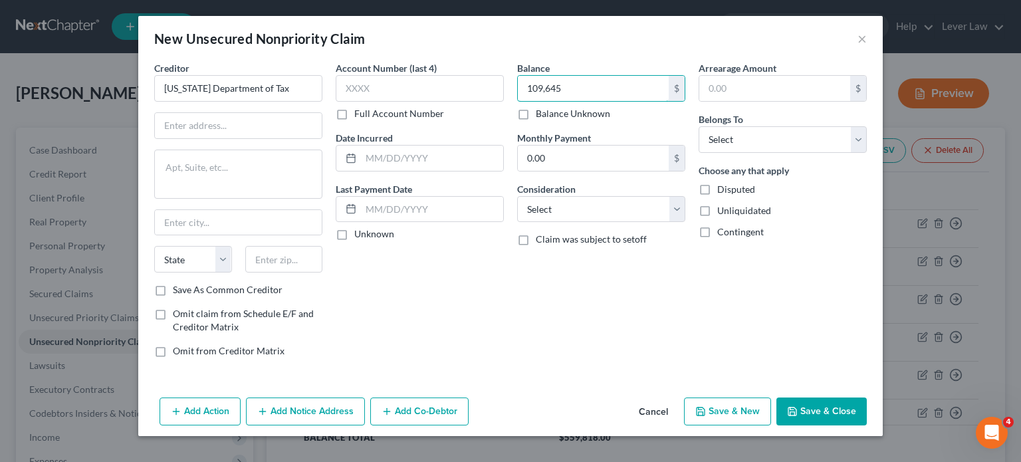
type input "109,645"
drag, startPoint x: 784, startPoint y: 159, endPoint x: 789, endPoint y: 149, distance: 11.3
click at [785, 157] on div "Arrearage Amount $ Belongs To * Select Debtor 1 Only Debtor 2 Only Debtor 1 And…" at bounding box center [782, 214] width 181 height 307
click at [789, 151] on select "Select Debtor 1 Only Debtor 2 Only Debtor 1 And Debtor 2 Only At Least One Of T…" at bounding box center [782, 139] width 168 height 27
drag, startPoint x: 808, startPoint y: 421, endPoint x: 516, endPoint y: 209, distance: 360.2
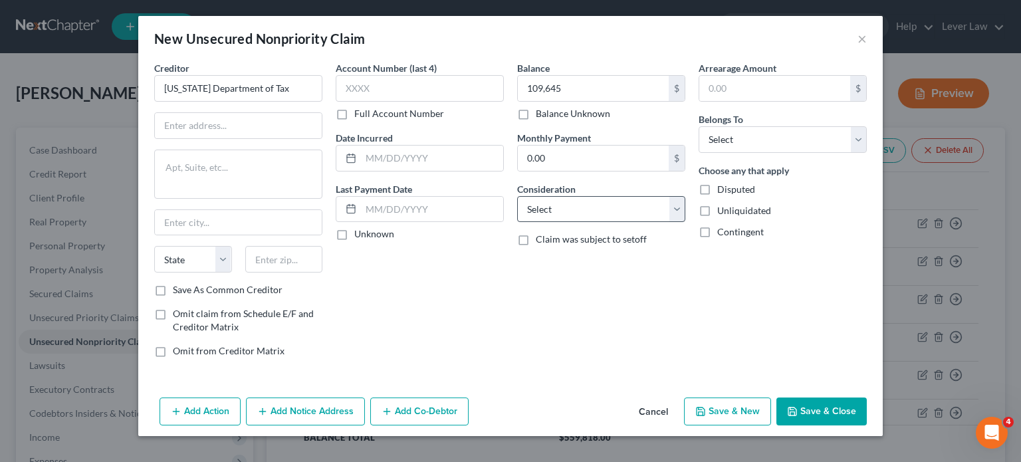
click at [510, 233] on div "New Unsecured Nonpriority Claim × Creditor * California Department of Tax State…" at bounding box center [510, 226] width 744 height 420
drag, startPoint x: 579, startPoint y: 211, endPoint x: 575, endPoint y: 219, distance: 8.9
click at [579, 211] on select "Select Cable / Satellite Services Collection Agency Credit Card Debt Debt Couns…" at bounding box center [601, 209] width 168 height 27
select select "14"
click at [517, 196] on select "Select Cable / Satellite Services Collection Agency Credit Card Debt Debt Couns…" at bounding box center [601, 209] width 168 height 27
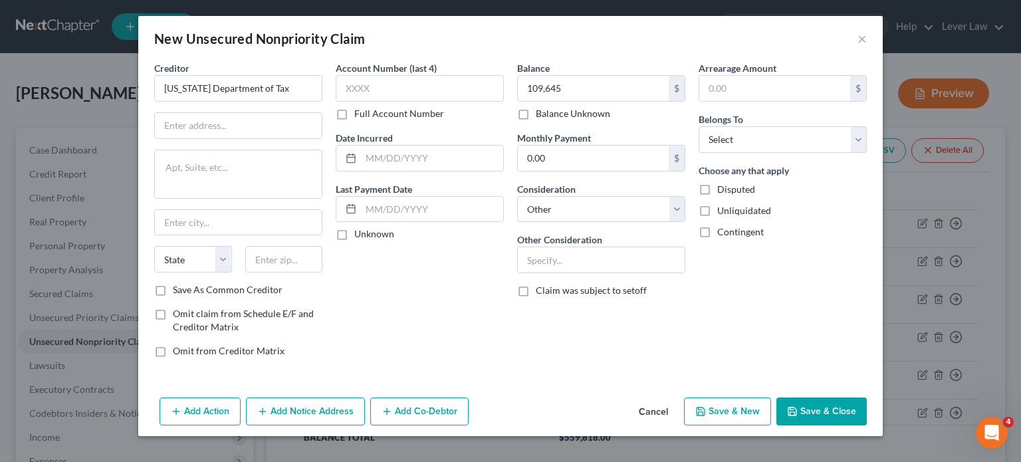
click at [816, 414] on button "Save & Close" at bounding box center [821, 411] width 90 height 28
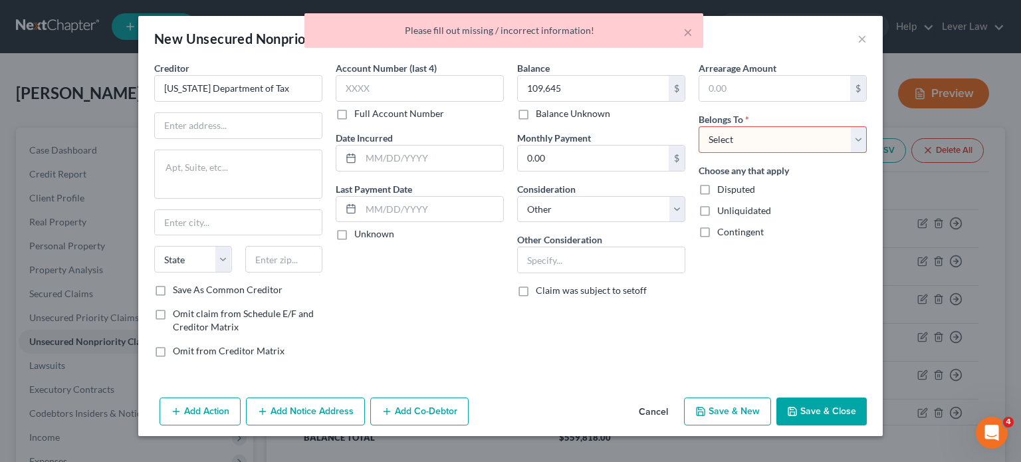
drag, startPoint x: 793, startPoint y: 122, endPoint x: 802, endPoint y: 142, distance: 22.0
click at [793, 122] on div "Belongs To * Select Debtor 1 Only Debtor 2 Only Debtor 1 And Debtor 2 Only At L…" at bounding box center [782, 132] width 168 height 41
click at [802, 141] on select "Select Debtor 1 Only Debtor 2 Only Debtor 1 And Debtor 2 Only At Least One Of T…" at bounding box center [782, 139] width 168 height 27
select select "3"
click at [698, 126] on select "Select Debtor 1 Only Debtor 2 Only Debtor 1 And Debtor 2 Only At Least One Of T…" at bounding box center [782, 139] width 168 height 27
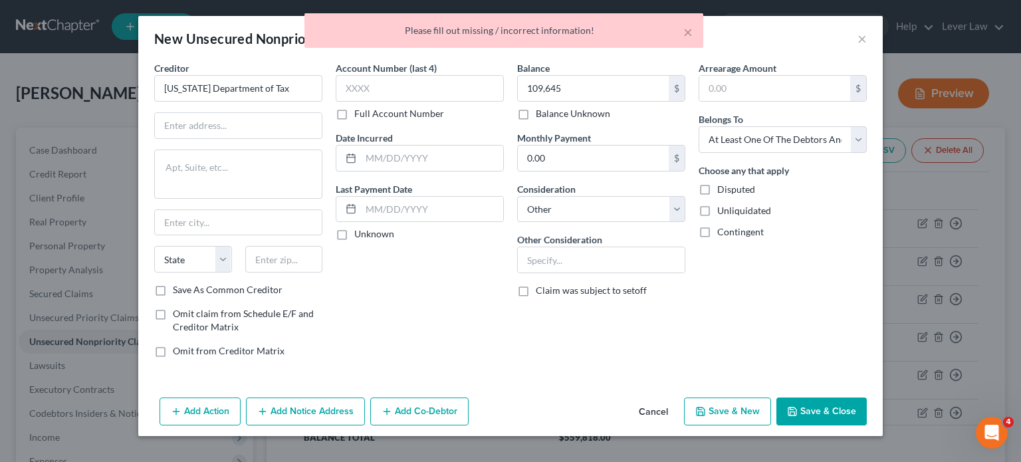
click at [824, 393] on div "New Unsecured Nonpriority Claim × Creditor * California Department of Tax State…" at bounding box center [510, 226] width 744 height 420
drag, startPoint x: 832, startPoint y: 403, endPoint x: 805, endPoint y: 457, distance: 59.4
click at [831, 403] on button "Save & Close" at bounding box center [821, 411] width 90 height 28
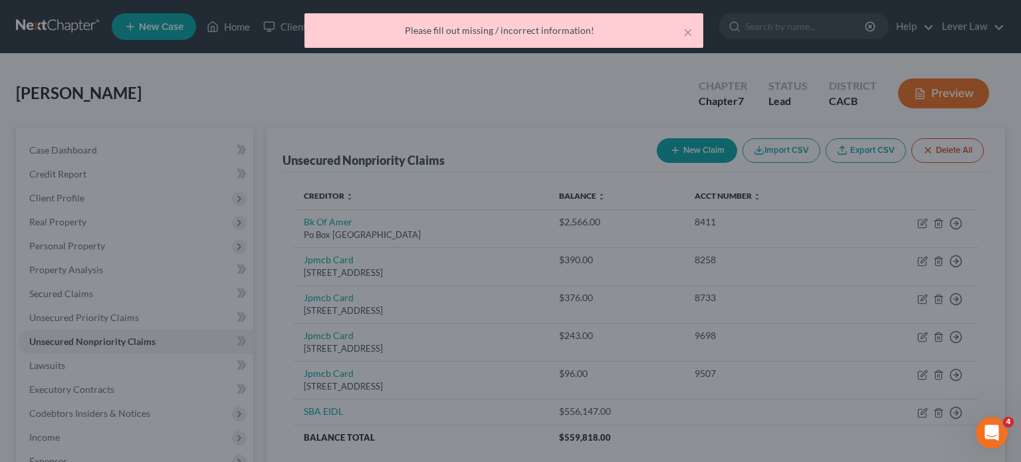
type input "109,645.00"
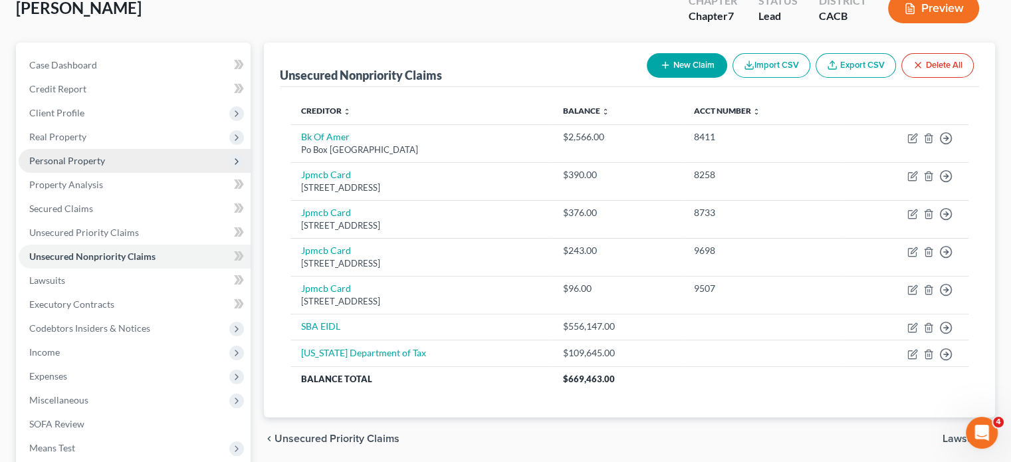
scroll to position [66, 0]
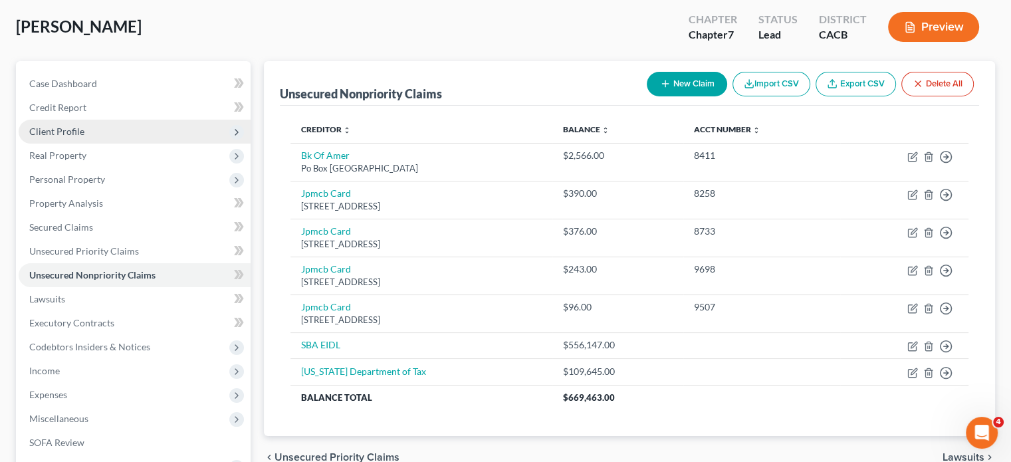
click at [64, 138] on span "Client Profile" at bounding box center [135, 132] width 232 height 24
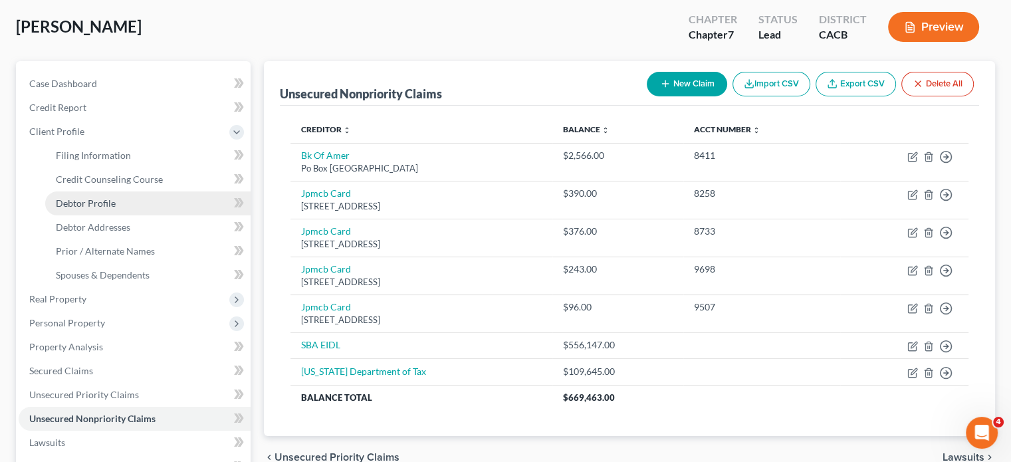
click at [100, 204] on span "Debtor Profile" at bounding box center [86, 202] width 60 height 11
select select "0"
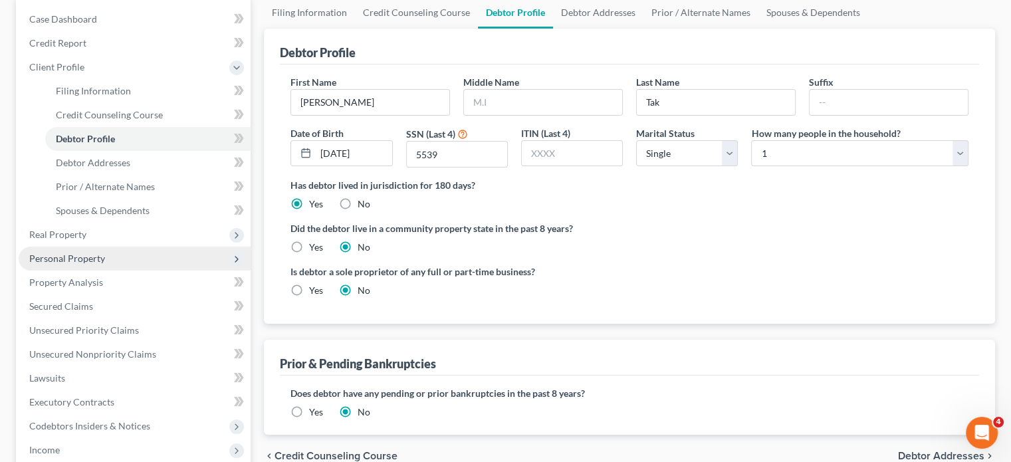
scroll to position [133, 0]
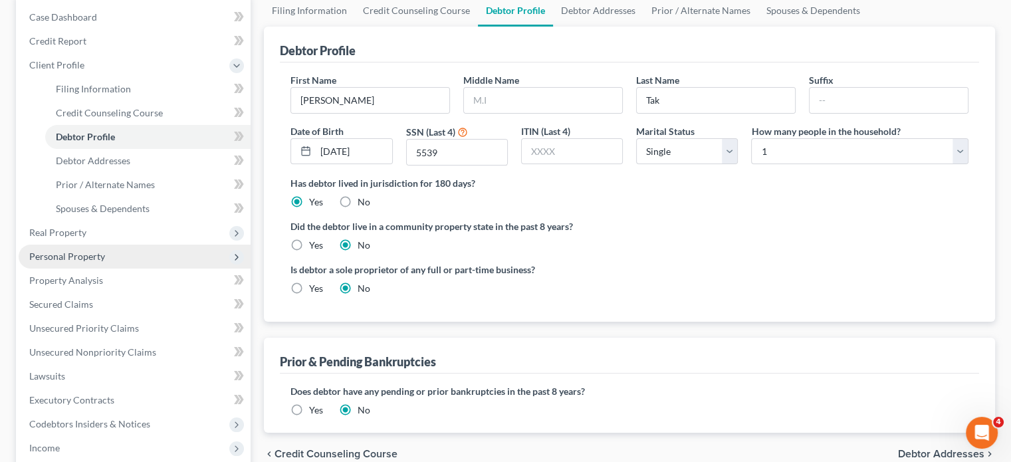
click at [73, 261] on span "Personal Property" at bounding box center [67, 256] width 76 height 11
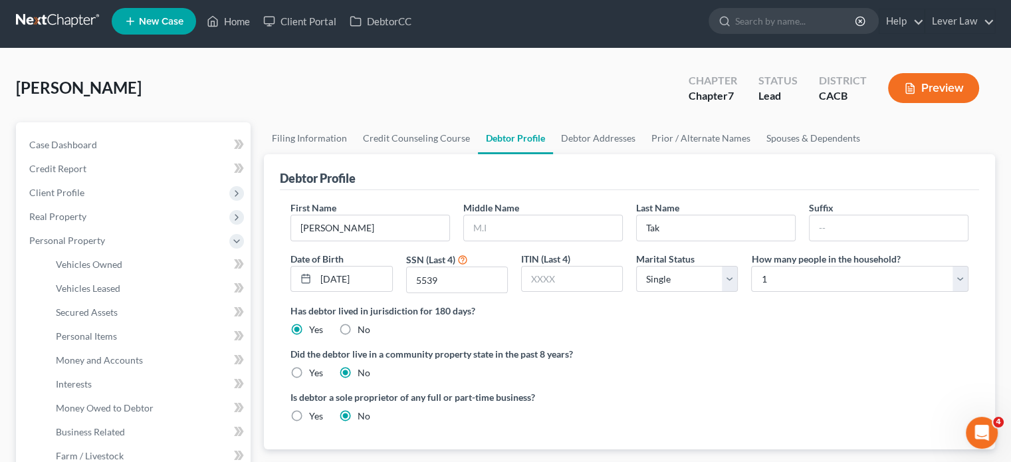
scroll to position [0, 0]
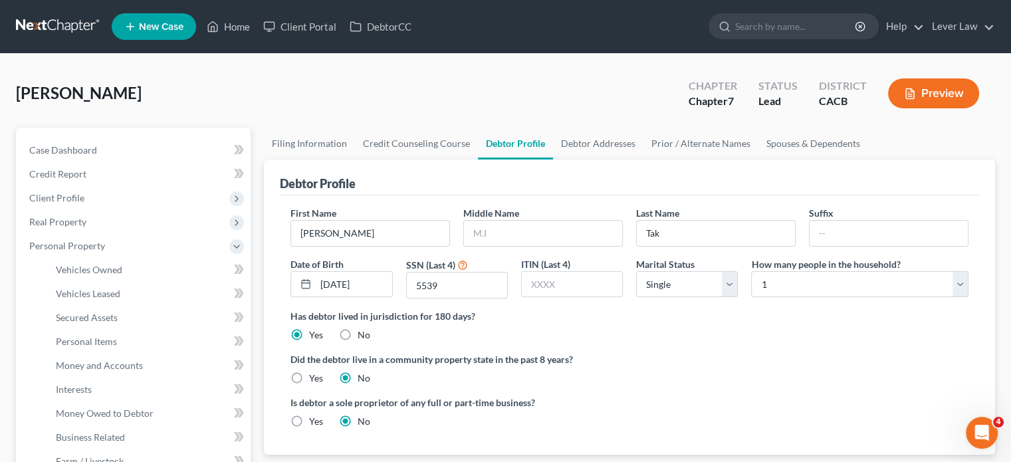
click at [82, 29] on link at bounding box center [58, 27] width 85 height 24
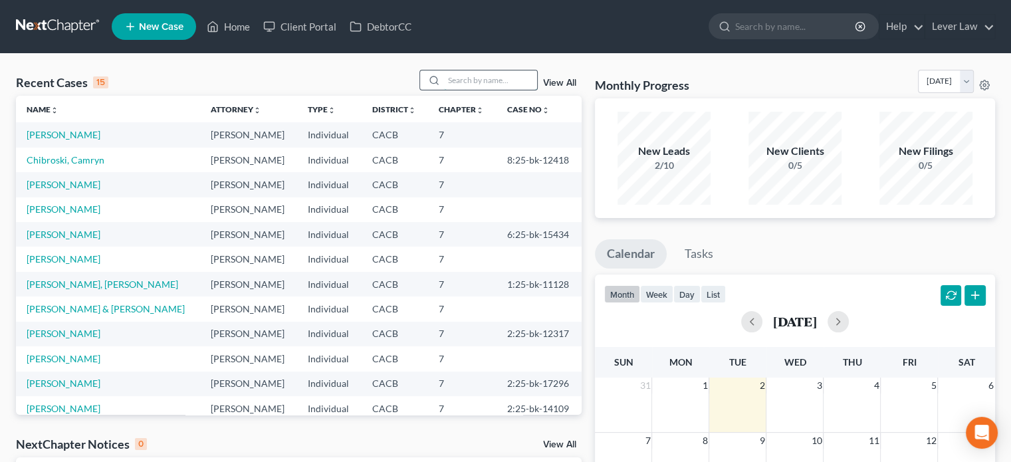
click at [455, 79] on input "search" at bounding box center [490, 79] width 93 height 19
type input "david"
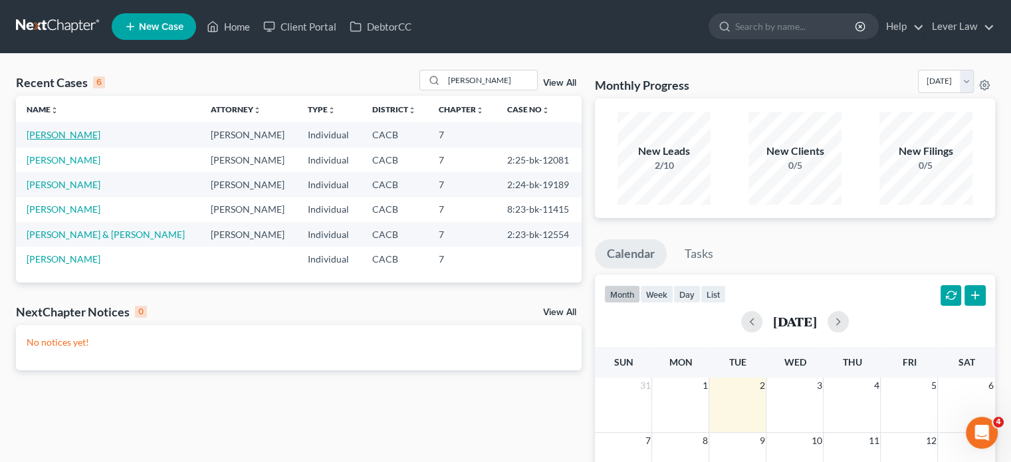
click at [49, 131] on link "Shin, David" at bounding box center [64, 134] width 74 height 11
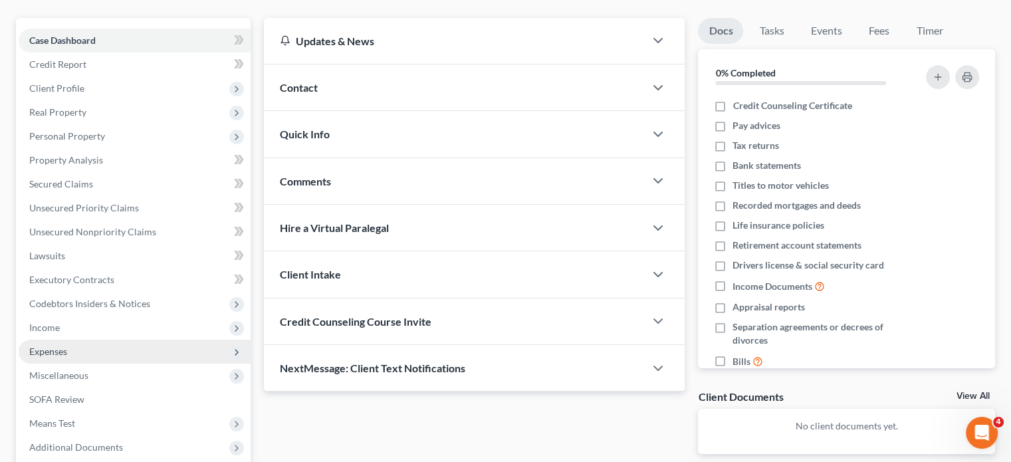
scroll to position [133, 0]
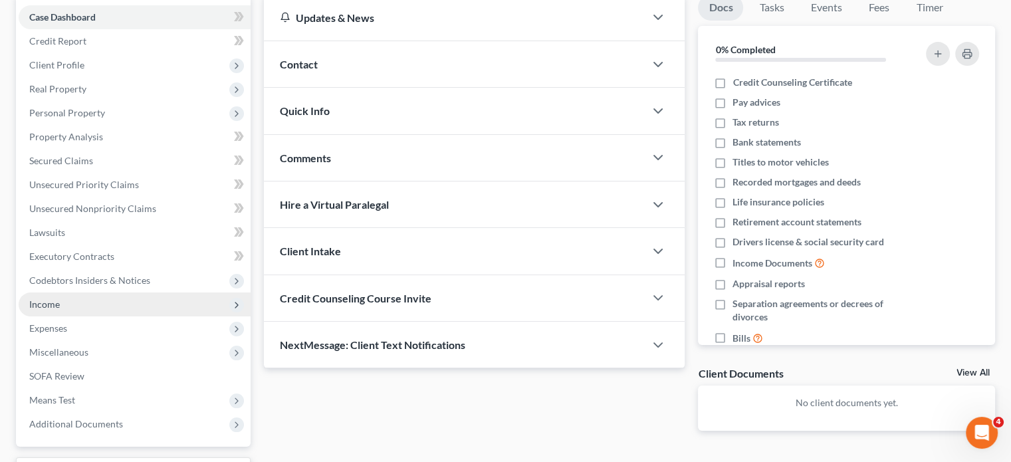
click at [58, 307] on span "Income" at bounding box center [44, 303] width 31 height 11
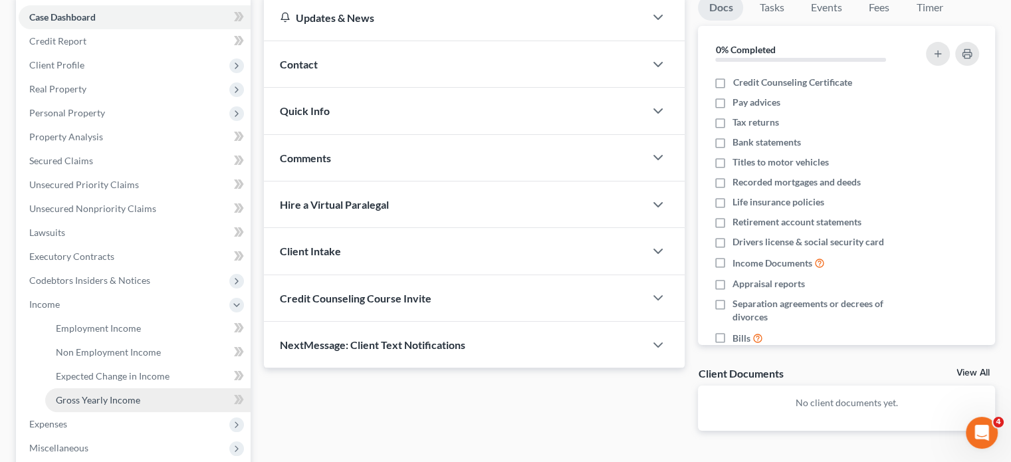
click at [128, 396] on span "Gross Yearly Income" at bounding box center [98, 399] width 84 height 11
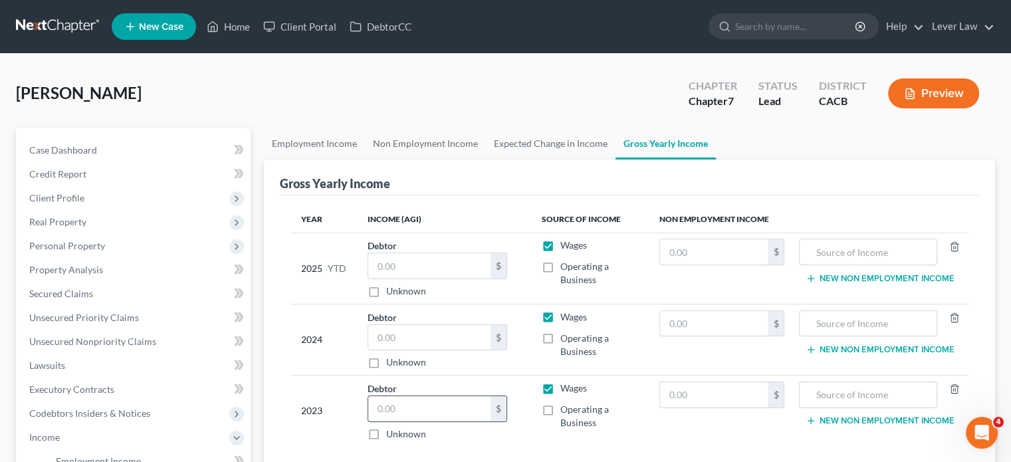
click at [401, 405] on input "text" at bounding box center [429, 408] width 122 height 25
type input "12,000"
click at [441, 338] on input "text" at bounding box center [429, 337] width 122 height 25
type input "10,800"
click at [71, 29] on link at bounding box center [58, 27] width 85 height 24
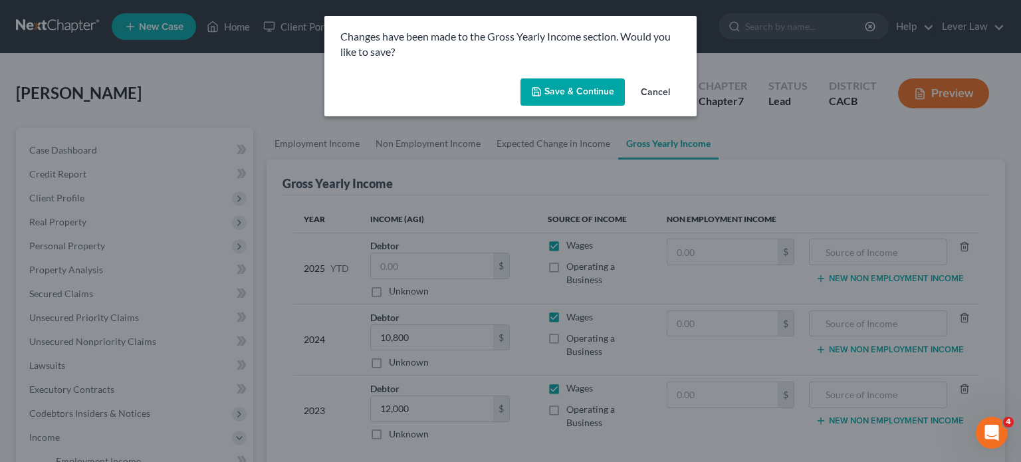
click at [587, 94] on button "Save & Continue" at bounding box center [572, 92] width 104 height 28
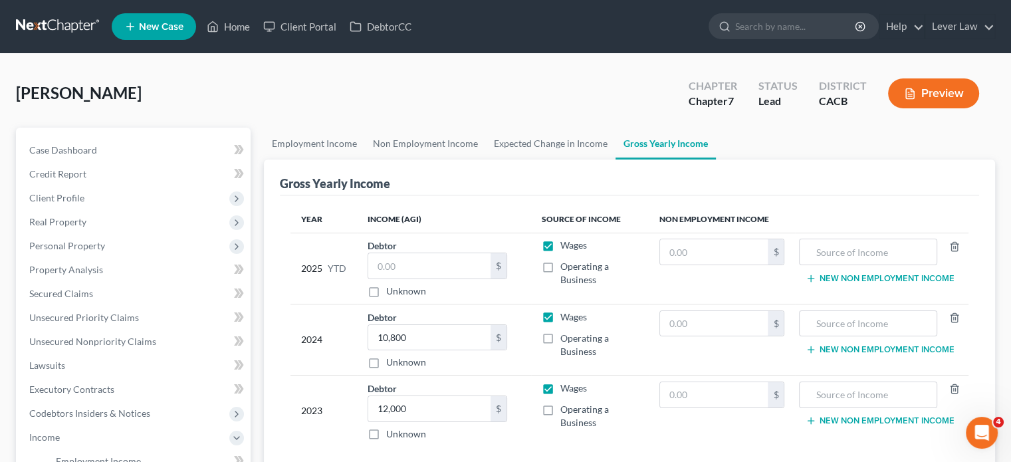
click at [27, 25] on link at bounding box center [58, 27] width 85 height 24
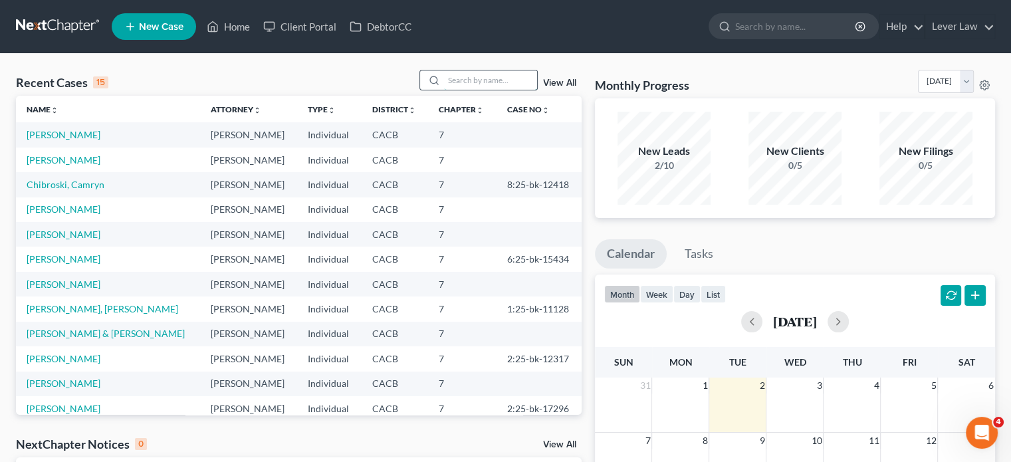
click at [484, 79] on input "search" at bounding box center [490, 79] width 93 height 19
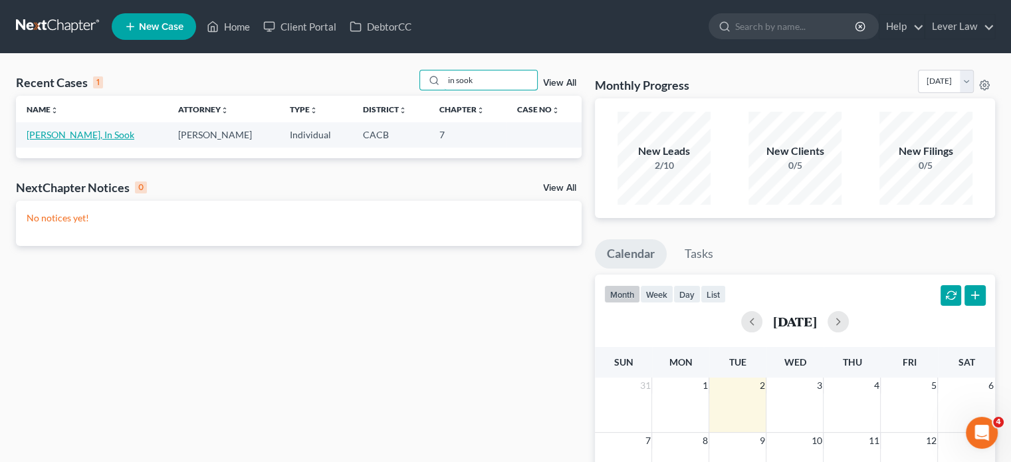
type input "in sook"
click at [74, 135] on link "Shin, In Sook" at bounding box center [81, 134] width 108 height 11
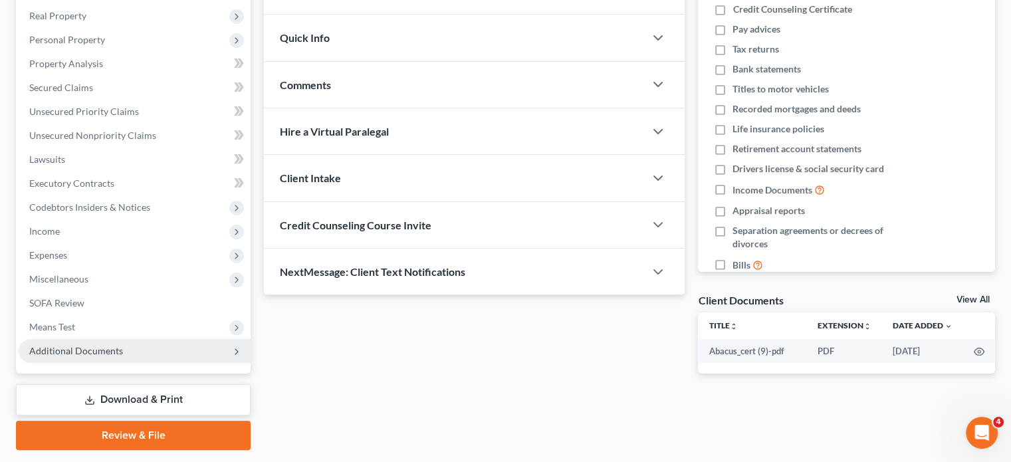
scroll to position [243, 0]
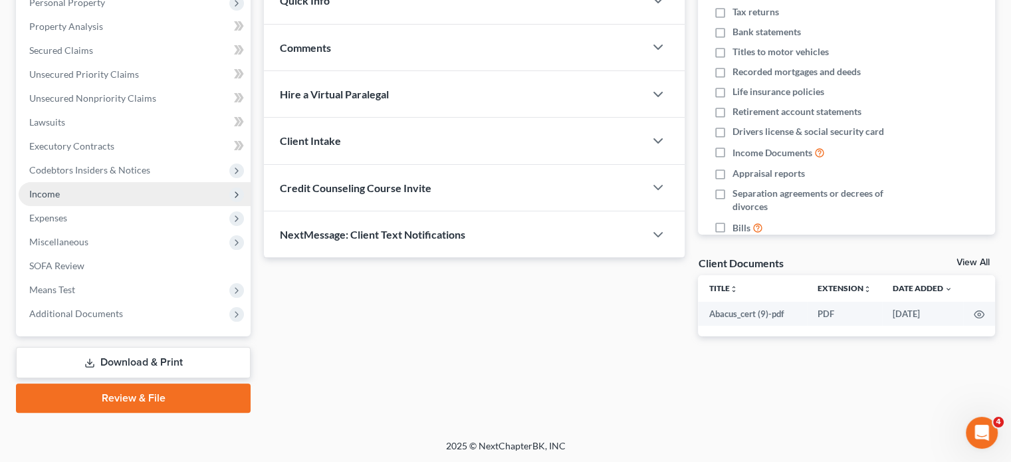
click at [58, 199] on span "Income" at bounding box center [135, 194] width 232 height 24
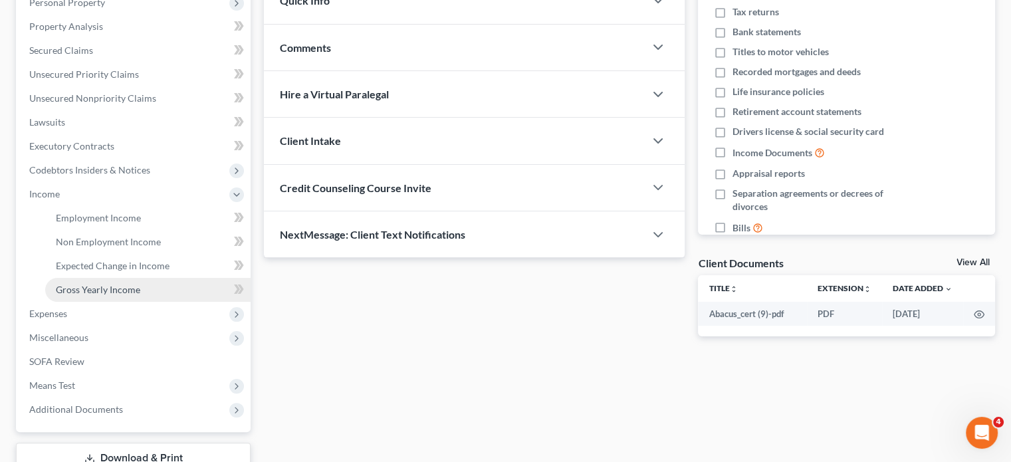
click at [90, 286] on span "Gross Yearly Income" at bounding box center [98, 289] width 84 height 11
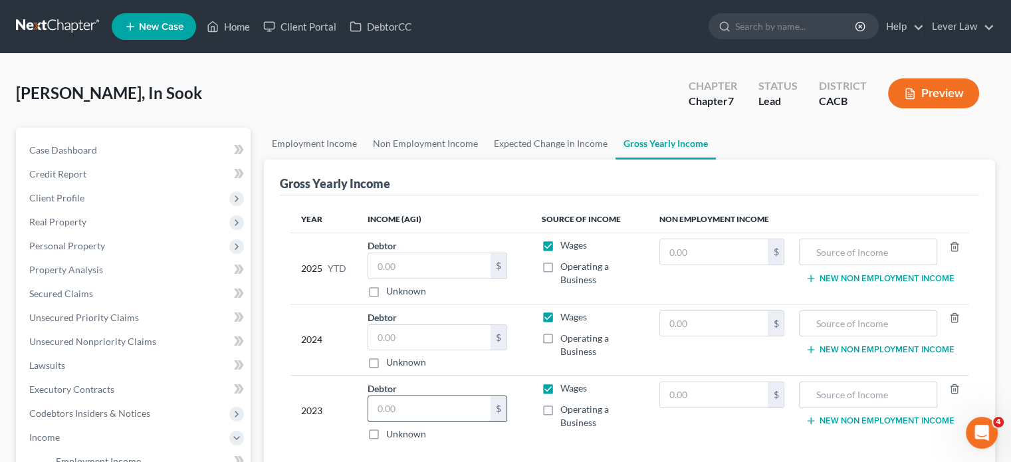
click at [480, 411] on input "text" at bounding box center [429, 408] width 122 height 25
type input "11,400"
drag, startPoint x: 429, startPoint y: 344, endPoint x: 425, endPoint y: 350, distance: 7.4
click at [429, 344] on input "text" at bounding box center [429, 337] width 122 height 25
type input "10,800"
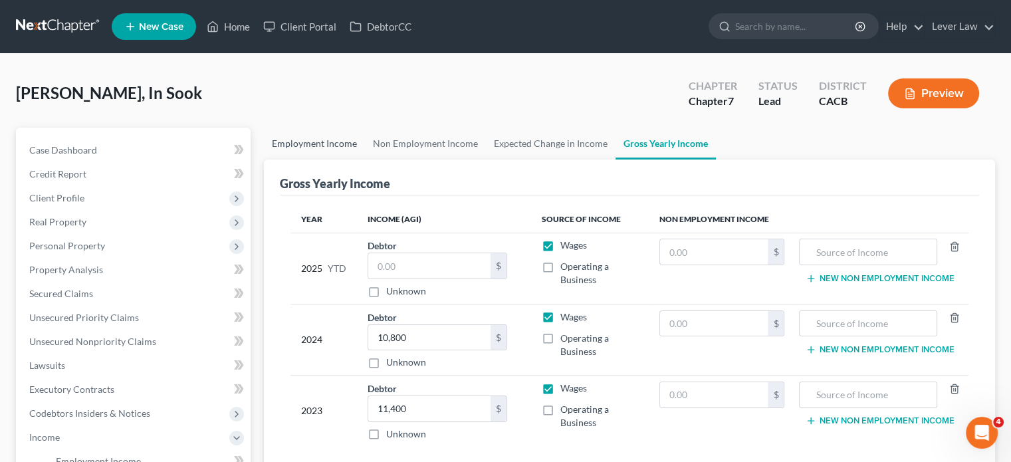
click at [311, 135] on link "Employment Income" at bounding box center [314, 144] width 101 height 32
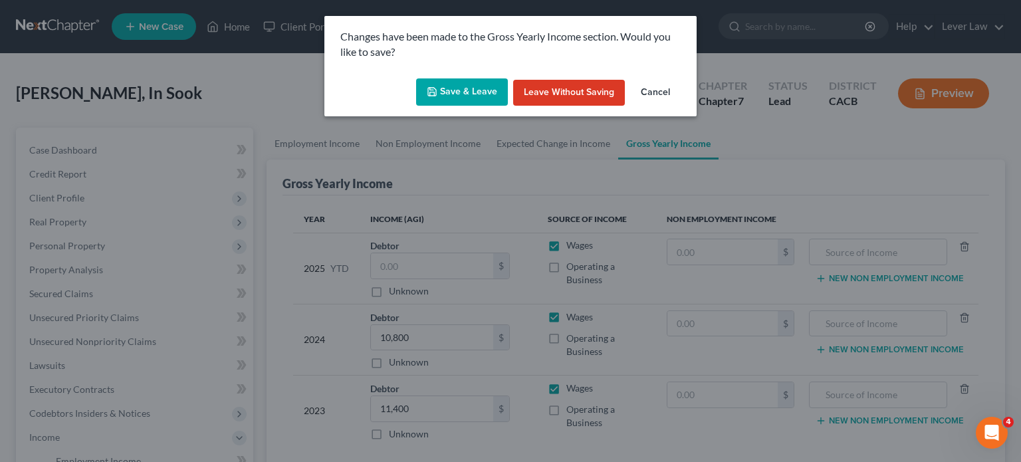
click at [478, 96] on button "Save & Leave" at bounding box center [462, 92] width 92 height 28
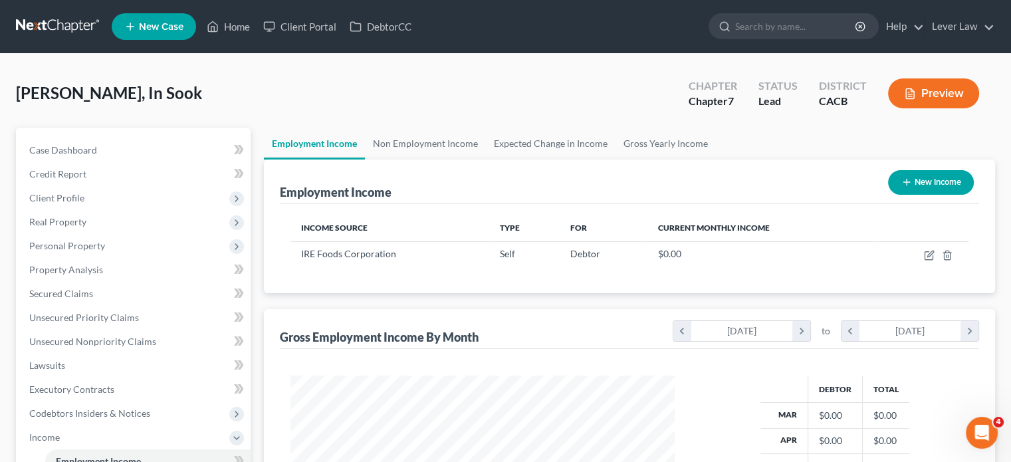
scroll to position [237, 410]
click at [59, 34] on link at bounding box center [58, 27] width 85 height 24
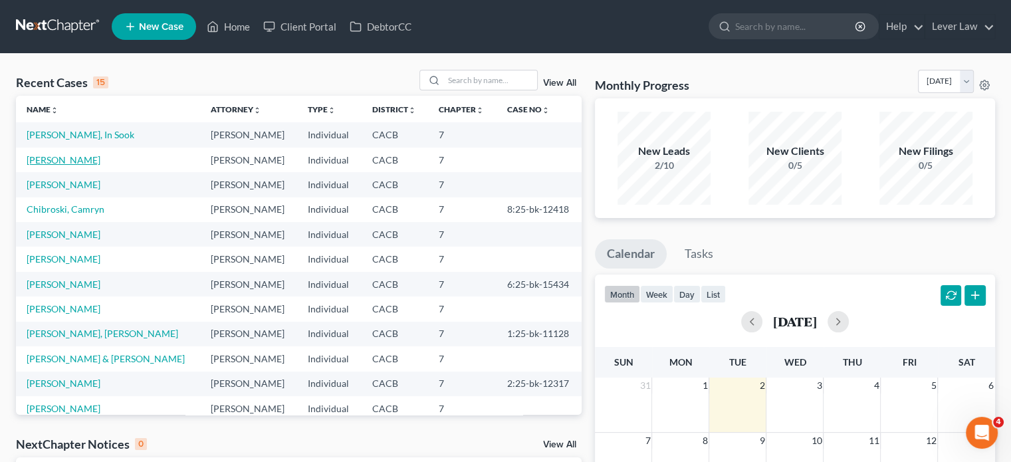
click at [64, 159] on link "Shin, David" at bounding box center [64, 159] width 74 height 11
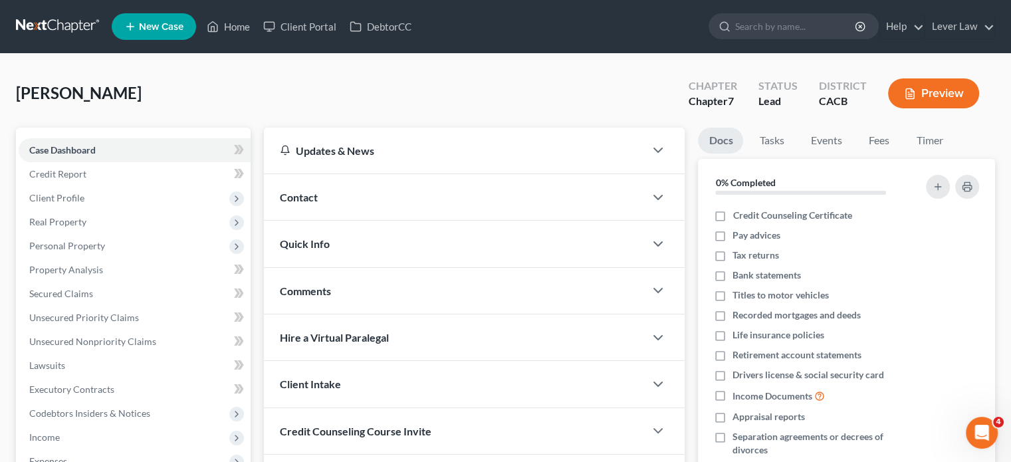
scroll to position [243, 0]
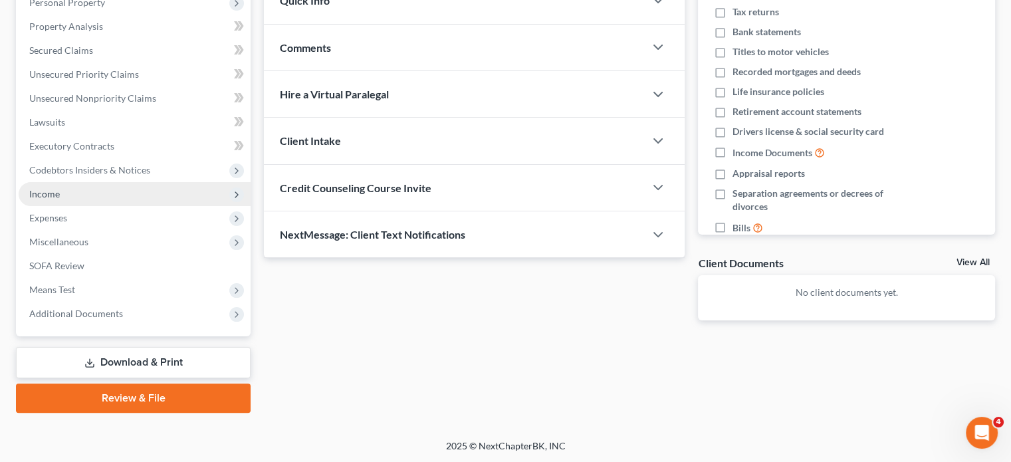
click at [66, 198] on span "Income" at bounding box center [135, 194] width 232 height 24
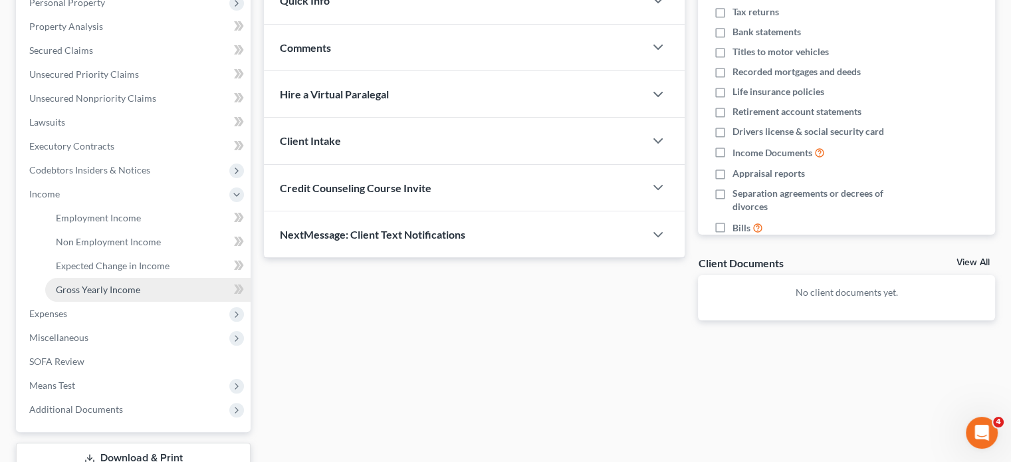
click at [72, 292] on span "Gross Yearly Income" at bounding box center [98, 289] width 84 height 11
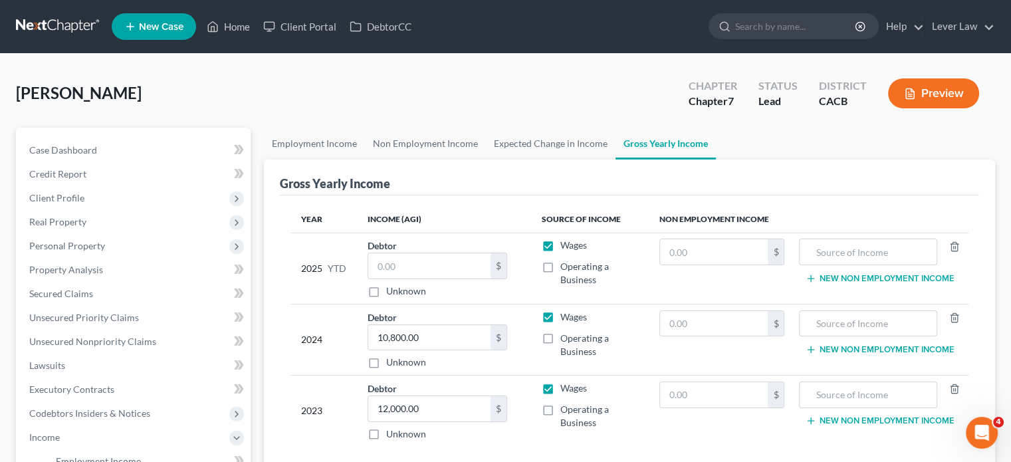
click at [67, 21] on link at bounding box center [58, 27] width 85 height 24
